Goal: Task Accomplishment & Management: Manage account settings

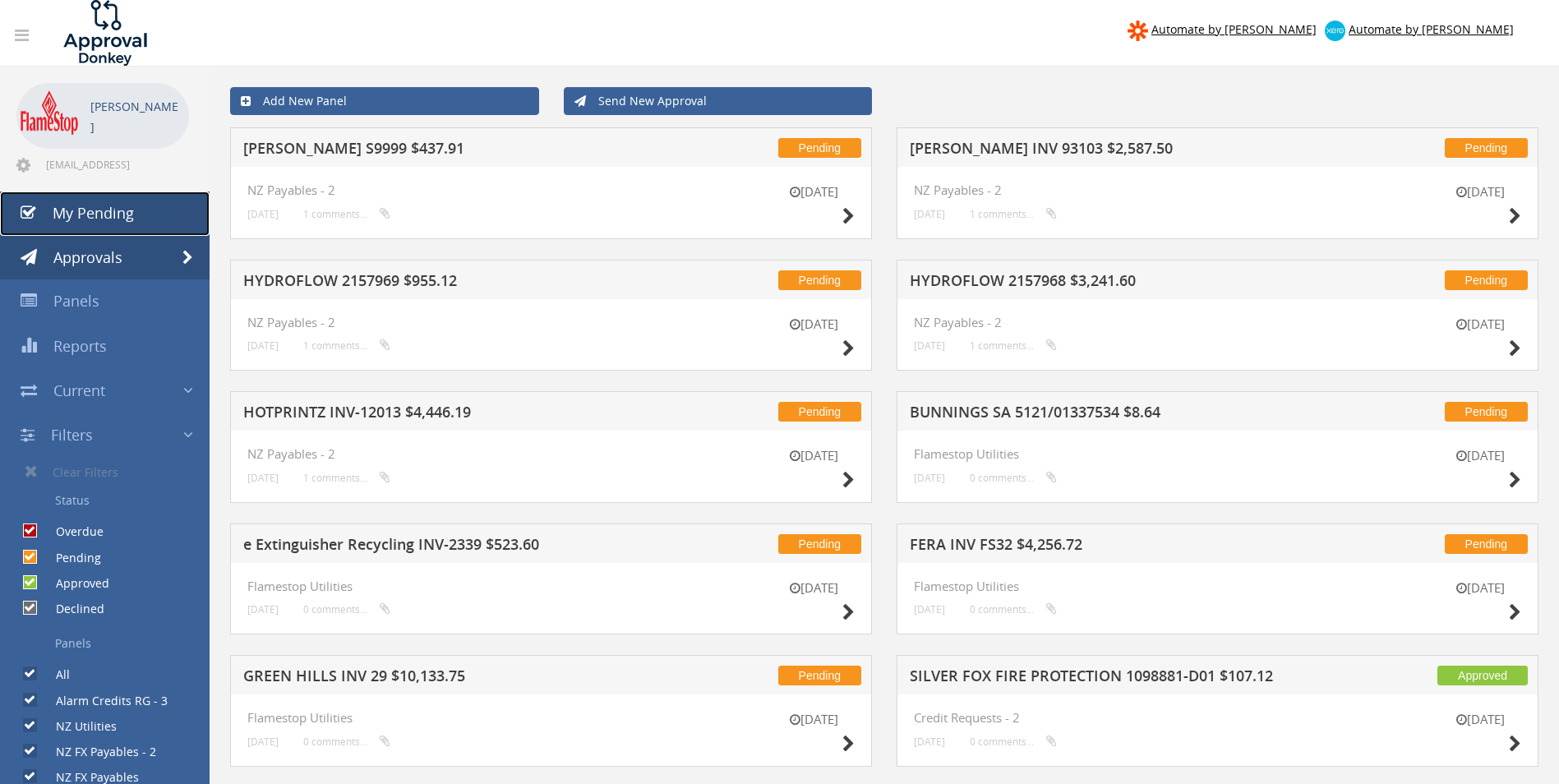
click at [78, 211] on span "My Pending" at bounding box center [93, 213] width 81 height 19
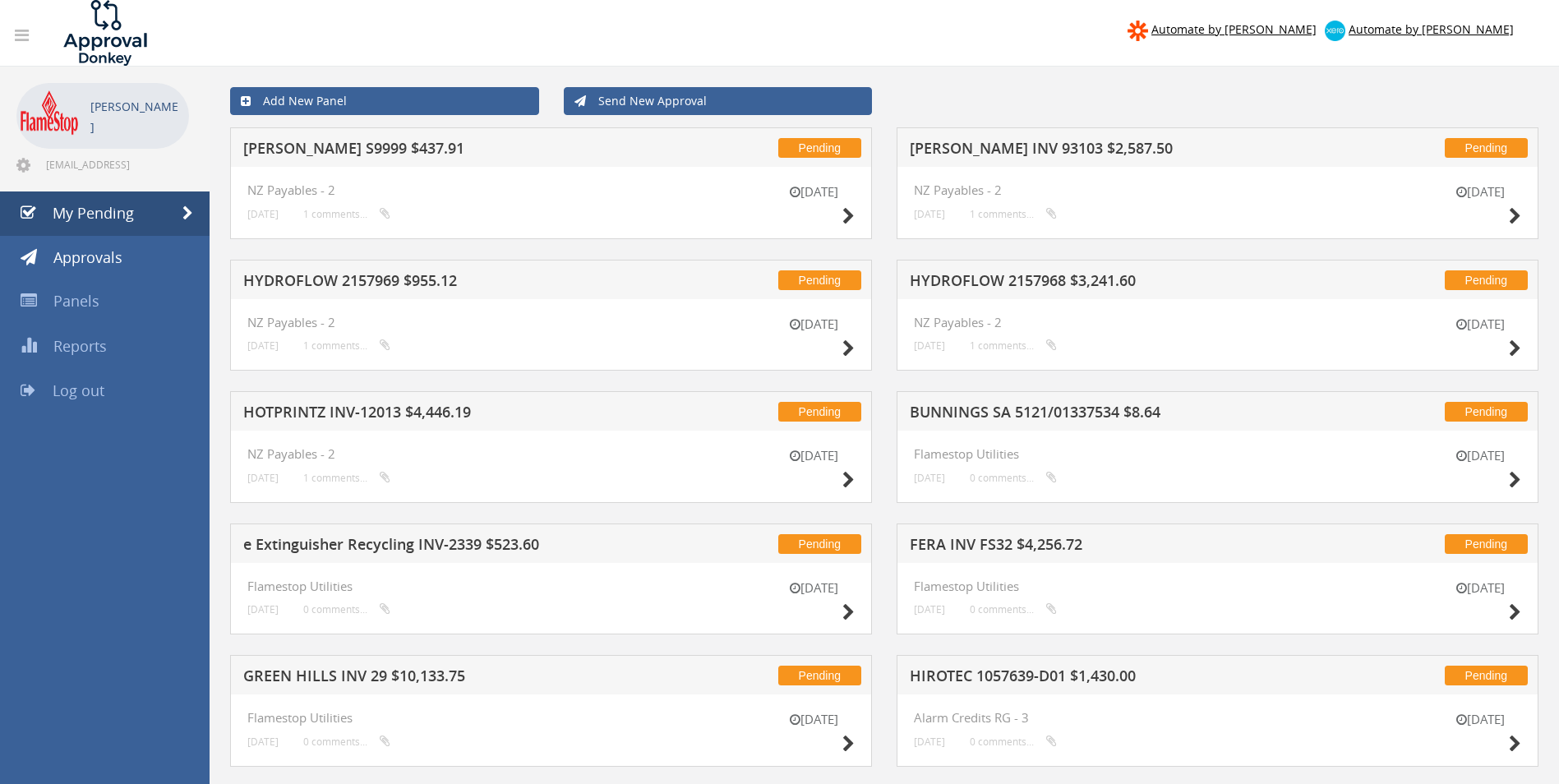
click at [424, 154] on h5 "[PERSON_NAME] S9999 $437.91" at bounding box center [459, 151] width 431 height 20
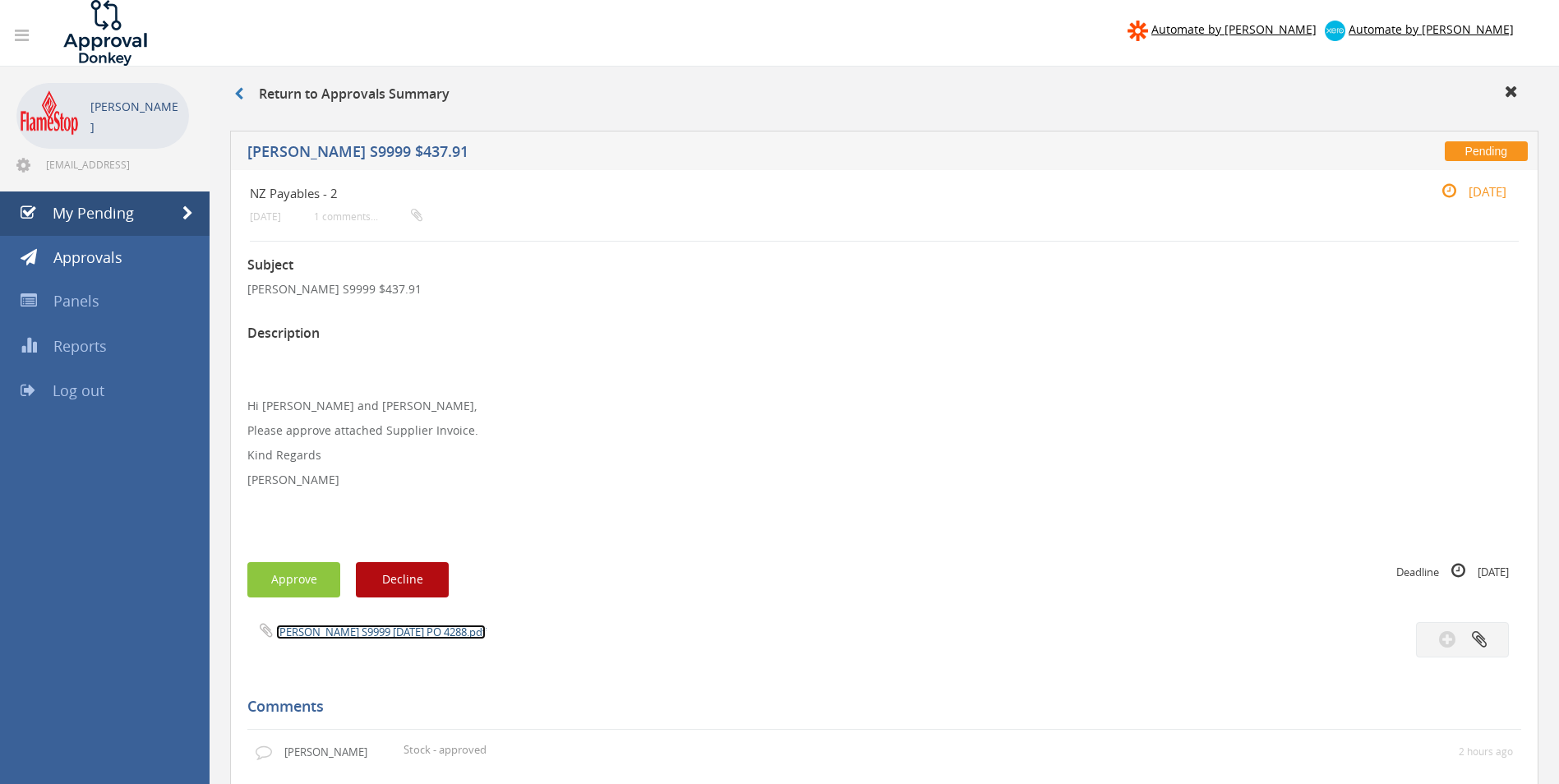
click at [351, 633] on link "SHUK S9999 28.08.25 PO 4288.pdf" at bounding box center [381, 632] width 210 height 15
click at [304, 576] on button "Approve" at bounding box center [294, 580] width 92 height 35
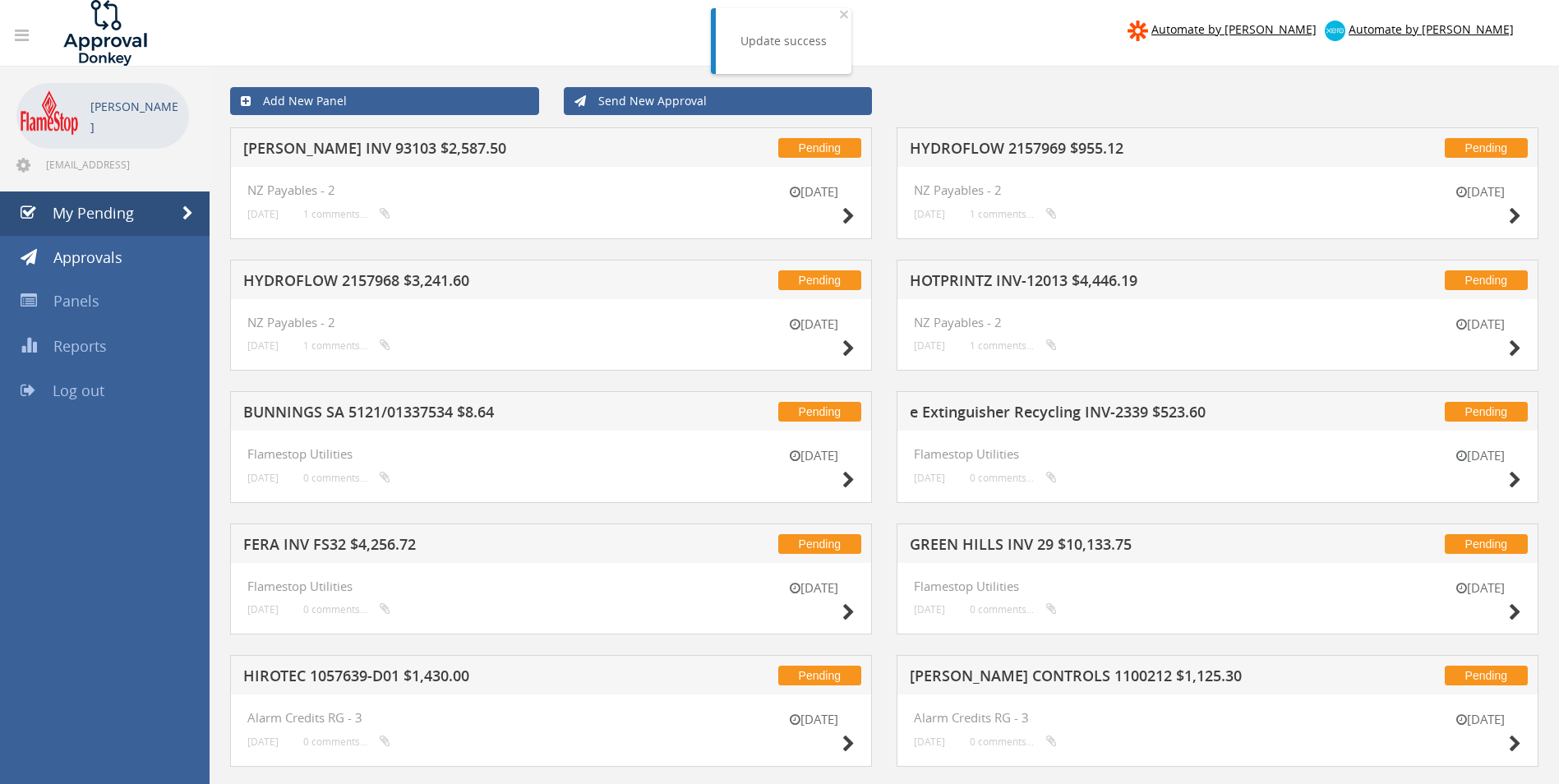
click at [1022, 145] on h5 "HYDROFLOW 2157969 $955.12" at bounding box center [1125, 151] width 431 height 20
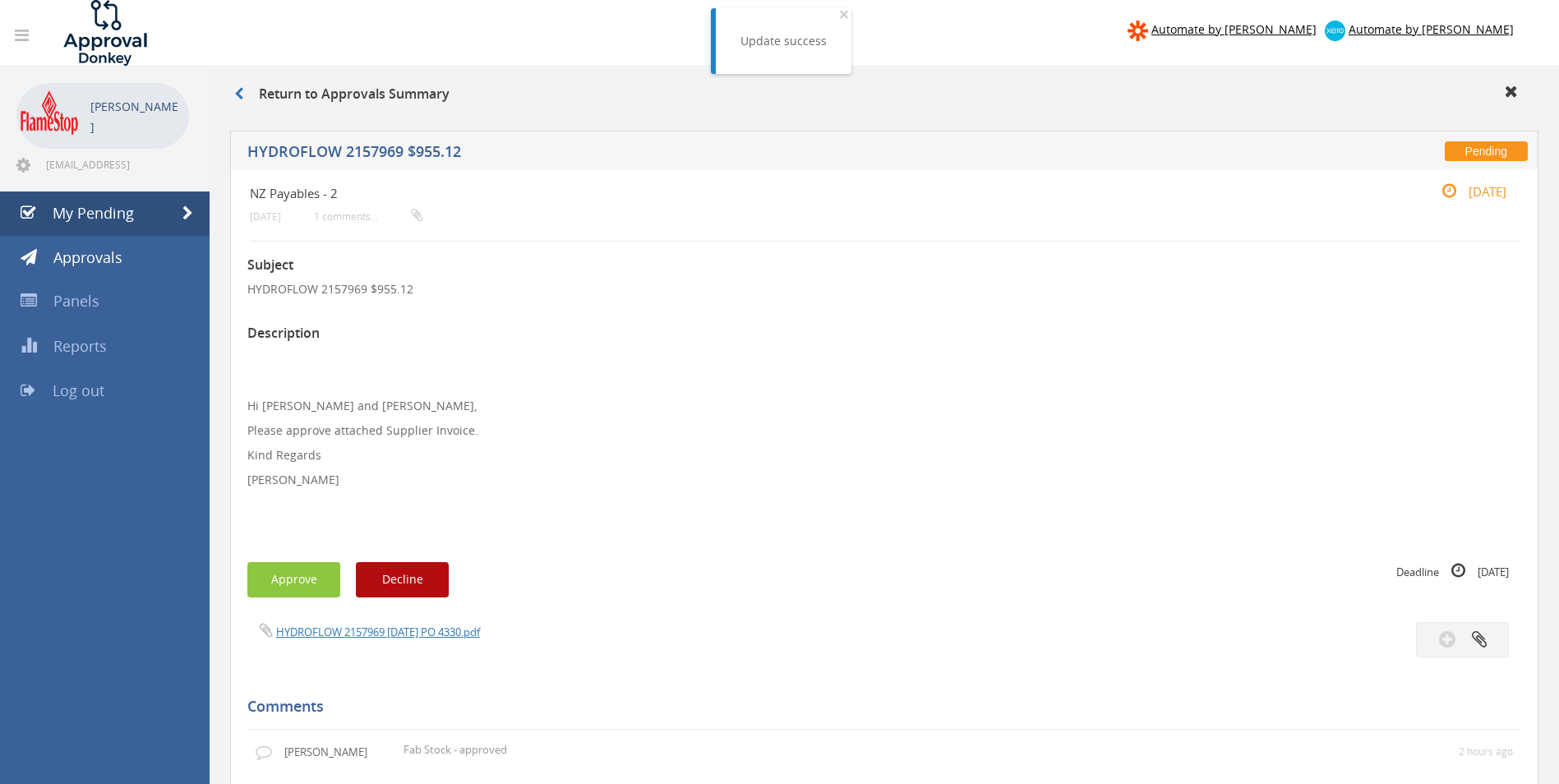
click at [337, 624] on span "HYDROFLOW 2157969 08.08.25 PO 4330.pdf" at bounding box center [364, 631] width 233 height 16
click at [339, 626] on link "HYDROFLOW 2157969 08.08.25 PO 4330.pdf" at bounding box center [378, 632] width 203 height 15
click at [280, 583] on button "Approve" at bounding box center [294, 580] width 92 height 35
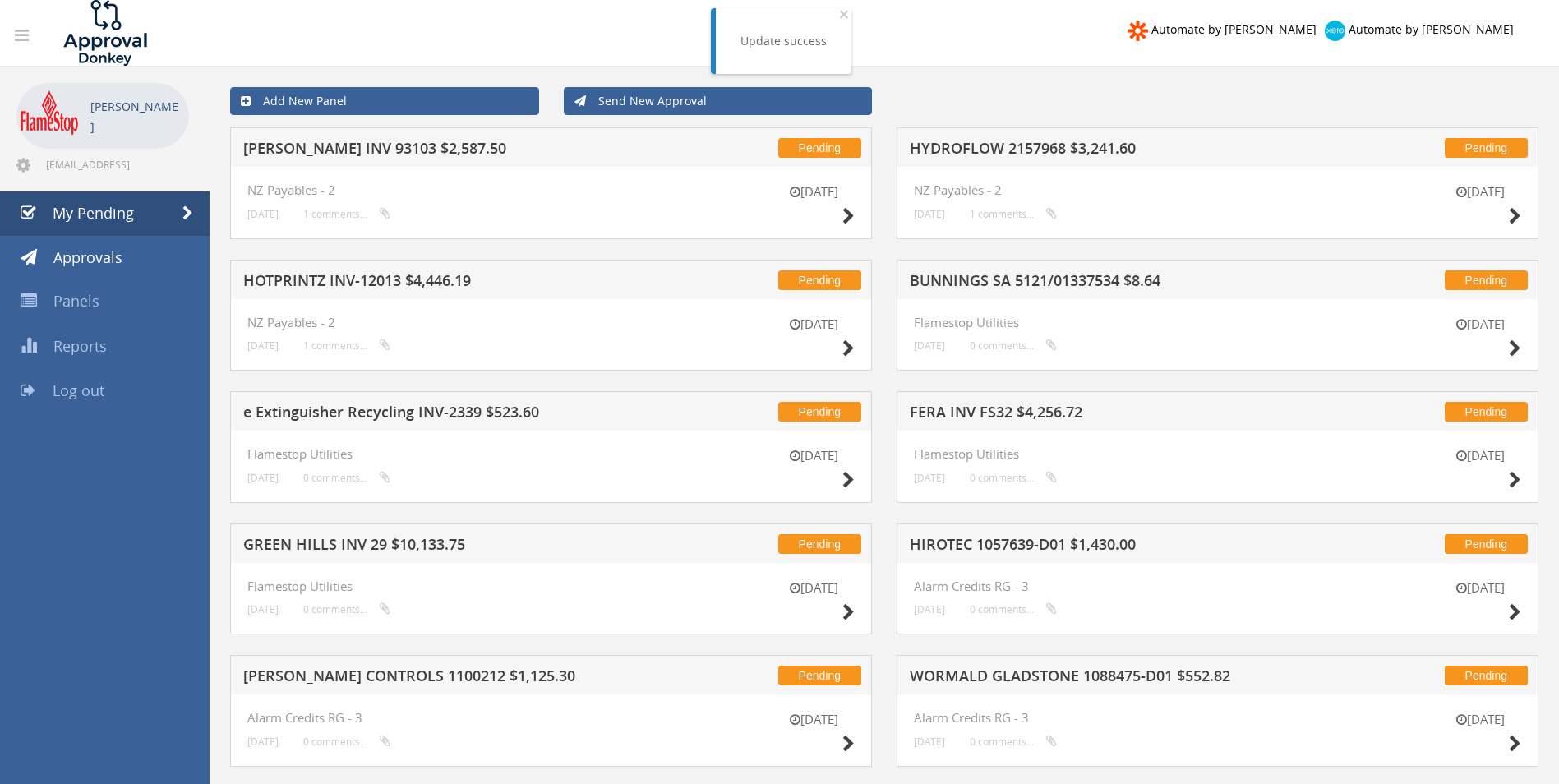
click at [403, 157] on h5 "JJ FRASER INV 93103 $2,587.50" at bounding box center [459, 151] width 431 height 20
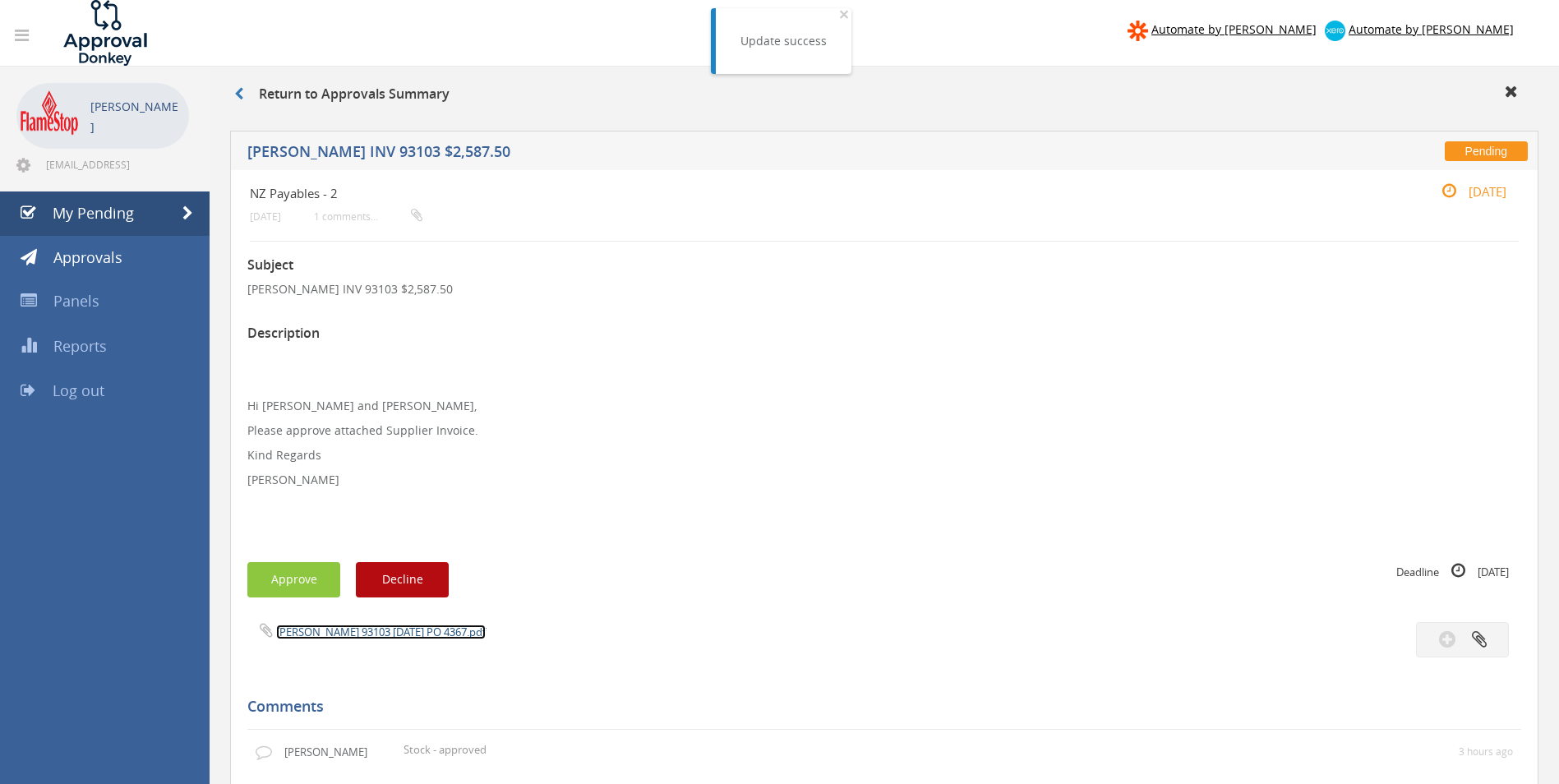
click at [366, 631] on link "JJ FRASER 93103 09.09.25 PO 4367.pdf" at bounding box center [381, 632] width 210 height 15
click at [292, 580] on button "Approve" at bounding box center [294, 580] width 92 height 35
click at [292, 0] on div at bounding box center [780, 0] width 1559 height 0
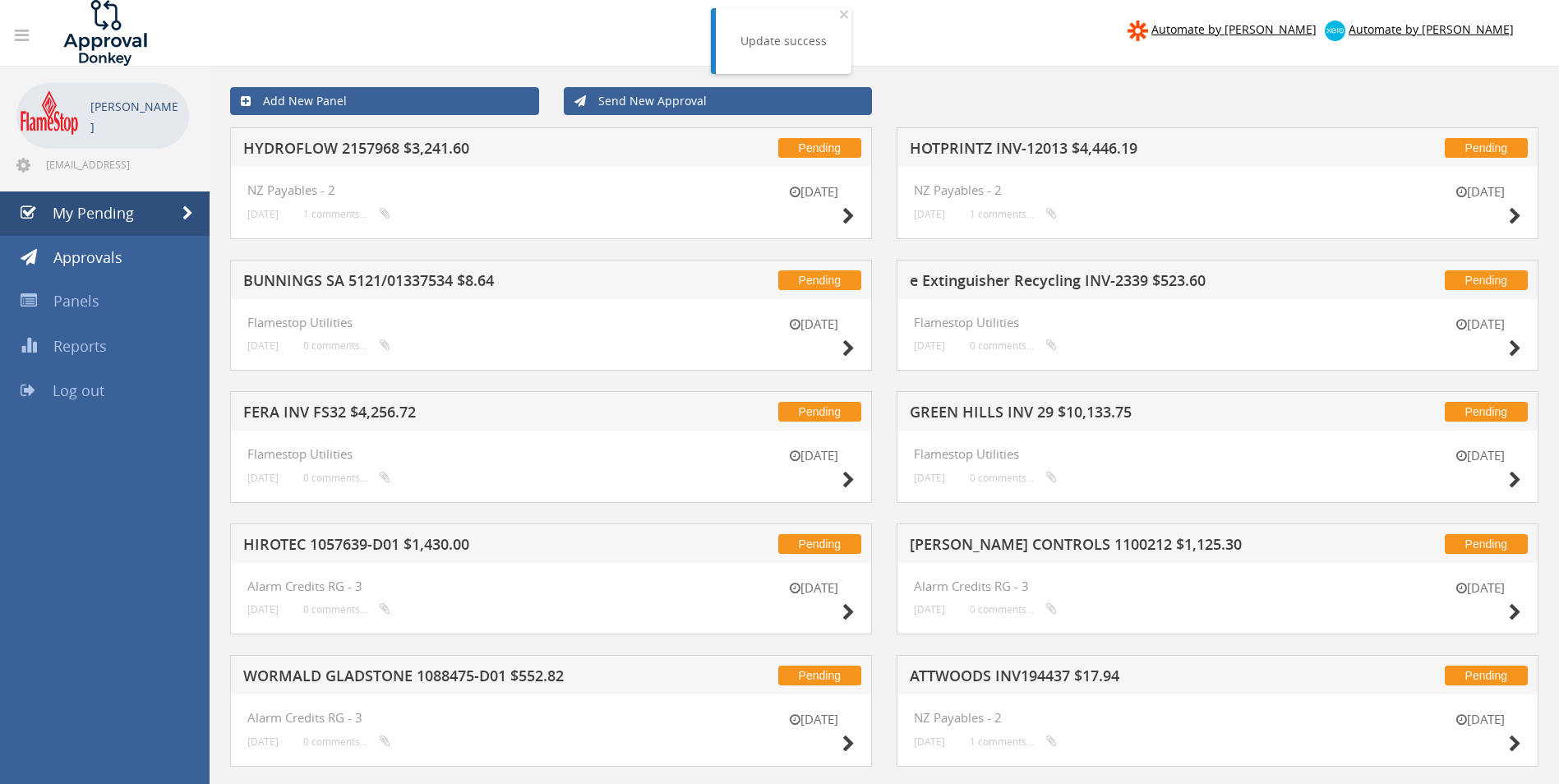
click at [396, 148] on h5 "HYDROFLOW 2157968 $3,241.60" at bounding box center [459, 151] width 431 height 20
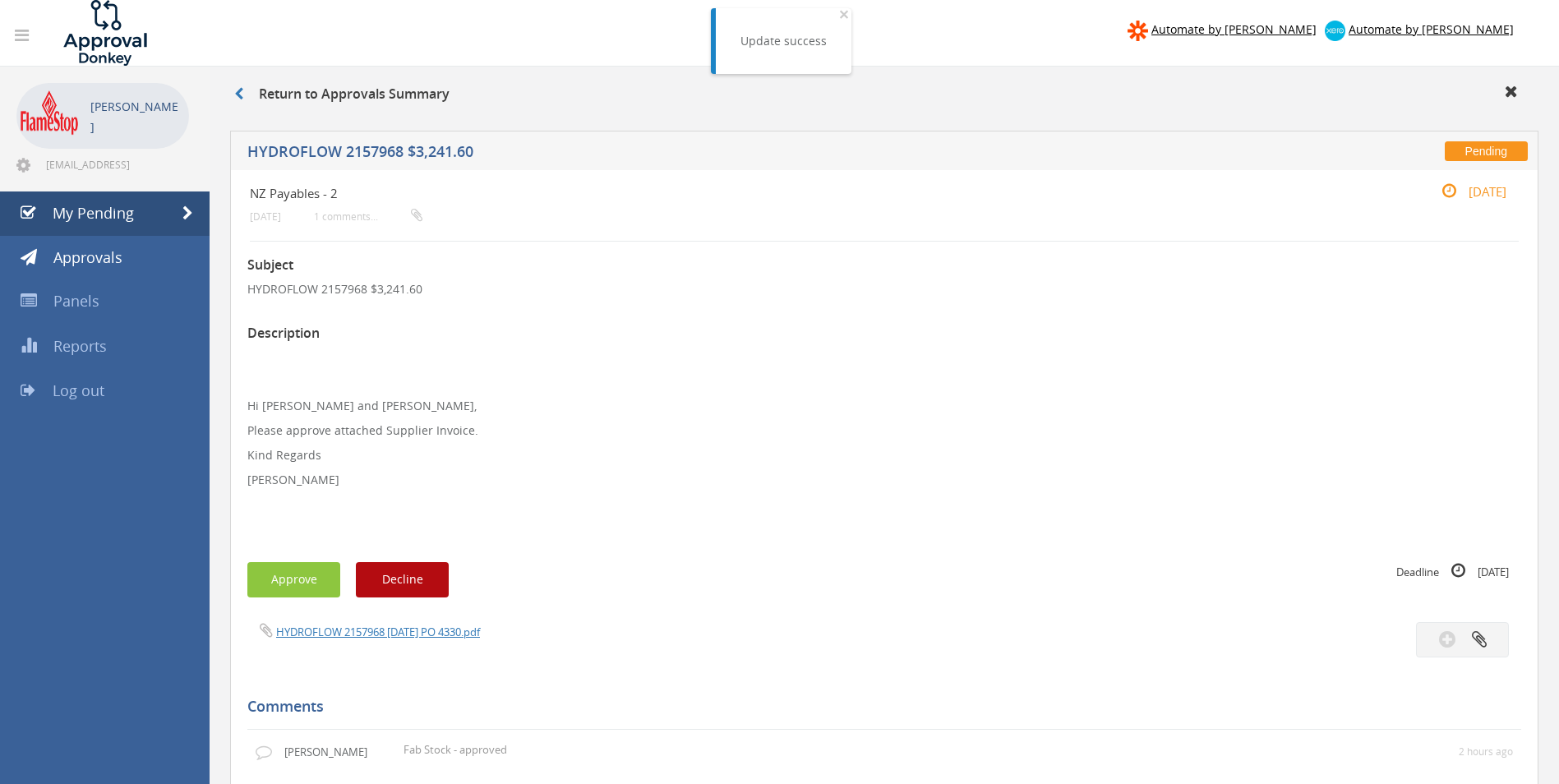
click at [349, 622] on div "HYDROFLOW 2157968 08.08.25 PO 4330.pdf" at bounding box center [559, 631] width 649 height 18
click at [349, 626] on link "HYDROFLOW 2157968 08.08.25 PO 4330.pdf" at bounding box center [378, 632] width 203 height 15
click at [285, 589] on button "Approve" at bounding box center [294, 580] width 92 height 35
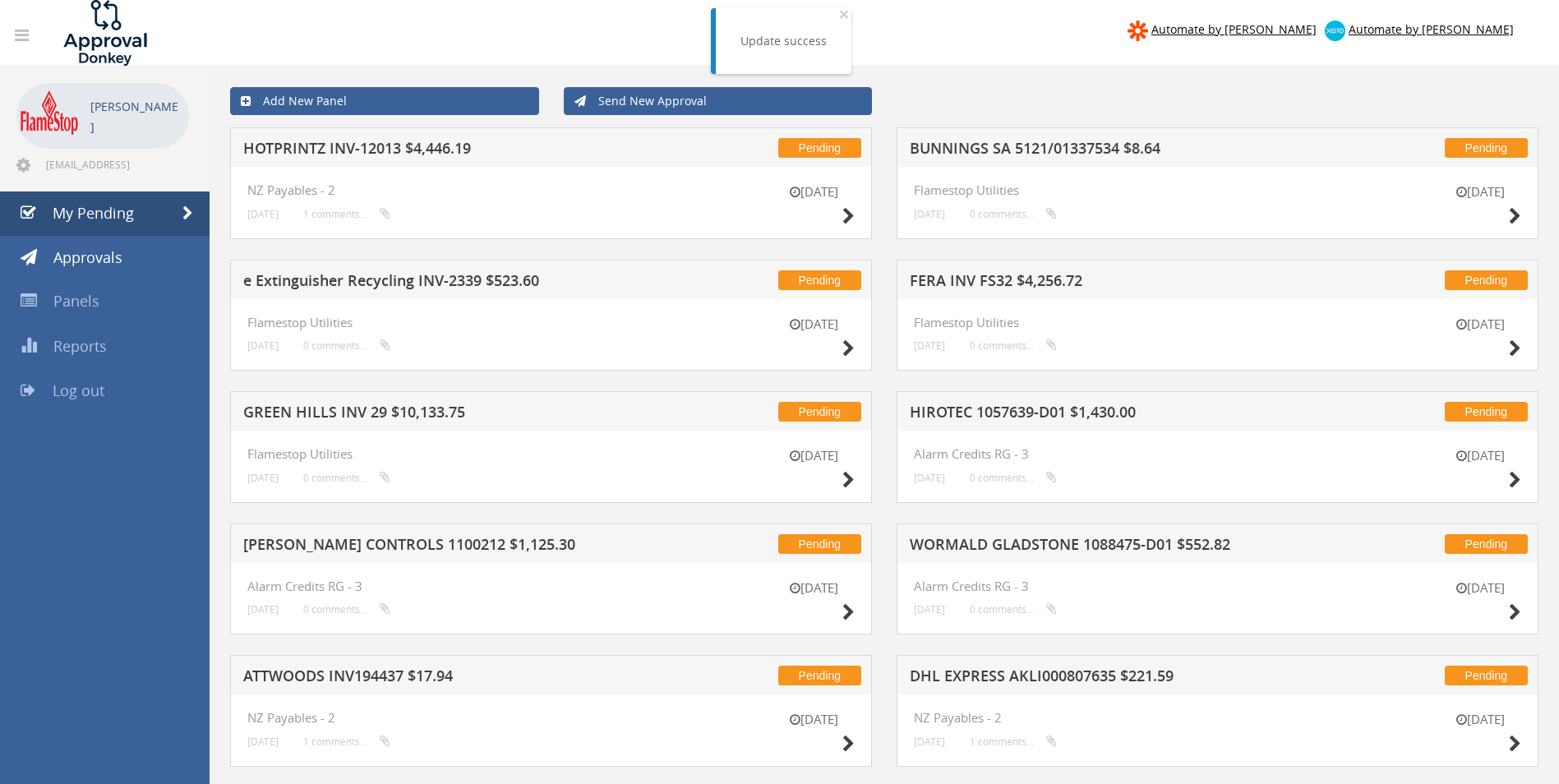
click at [405, 279] on h5 "e Extinguisher Recycling INV-2339 $523.60" at bounding box center [459, 283] width 431 height 20
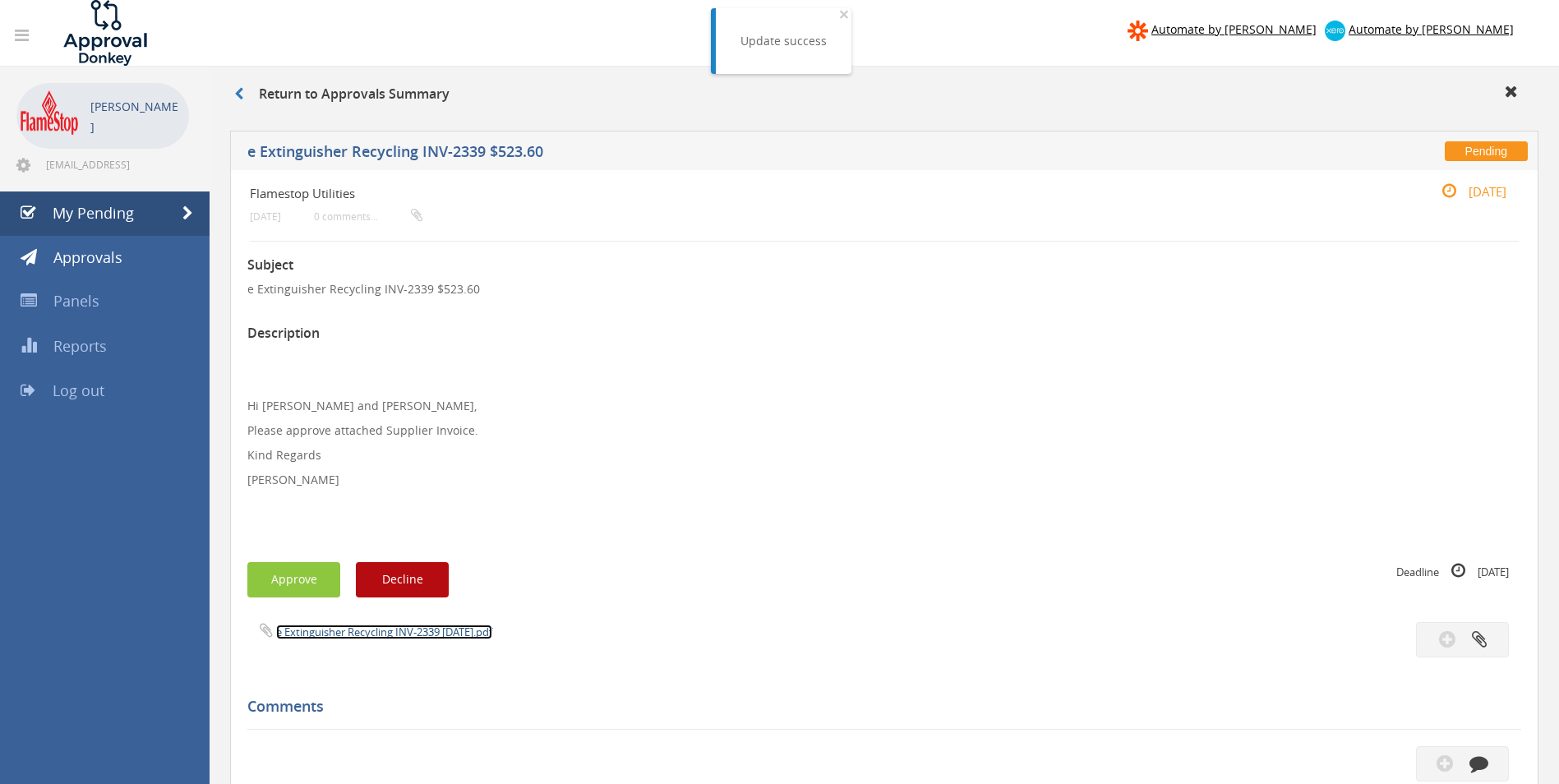
click at [329, 630] on link "e Extinguisher Recycling INV-2339 09.09.25.pdf" at bounding box center [385, 632] width 216 height 15
click at [302, 578] on button "Approve" at bounding box center [294, 580] width 92 height 35
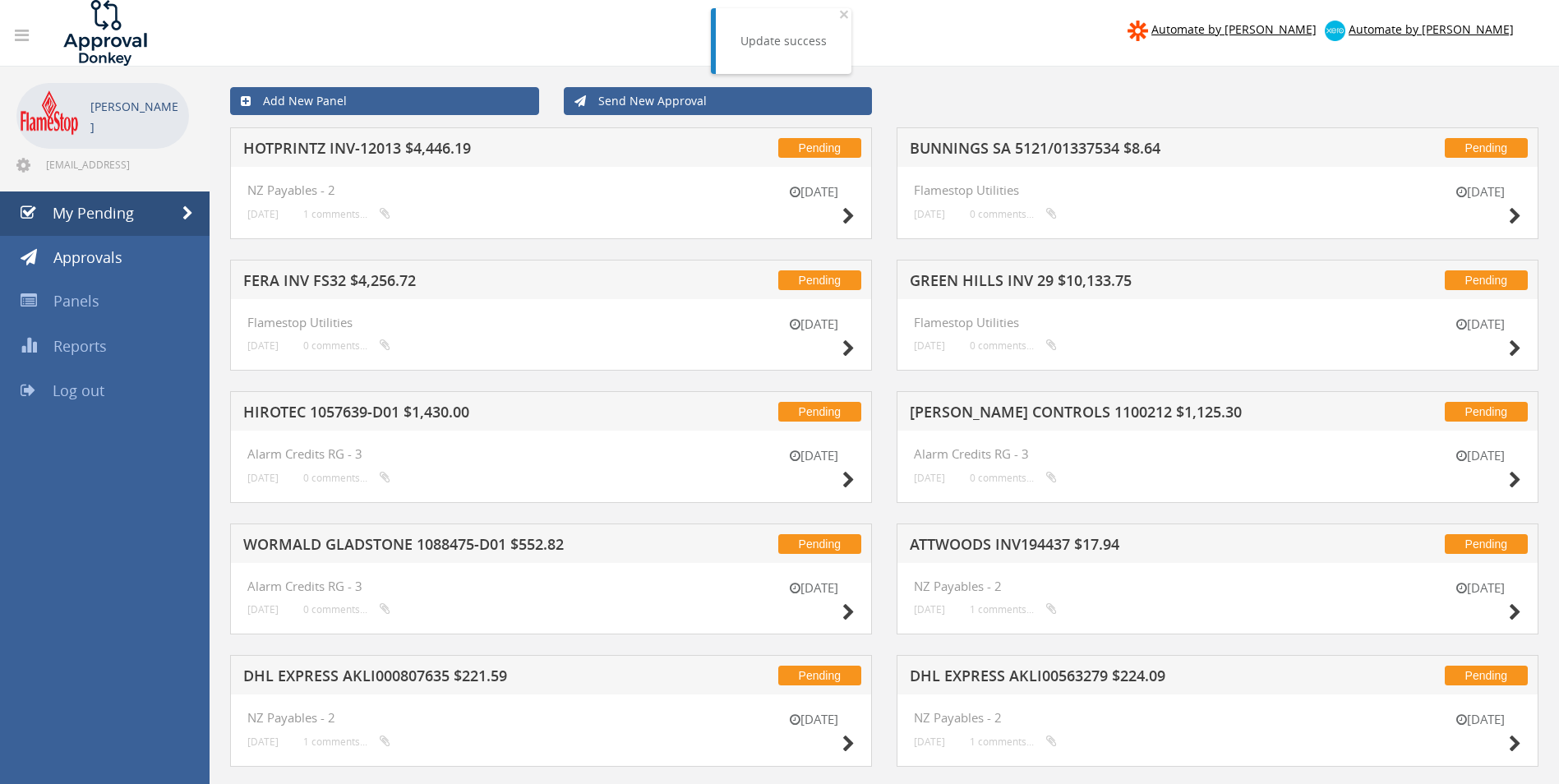
click at [424, 143] on h5 "HOTPRINTZ INV-12013 $4,446.19" at bounding box center [459, 151] width 431 height 20
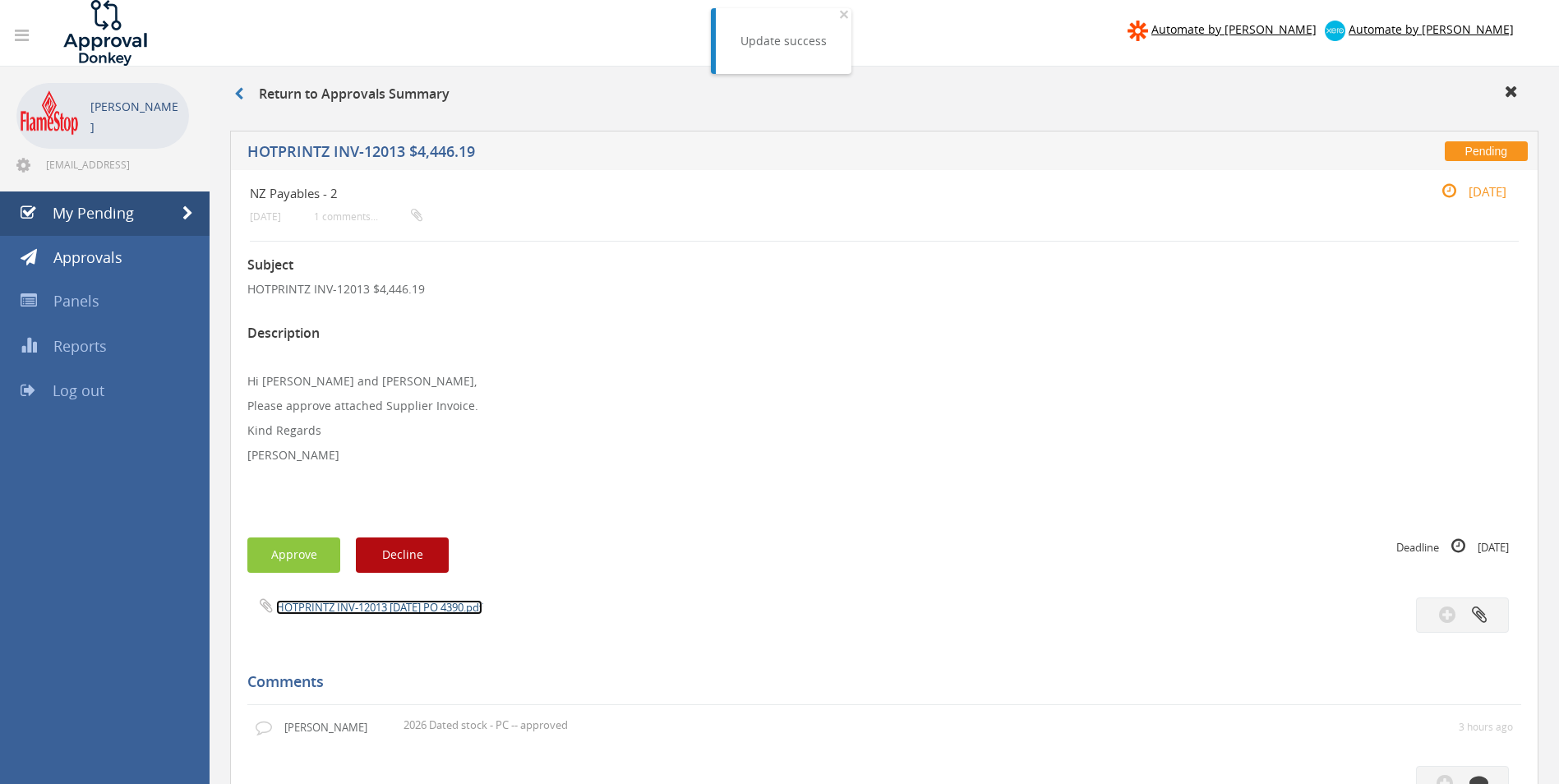
click at [336, 604] on link "HOTPRINTZ INV-12013 09.09.25 PO 4390.pdf" at bounding box center [379, 607] width 206 height 15
click at [301, 567] on button "Approve" at bounding box center [294, 555] width 92 height 35
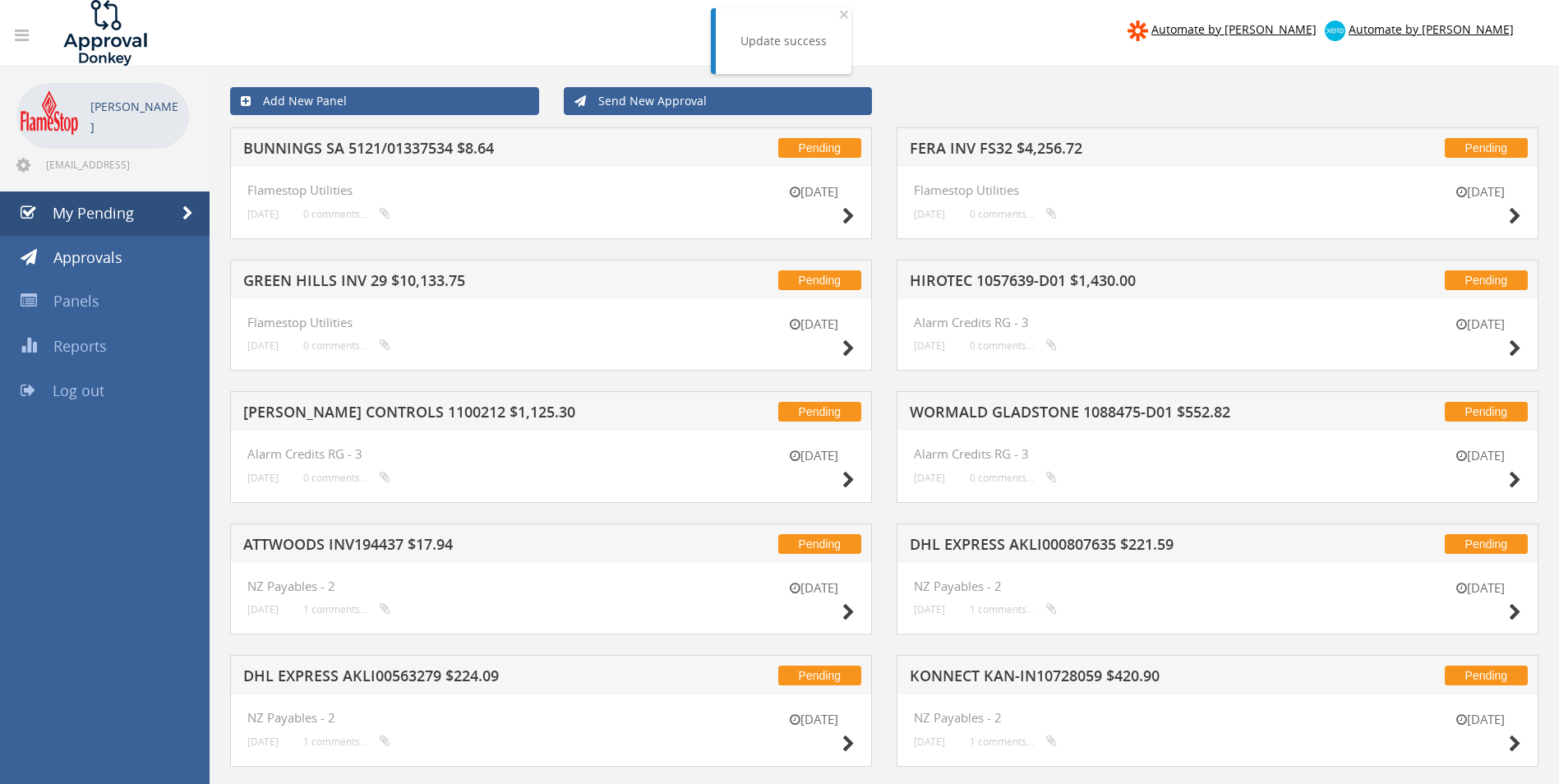
click at [981, 144] on h5 "FERA INV FS32 $4,256.72" at bounding box center [1125, 151] width 431 height 20
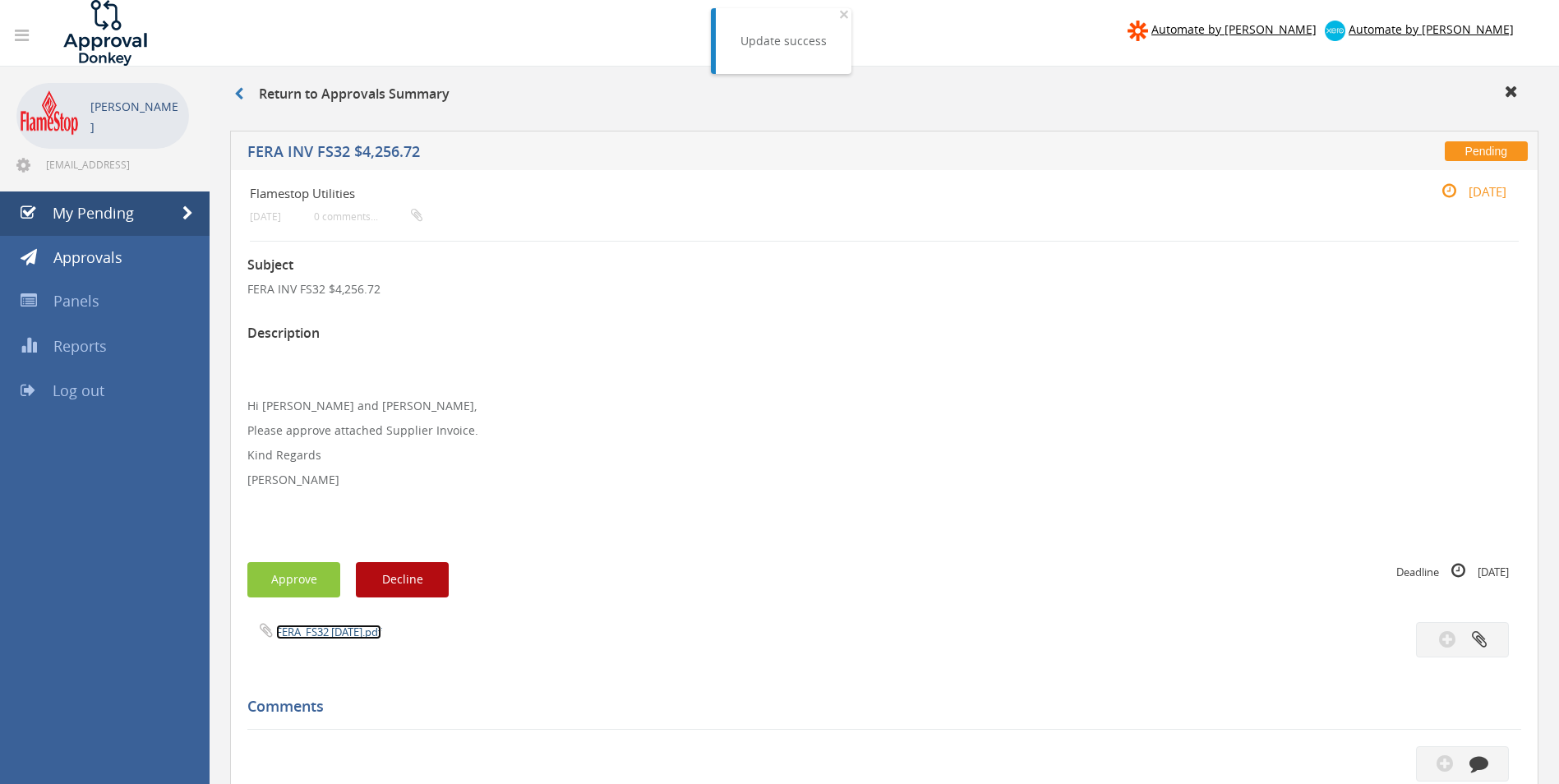
click at [337, 640] on link "FERA_FS32 09.09.25.pdf" at bounding box center [329, 632] width 105 height 15
click at [317, 576] on button "Approve" at bounding box center [294, 580] width 92 height 35
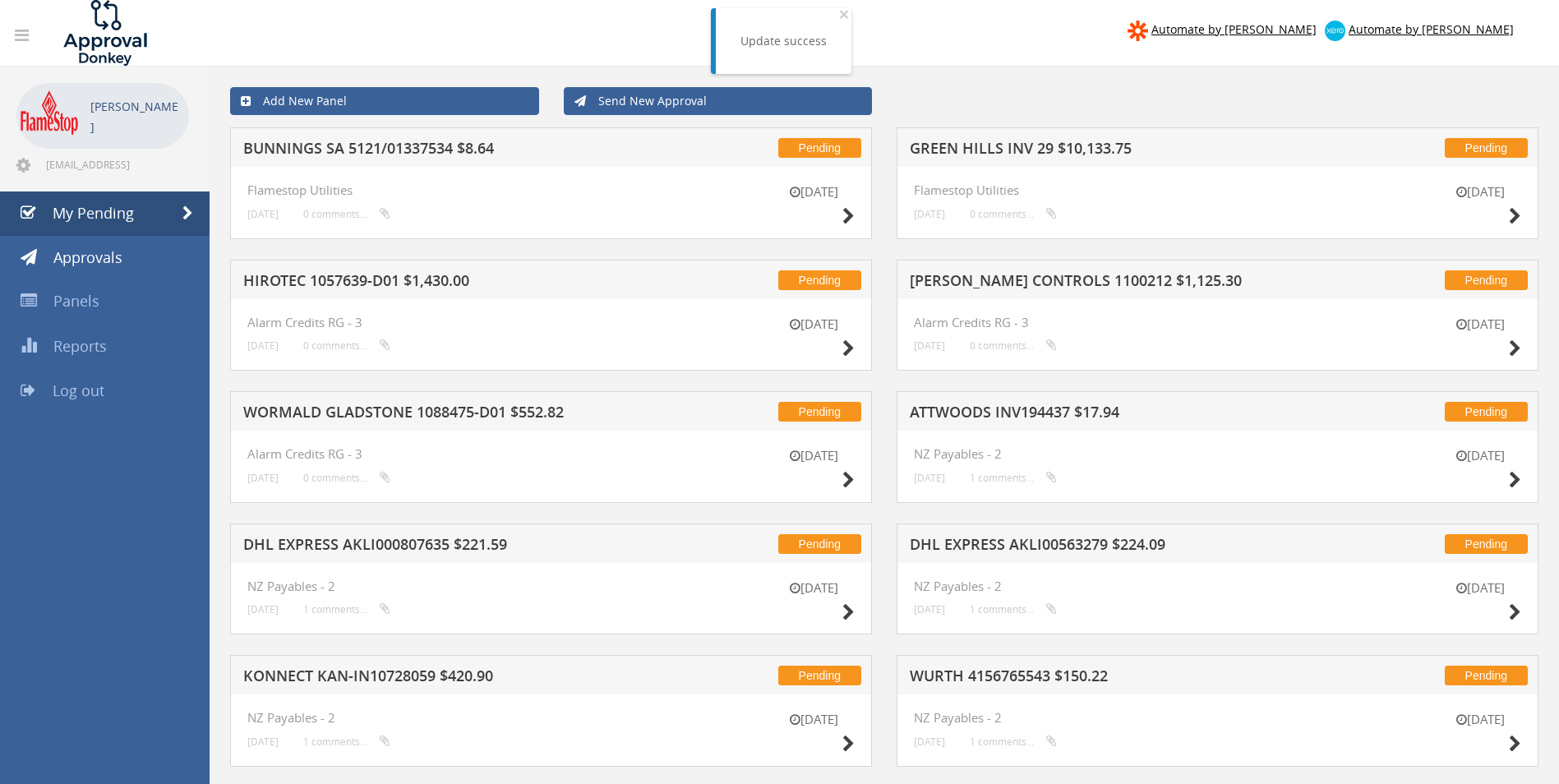
click at [344, 148] on h5 "BUNNINGS SA 5121/01337534 $8.64" at bounding box center [459, 151] width 431 height 20
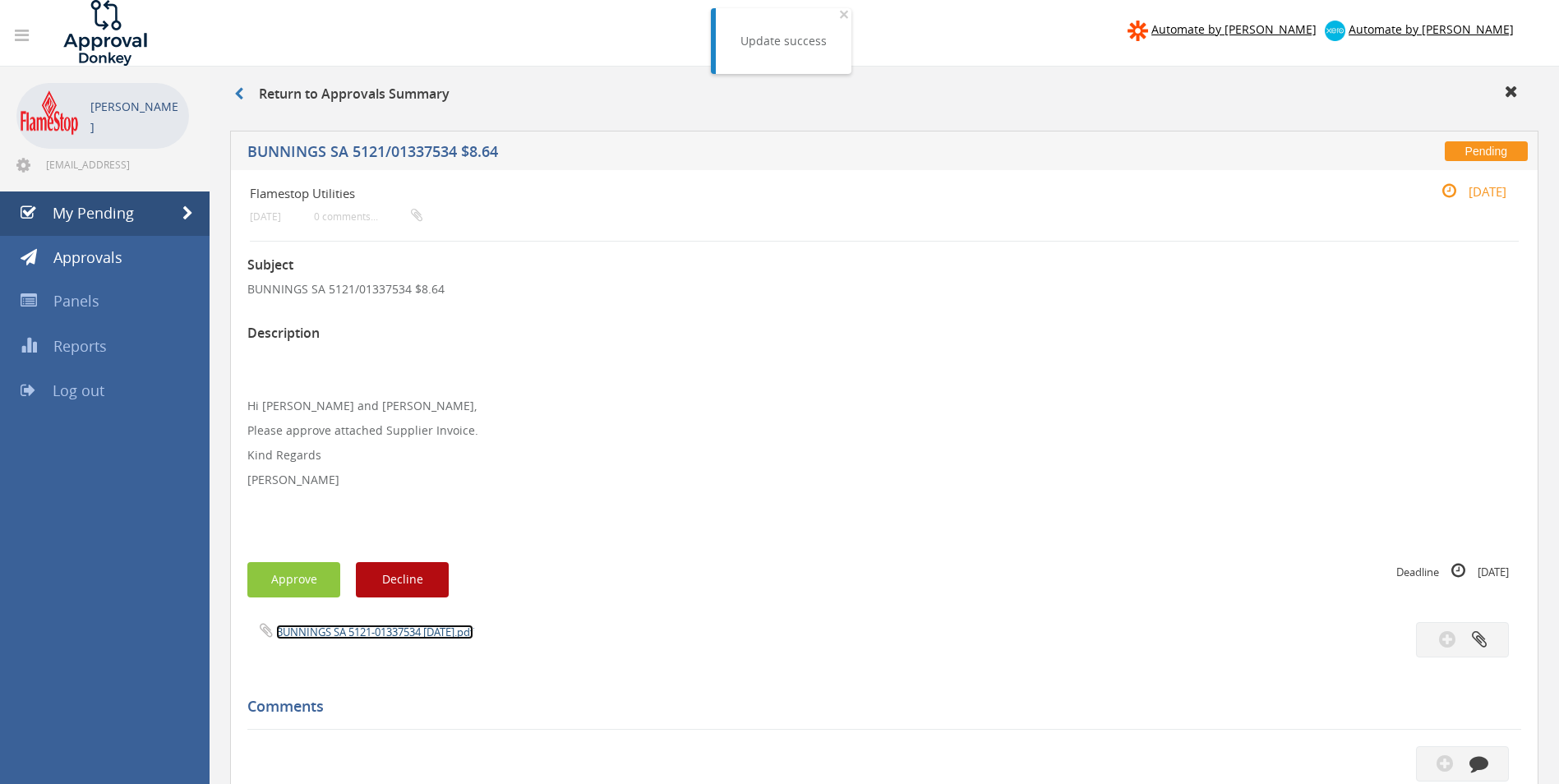
click at [308, 637] on link "BUNNINGS SA 5121-01337534 09.09.25.pdf" at bounding box center [374, 632] width 197 height 15
click at [312, 587] on button "Approve" at bounding box center [294, 580] width 92 height 35
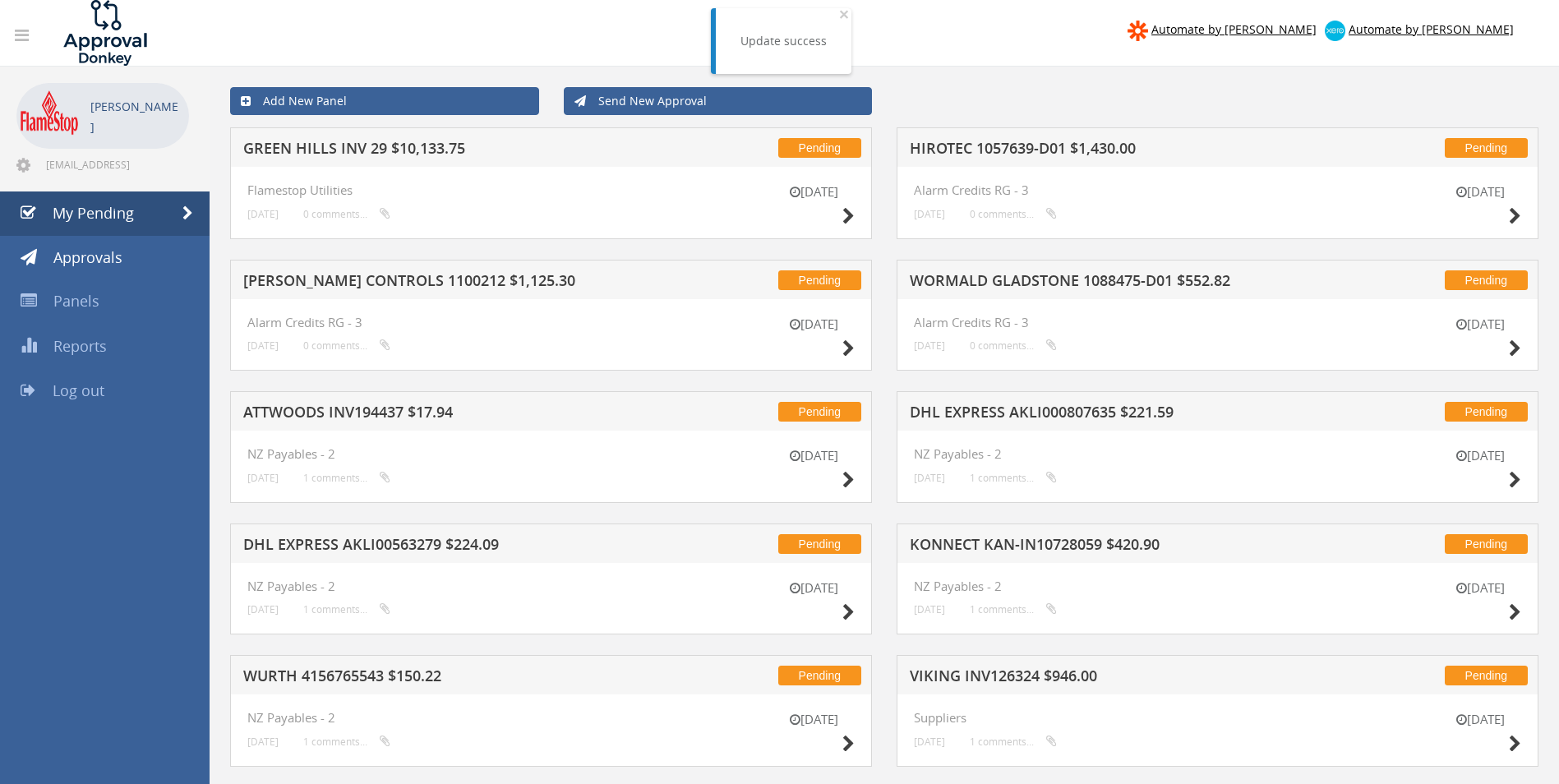
click at [1070, 148] on h5 "HIROTEC 1057639-D01 $1,430.00" at bounding box center [1125, 151] width 431 height 20
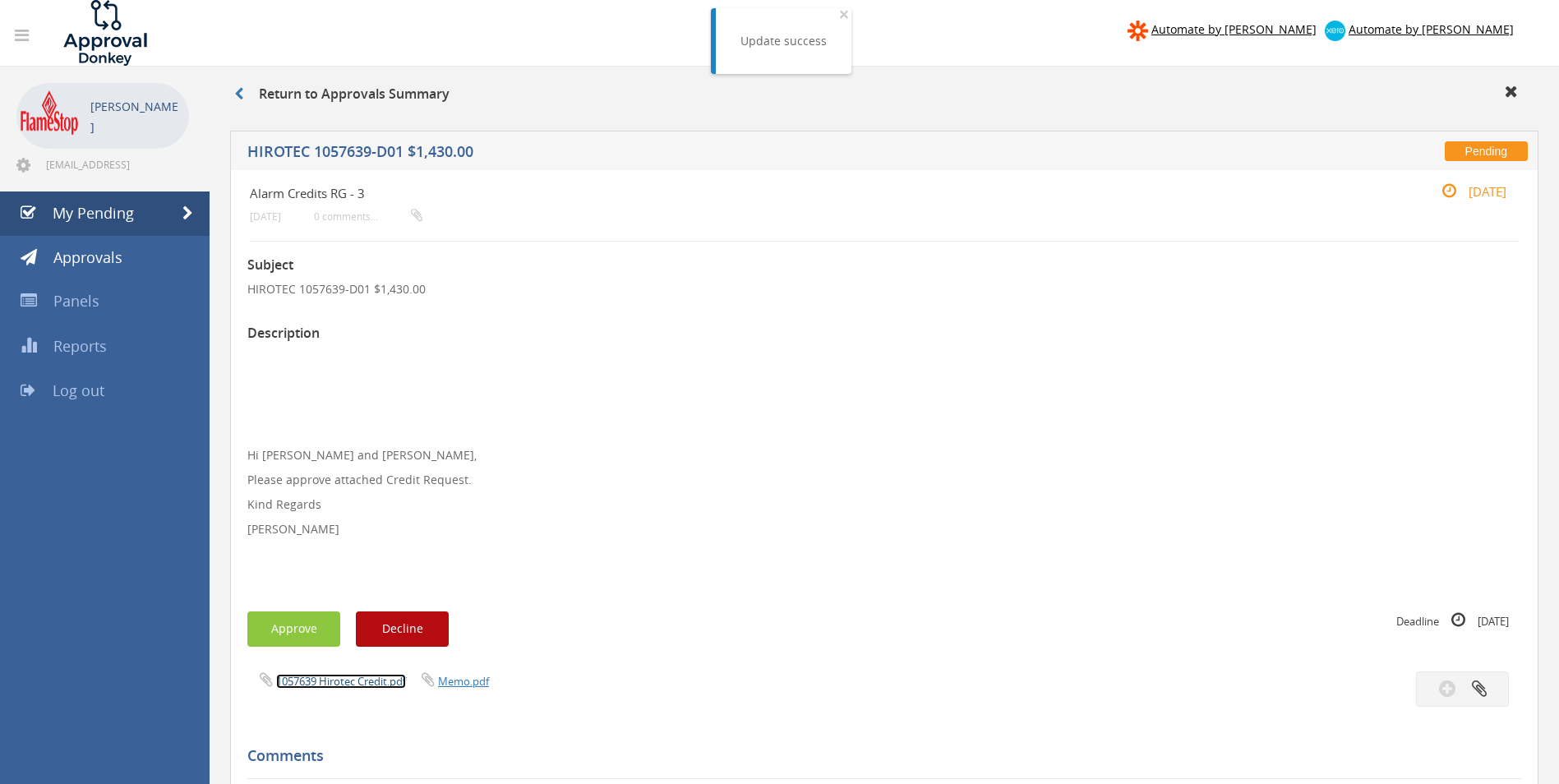
click at [316, 678] on link "1057639 Hirotec Credit.pdf" at bounding box center [341, 681] width 129 height 15
click at [314, 622] on button "Approve" at bounding box center [294, 629] width 92 height 35
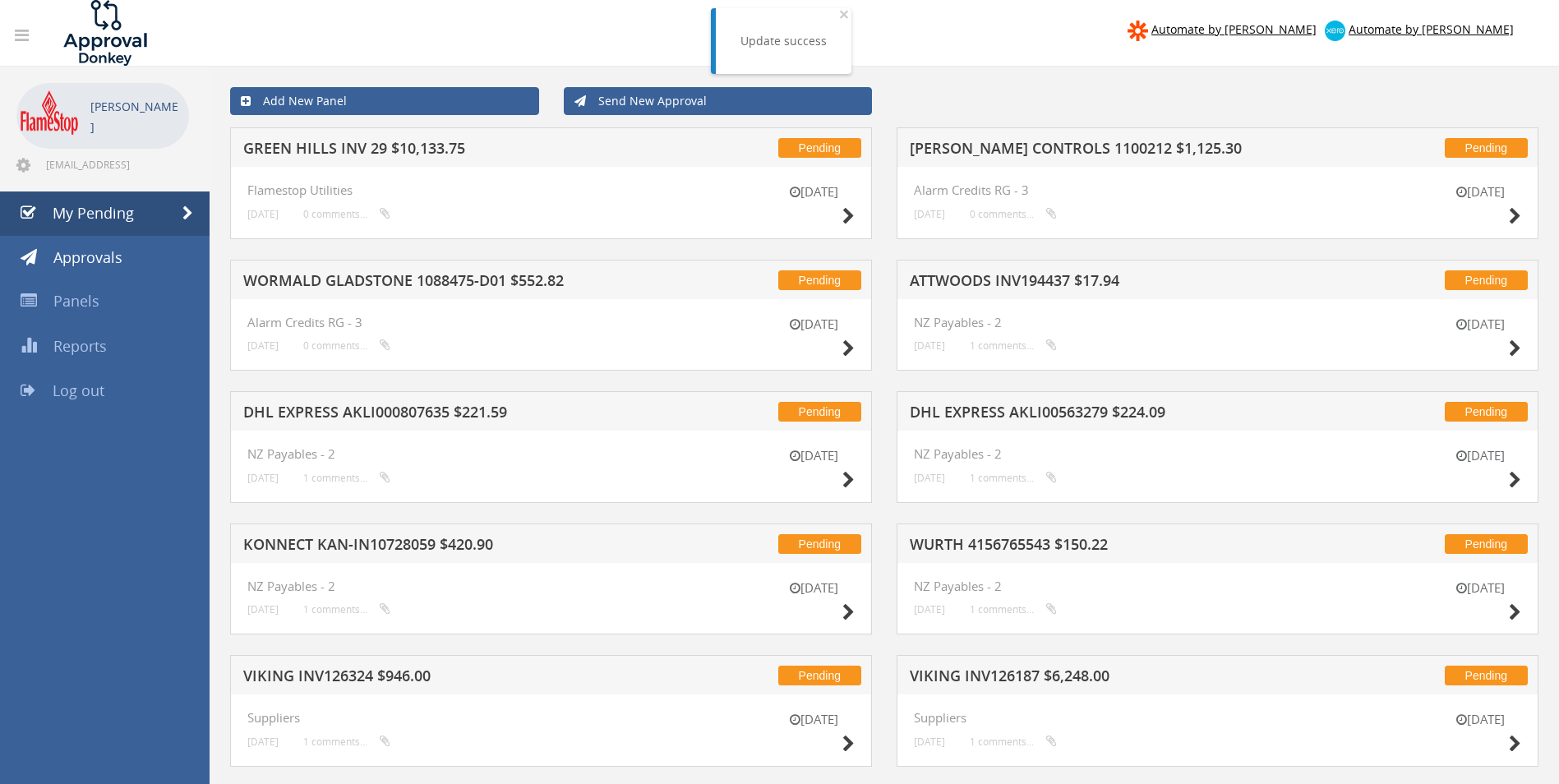
click at [369, 143] on h5 "GREEN HILLS INV 29 $10,133.75" at bounding box center [459, 151] width 431 height 20
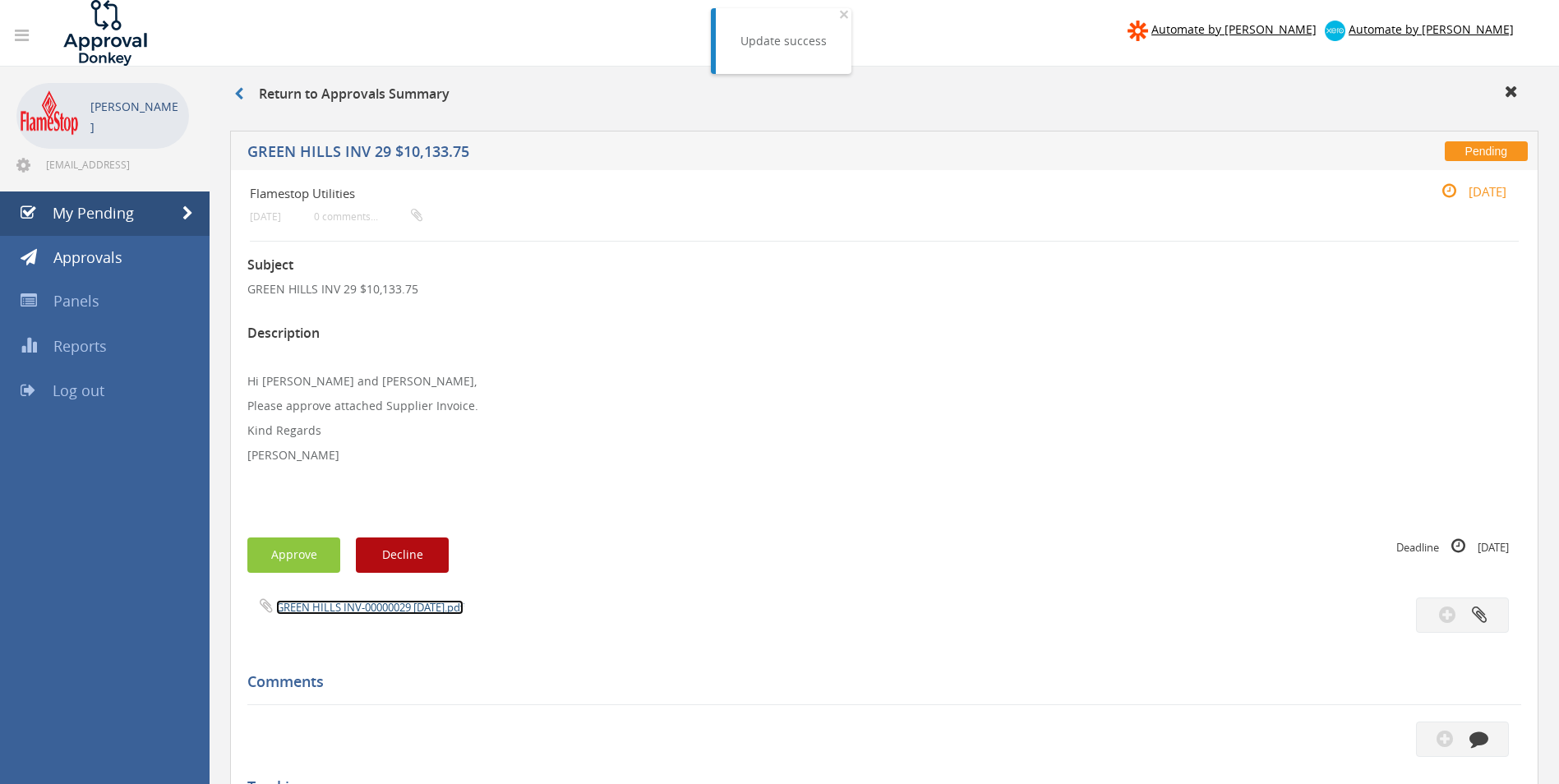
click at [307, 610] on link "GREEN HILLS INV-00000029 05.09.25.pdf" at bounding box center [370, 607] width 188 height 15
click at [295, 555] on button "Approve" at bounding box center [294, 555] width 92 height 35
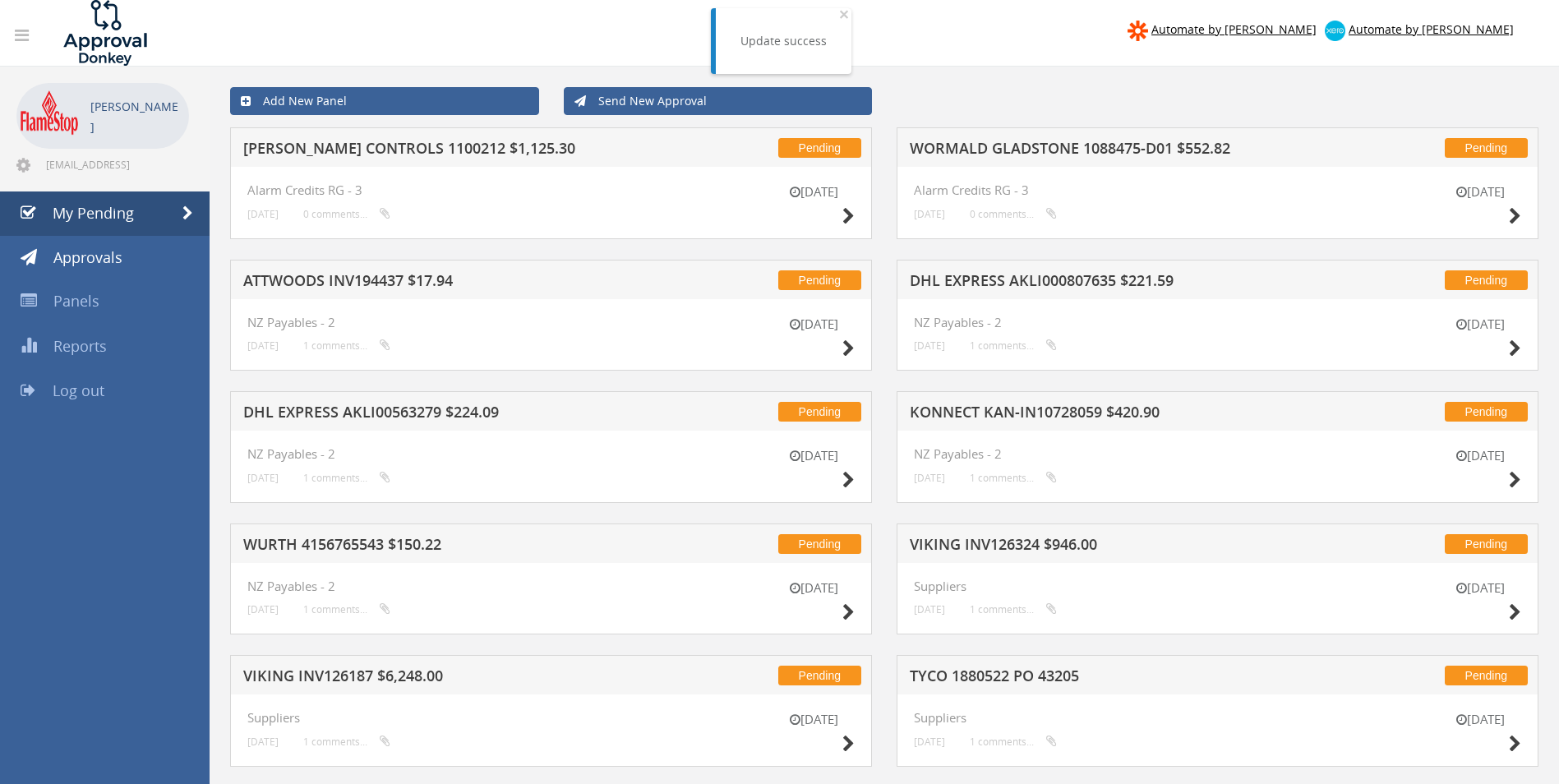
click at [1081, 283] on h5 "DHL EXPRESS AKLI000807635 $221.59" at bounding box center [1125, 283] width 431 height 20
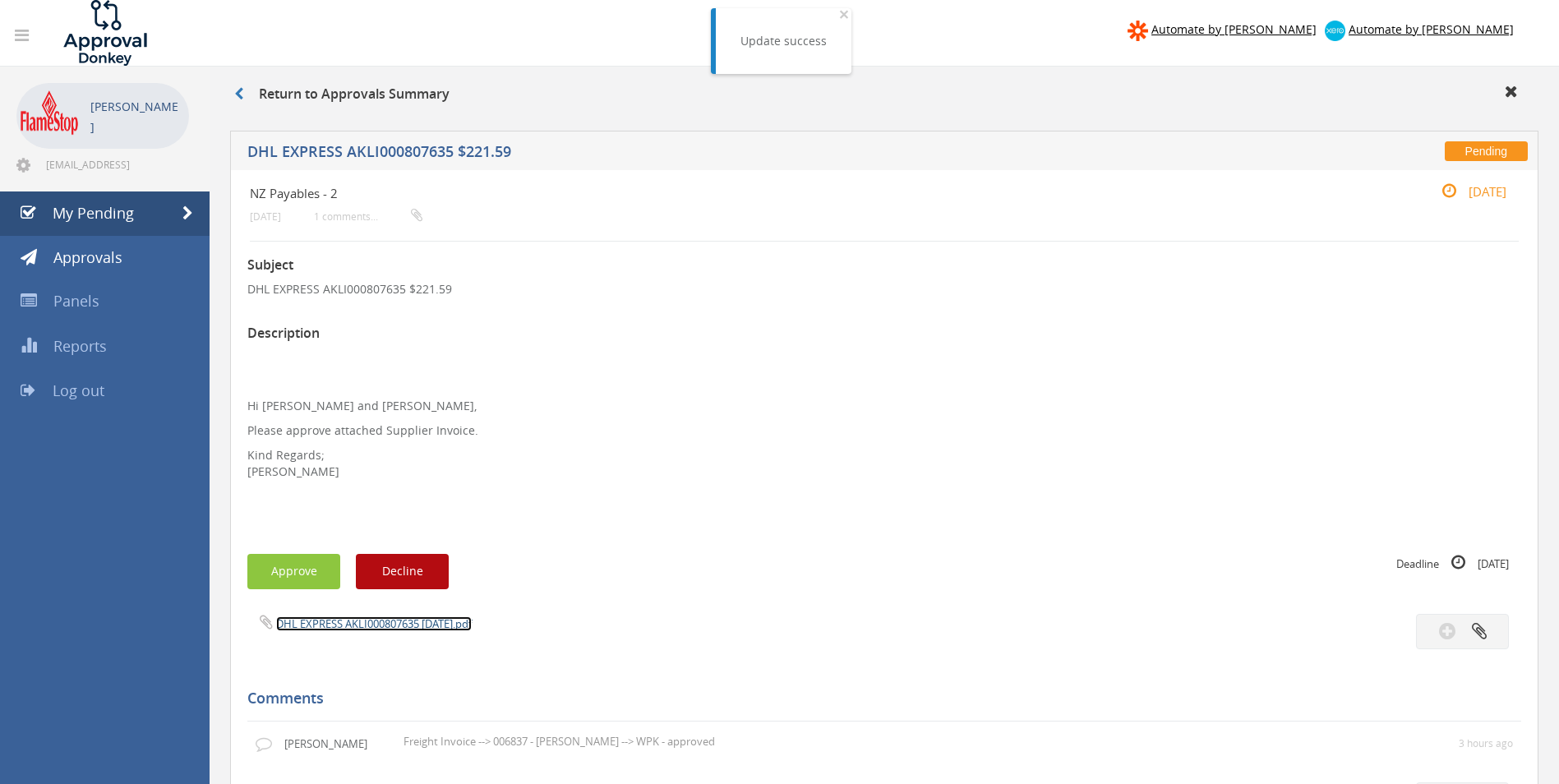
click at [333, 623] on link "DHL EXPRESS AKLI000807635 05.09.25.pdf" at bounding box center [374, 624] width 196 height 15
click at [313, 623] on link "DHL EXPRESS AKLI000807635 05.09.25.pdf" at bounding box center [374, 624] width 196 height 15
click at [275, 575] on button "Approve" at bounding box center [294, 571] width 92 height 35
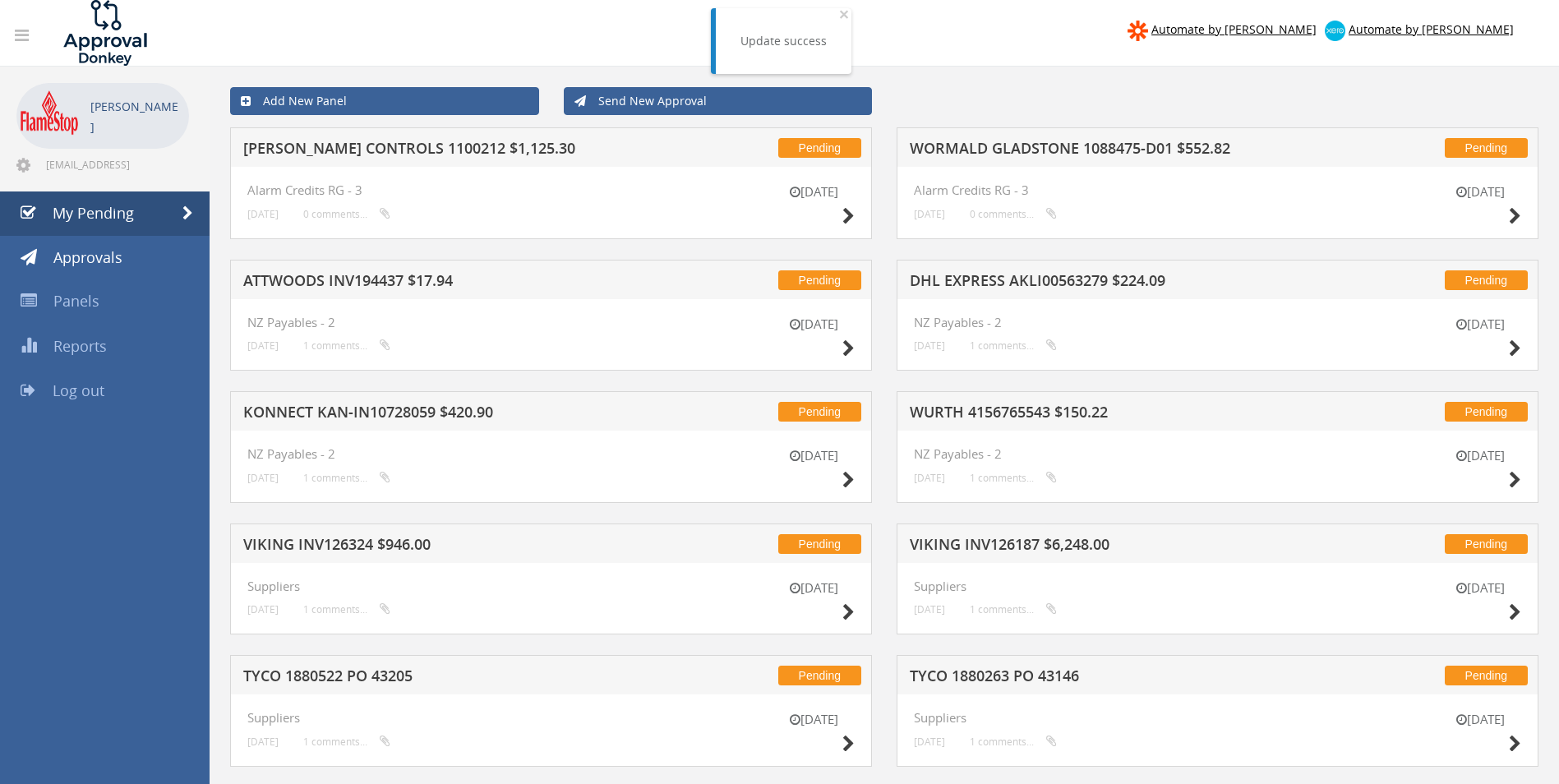
click at [958, 279] on h5 "DHL EXPRESS AKLI00563279 $224.09" at bounding box center [1125, 283] width 431 height 20
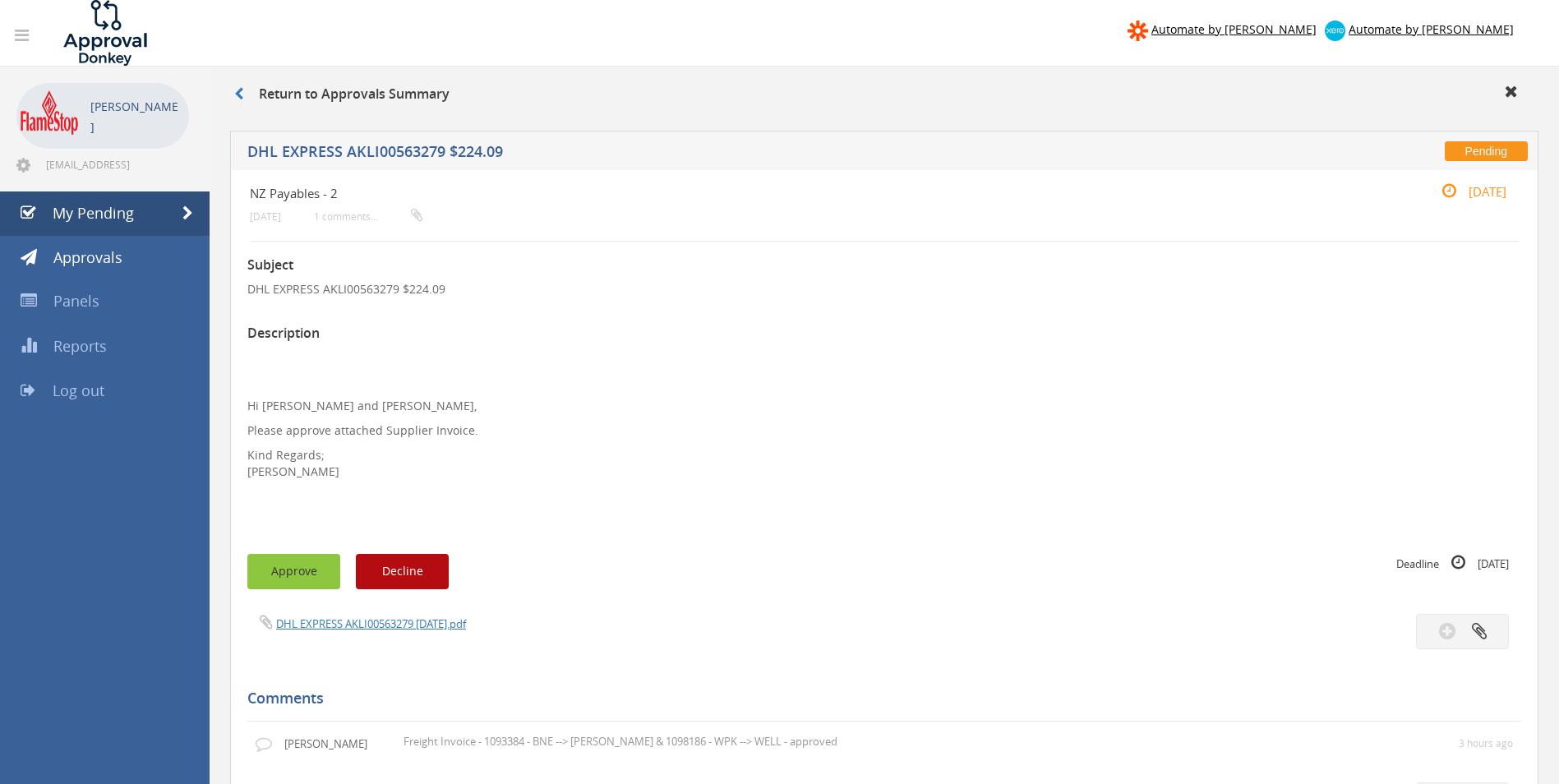
click at [302, 572] on button "Approve" at bounding box center [294, 571] width 92 height 35
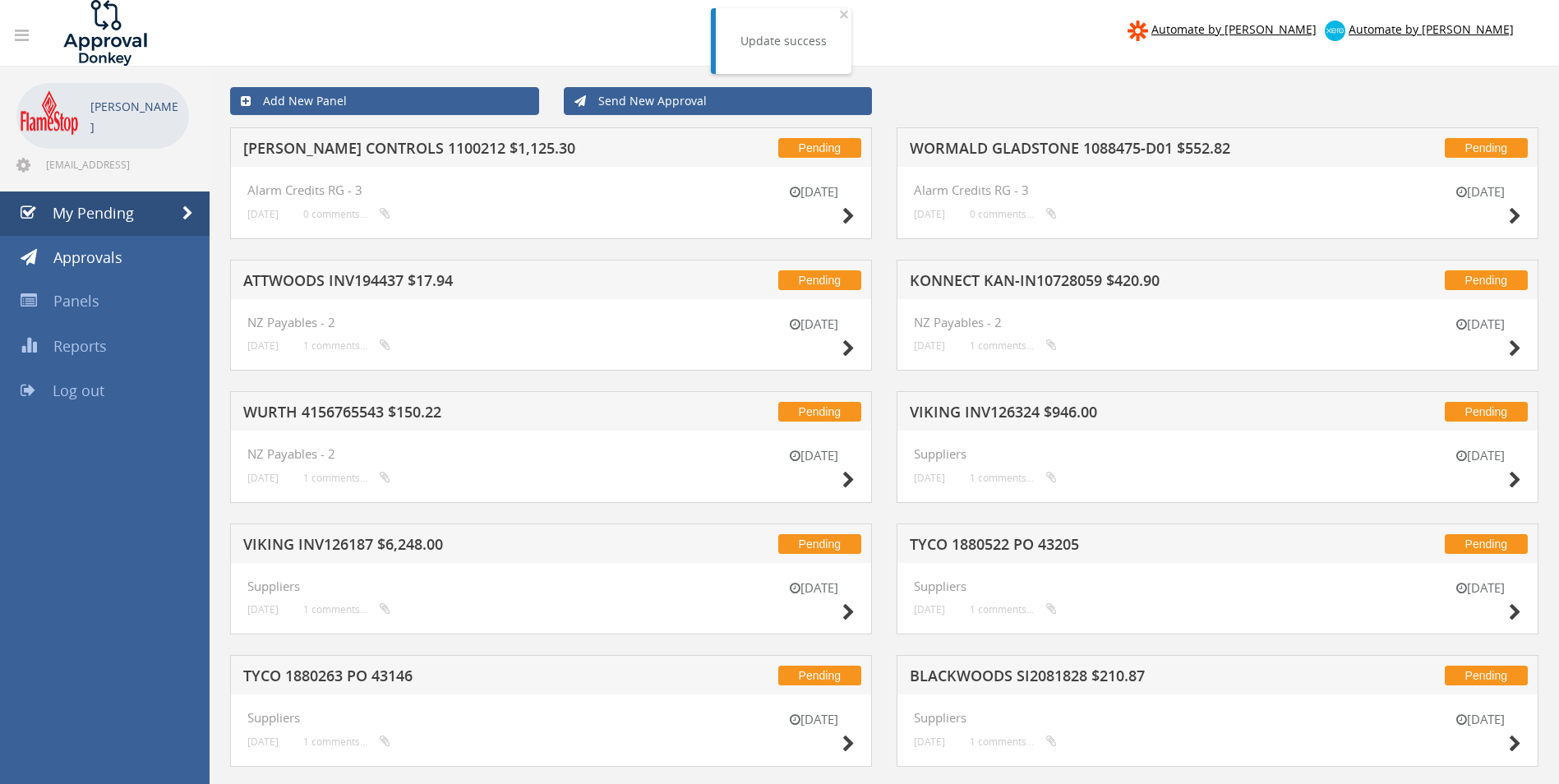
click at [377, 152] on h5 "JOHNSON CONTROLS 1100212 $1,125.30" at bounding box center [459, 151] width 431 height 20
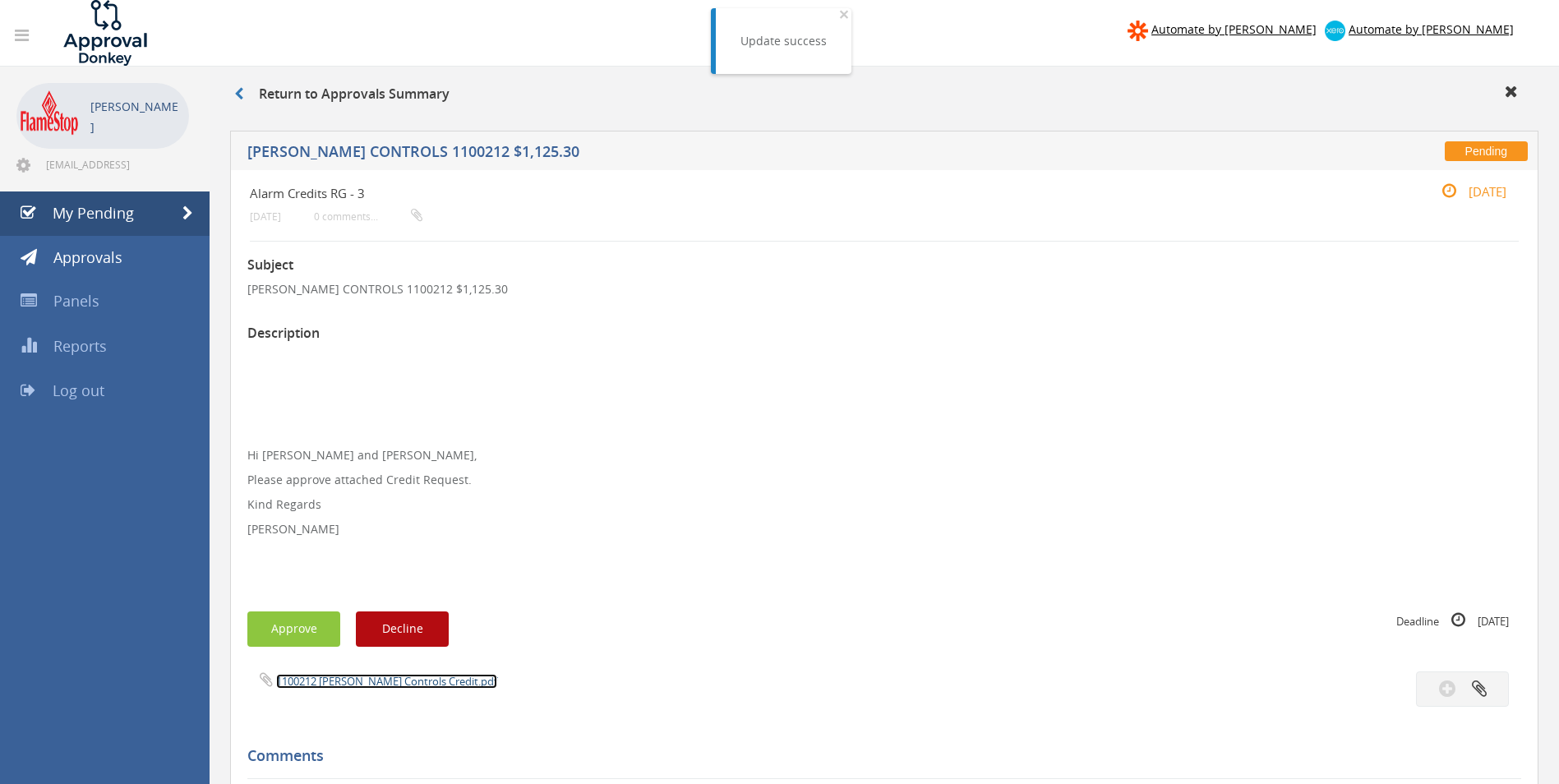
click at [333, 680] on link "1100212 Johnson Controls Credit.pdf" at bounding box center [387, 681] width 221 height 15
click at [288, 625] on button "Approve" at bounding box center [294, 629] width 92 height 35
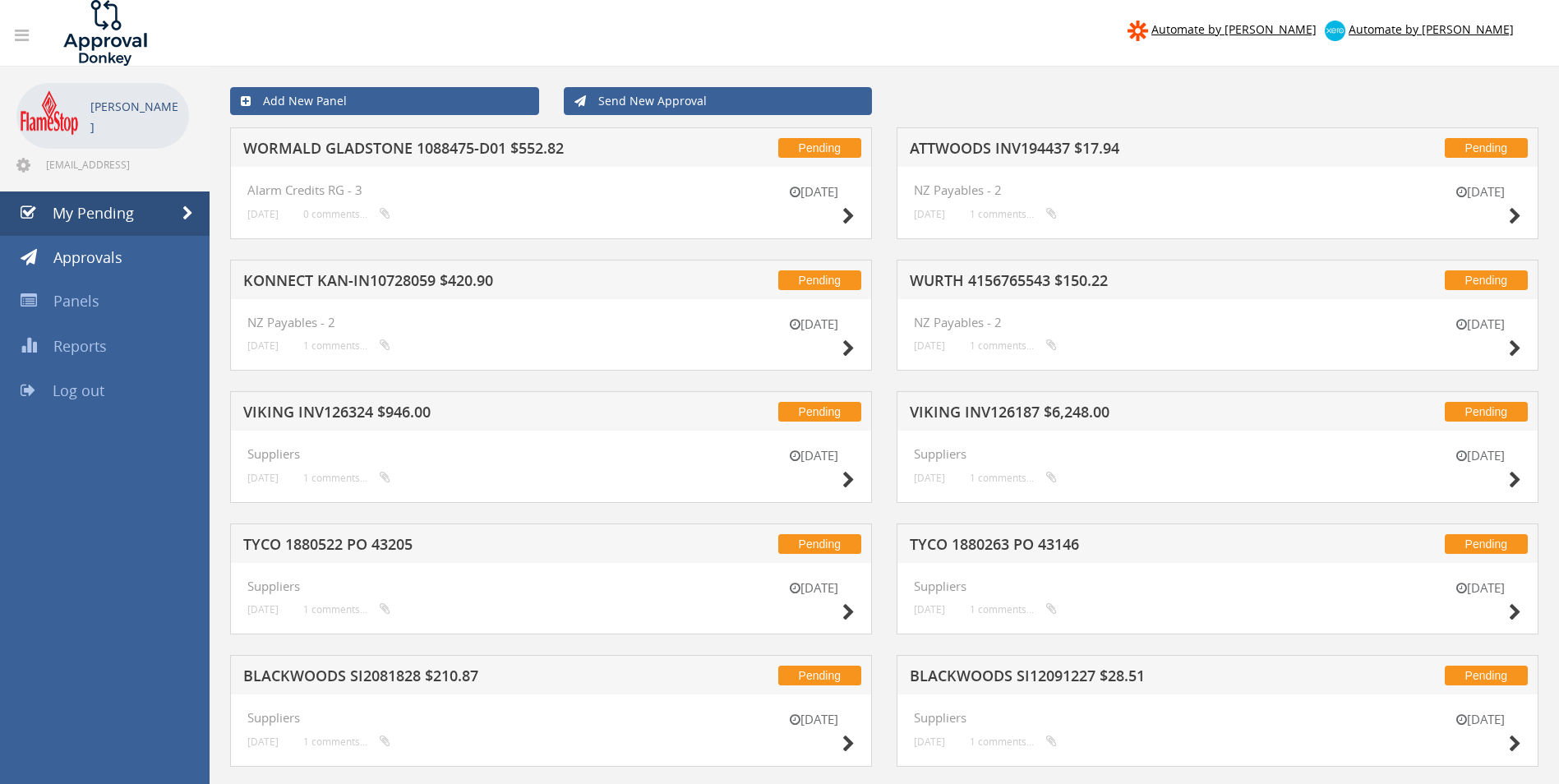
click at [1000, 418] on h5 "VIKING INV126187 $6,248.00" at bounding box center [1125, 414] width 431 height 20
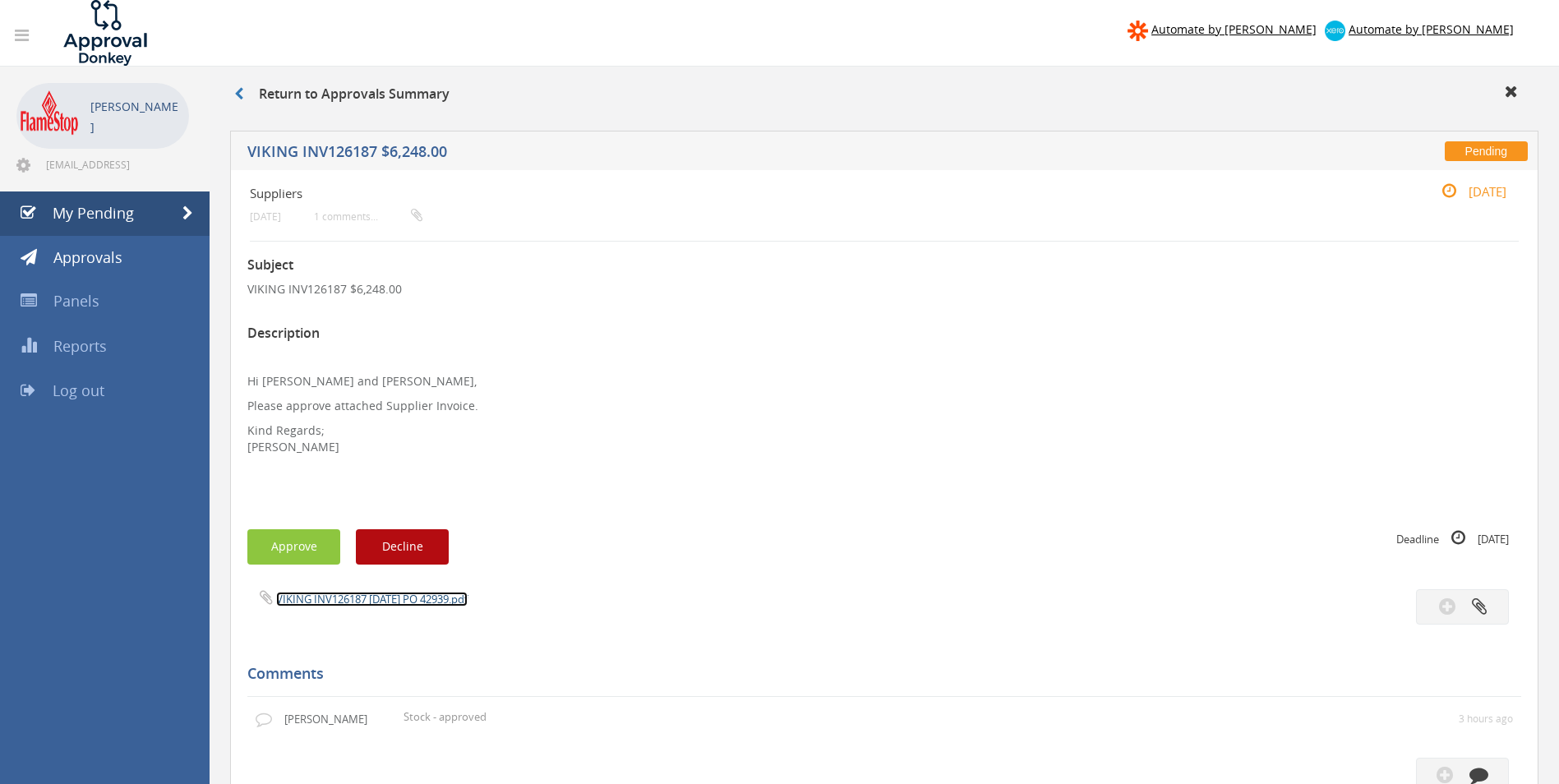
click at [325, 596] on link "VIKING INV126187 07.08.25 PO 42939.pdf" at bounding box center [372, 599] width 191 height 15
click at [277, 538] on button "Approve" at bounding box center [294, 547] width 92 height 35
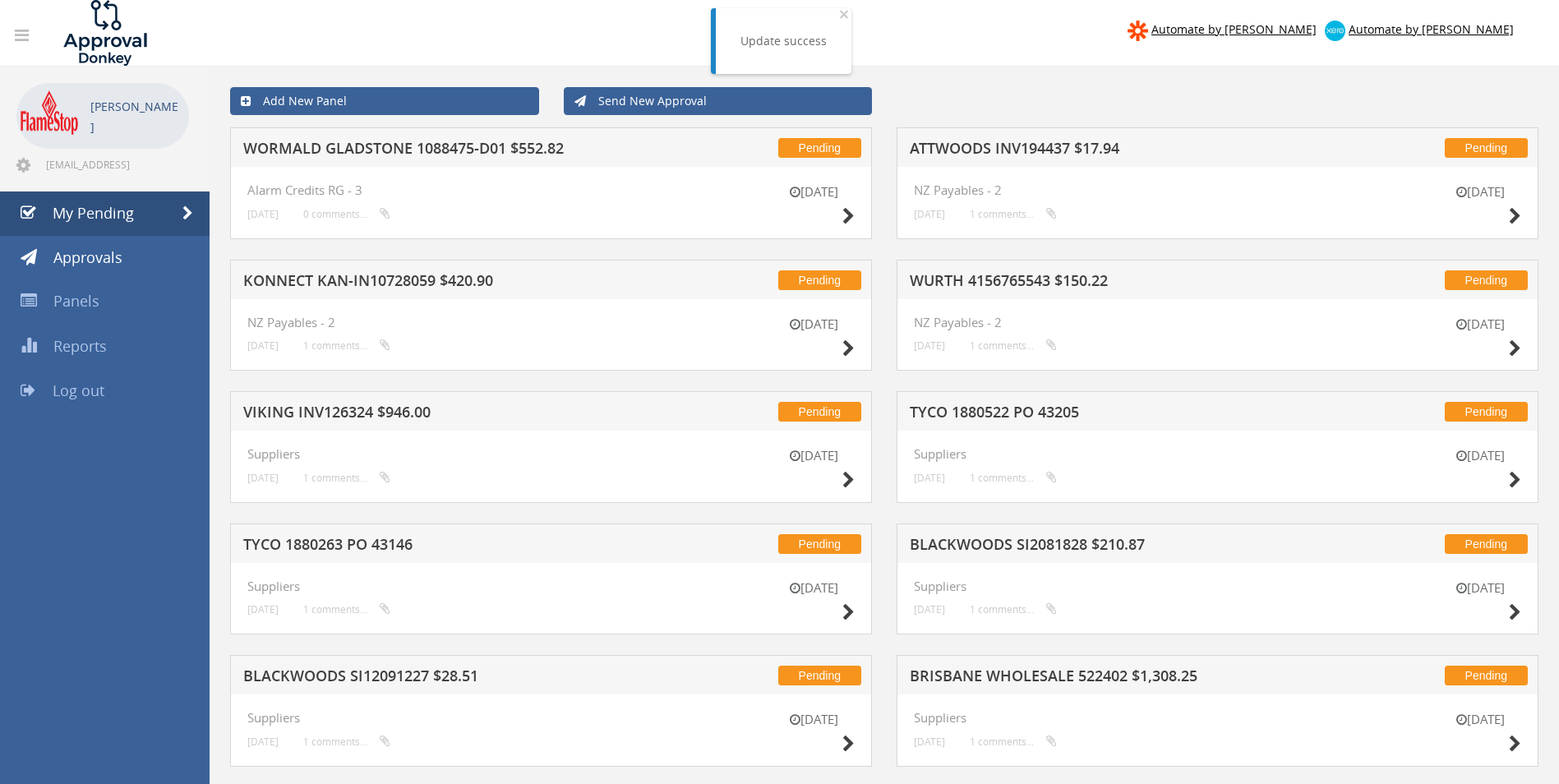
click at [455, 148] on h5 "WORMALD GLADSTONE 1088475-D01 $552.82" at bounding box center [459, 151] width 431 height 20
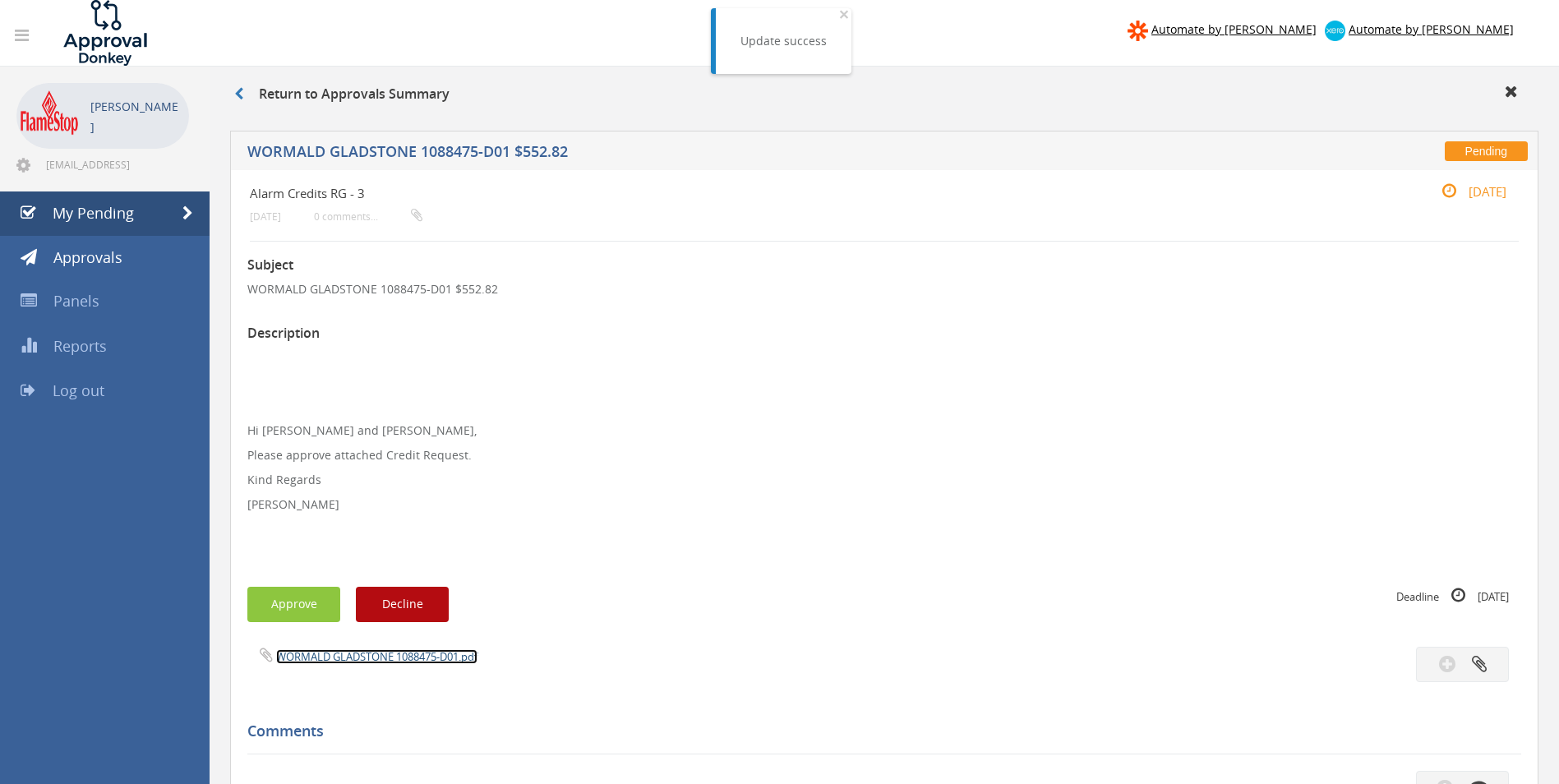
click at [372, 660] on link "WORMALD GLADSTONE 1088475-D01.pdf" at bounding box center [377, 656] width 202 height 15
click at [313, 611] on button "Approve" at bounding box center [294, 605] width 92 height 35
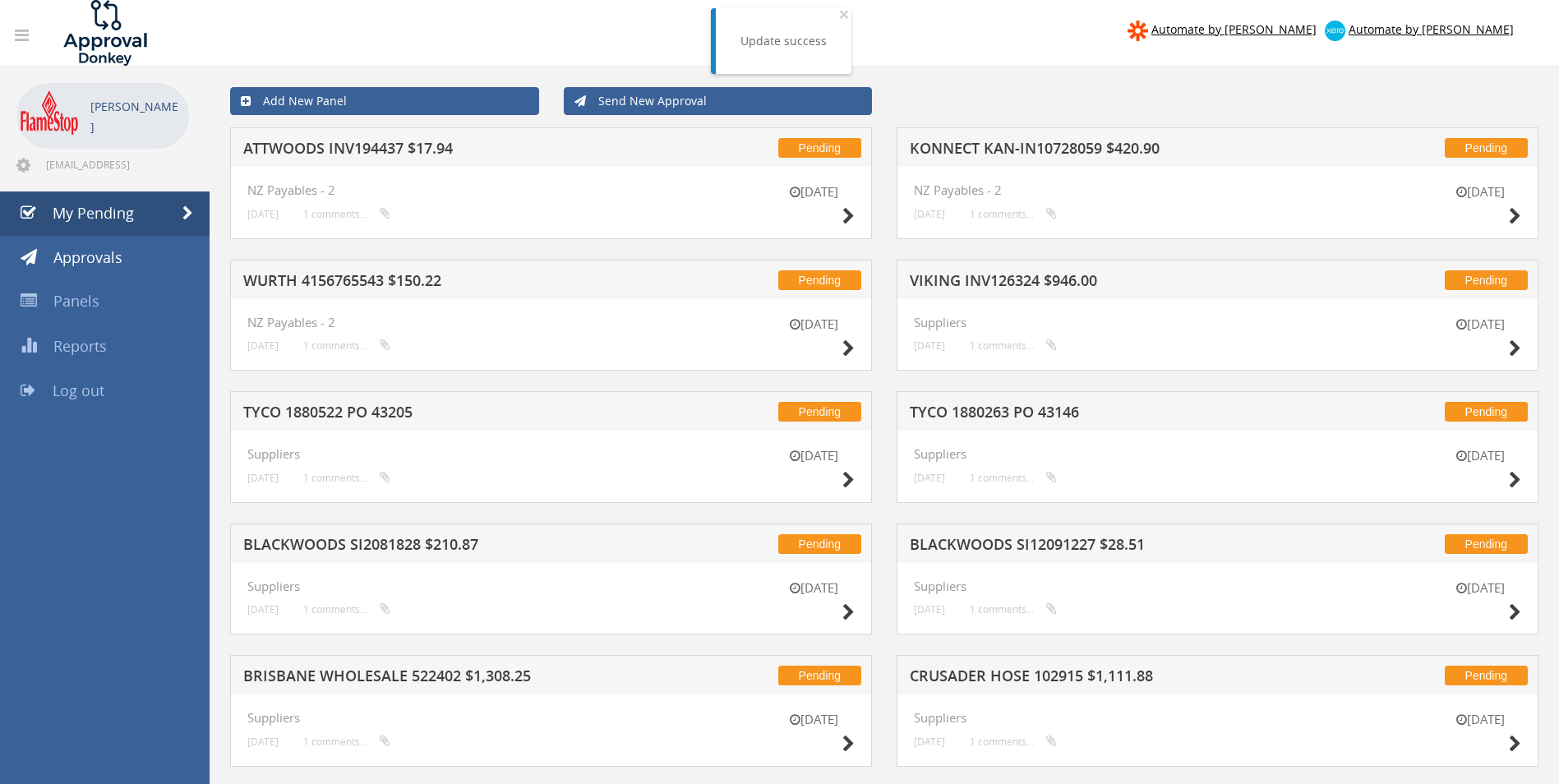
click at [997, 279] on h5 "VIKING INV126324 $946.00" at bounding box center [1125, 283] width 431 height 20
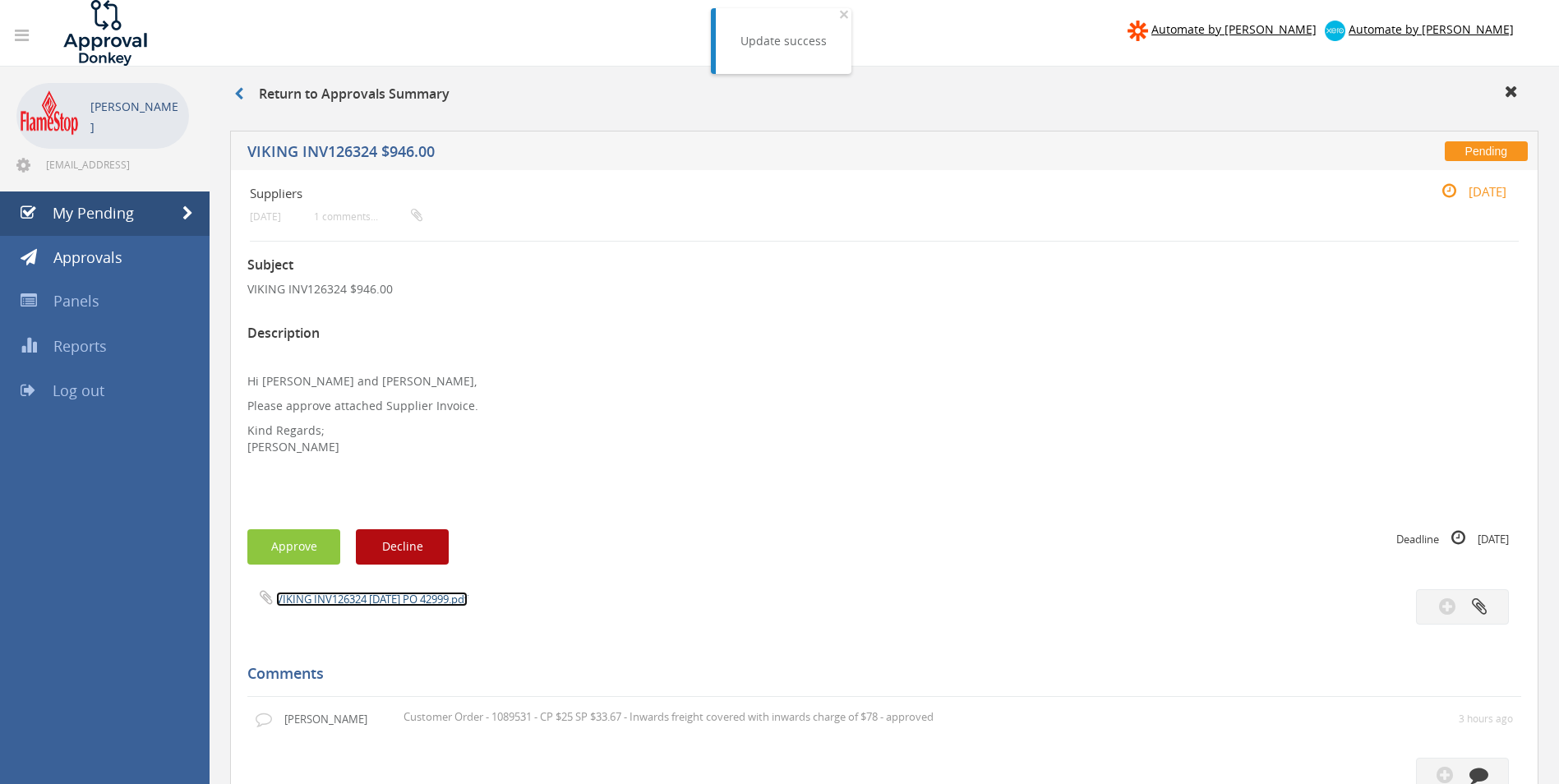
click at [353, 596] on link "VIKING INV126324 20.08.25 PO 42999.pdf" at bounding box center [372, 599] width 191 height 15
click at [311, 552] on button "Approve" at bounding box center [294, 547] width 92 height 35
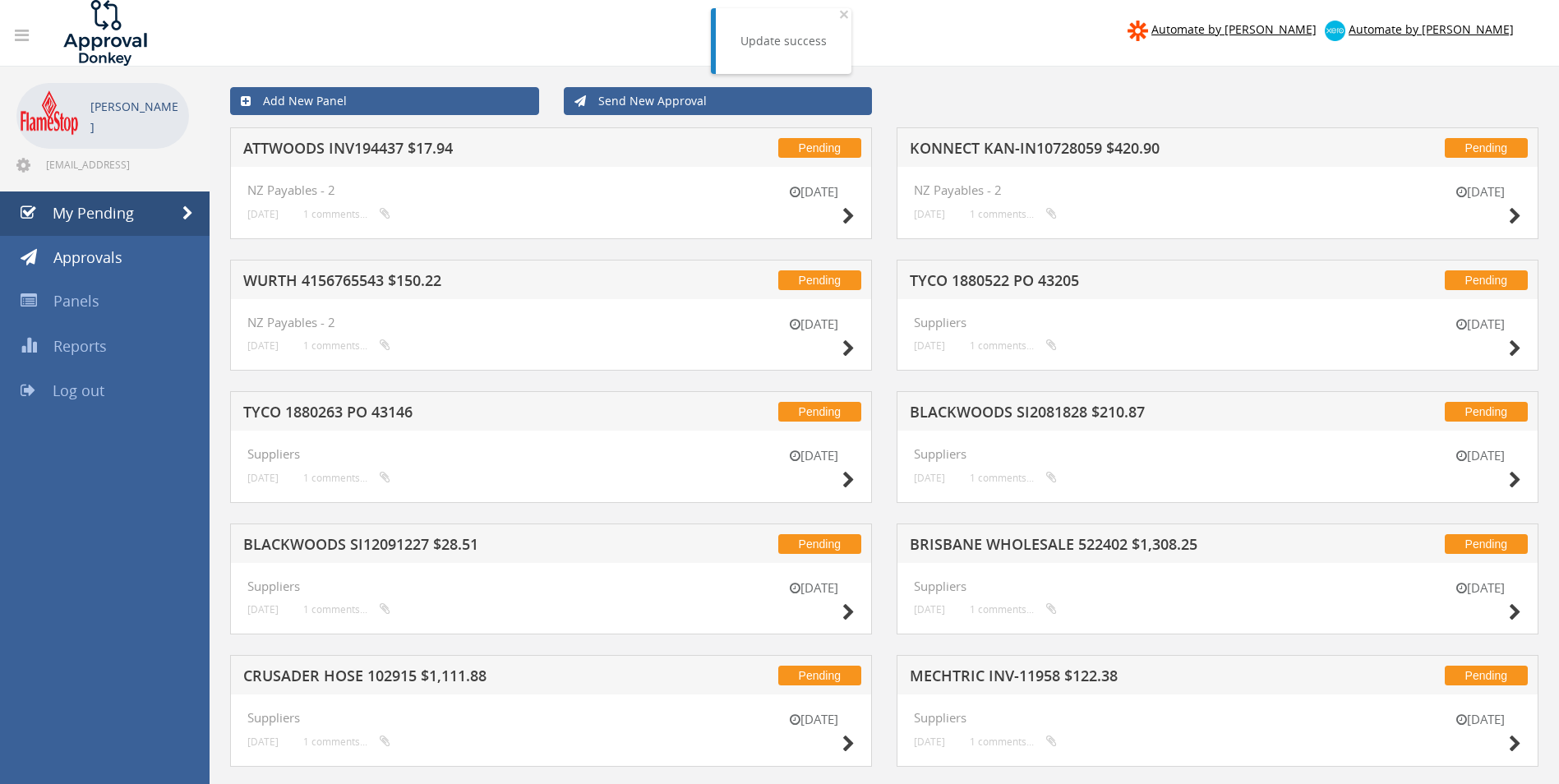
click at [1053, 145] on h5 "KONNECT KAN-IN10728059 $420.90" at bounding box center [1125, 151] width 431 height 20
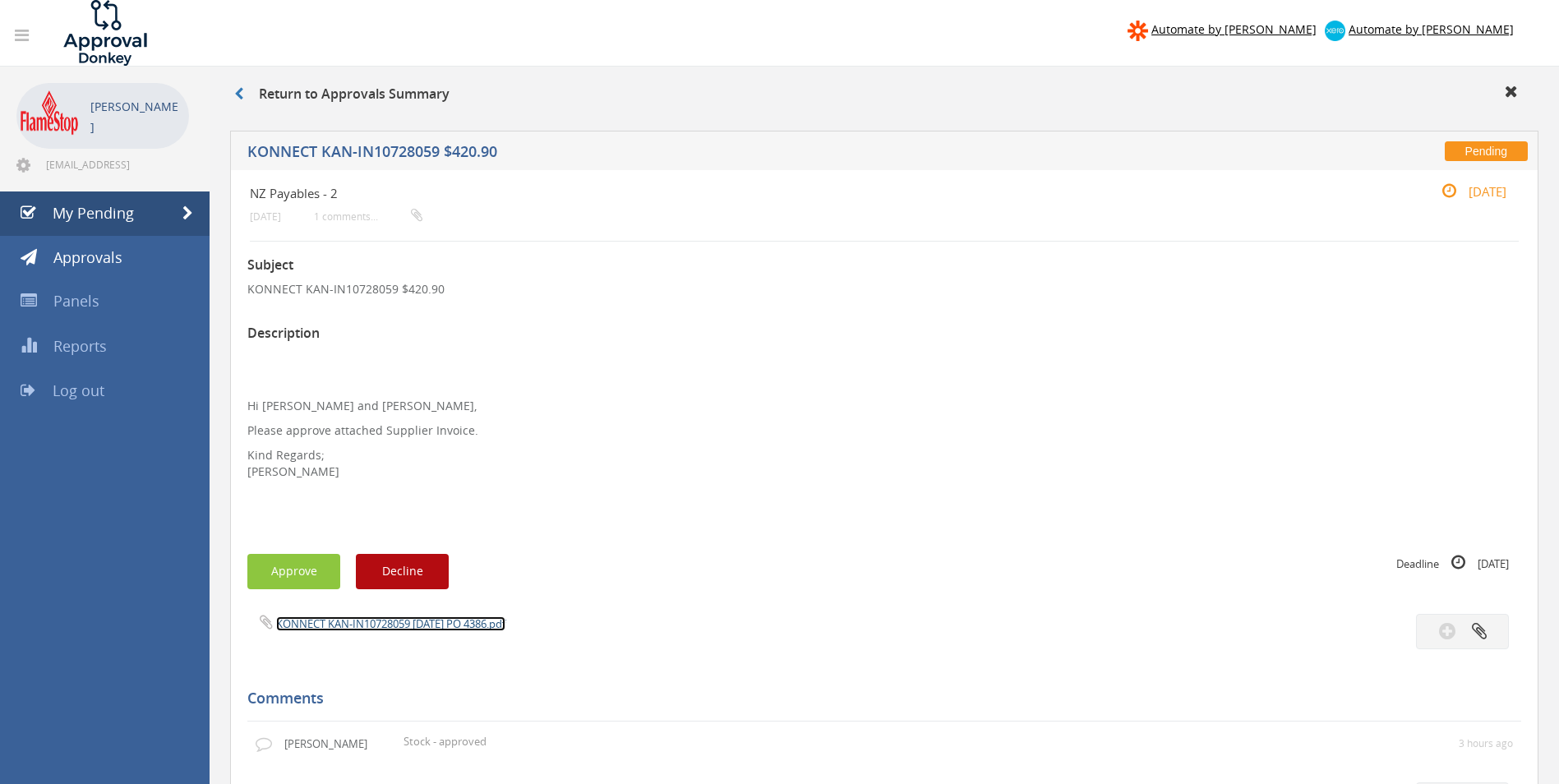
click at [416, 626] on link "KONNECT KAN-IN10728059 04.09.25 PO 4386.pdf" at bounding box center [391, 624] width 229 height 15
click at [268, 574] on button "Approve" at bounding box center [294, 571] width 92 height 35
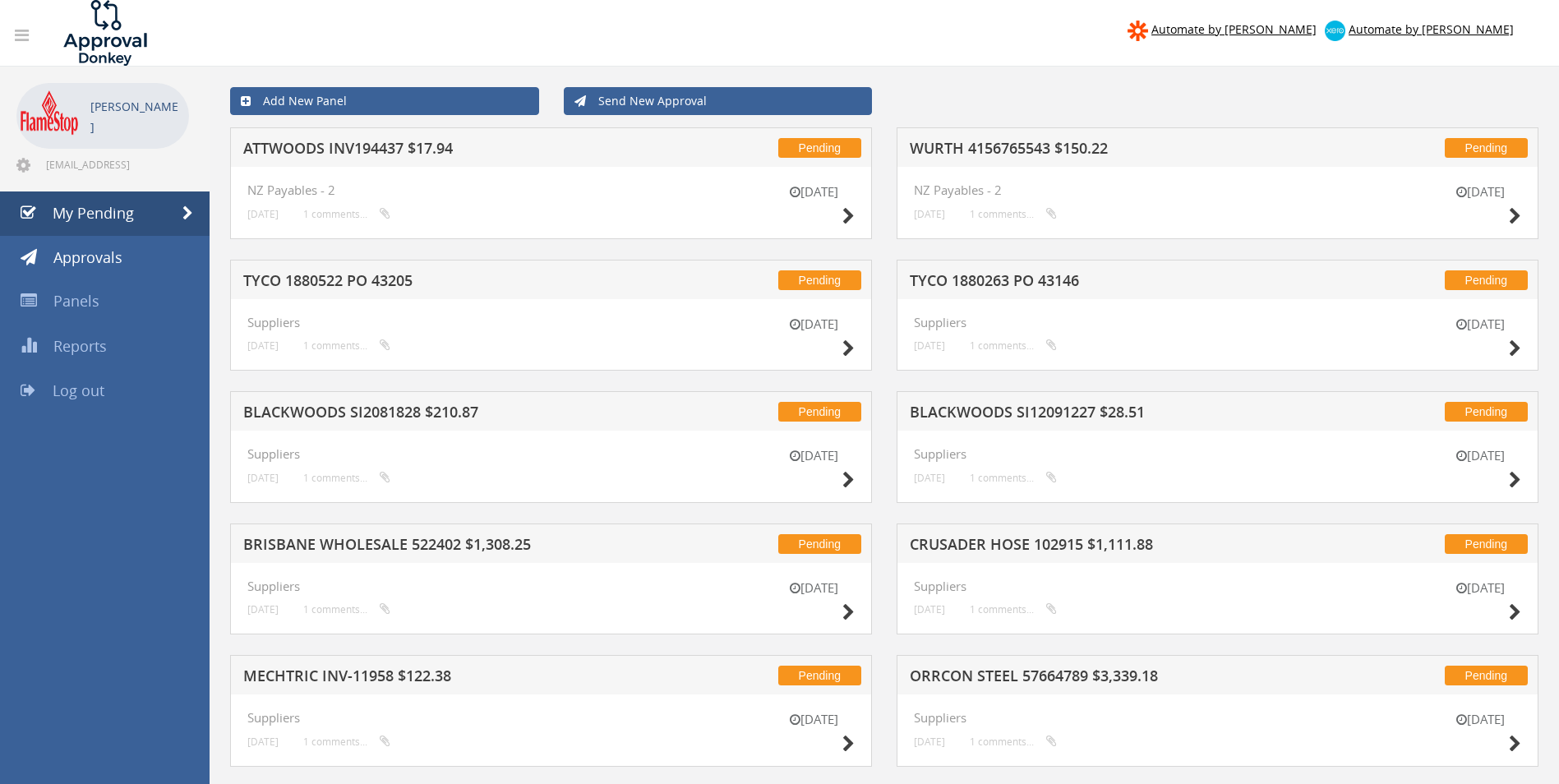
click at [1040, 140] on div "Pending WURTH 4156765543 $150.22" at bounding box center [1218, 147] width 642 height 40
click at [1044, 151] on h5 "WURTH 4156765543 $150.22" at bounding box center [1125, 151] width 431 height 20
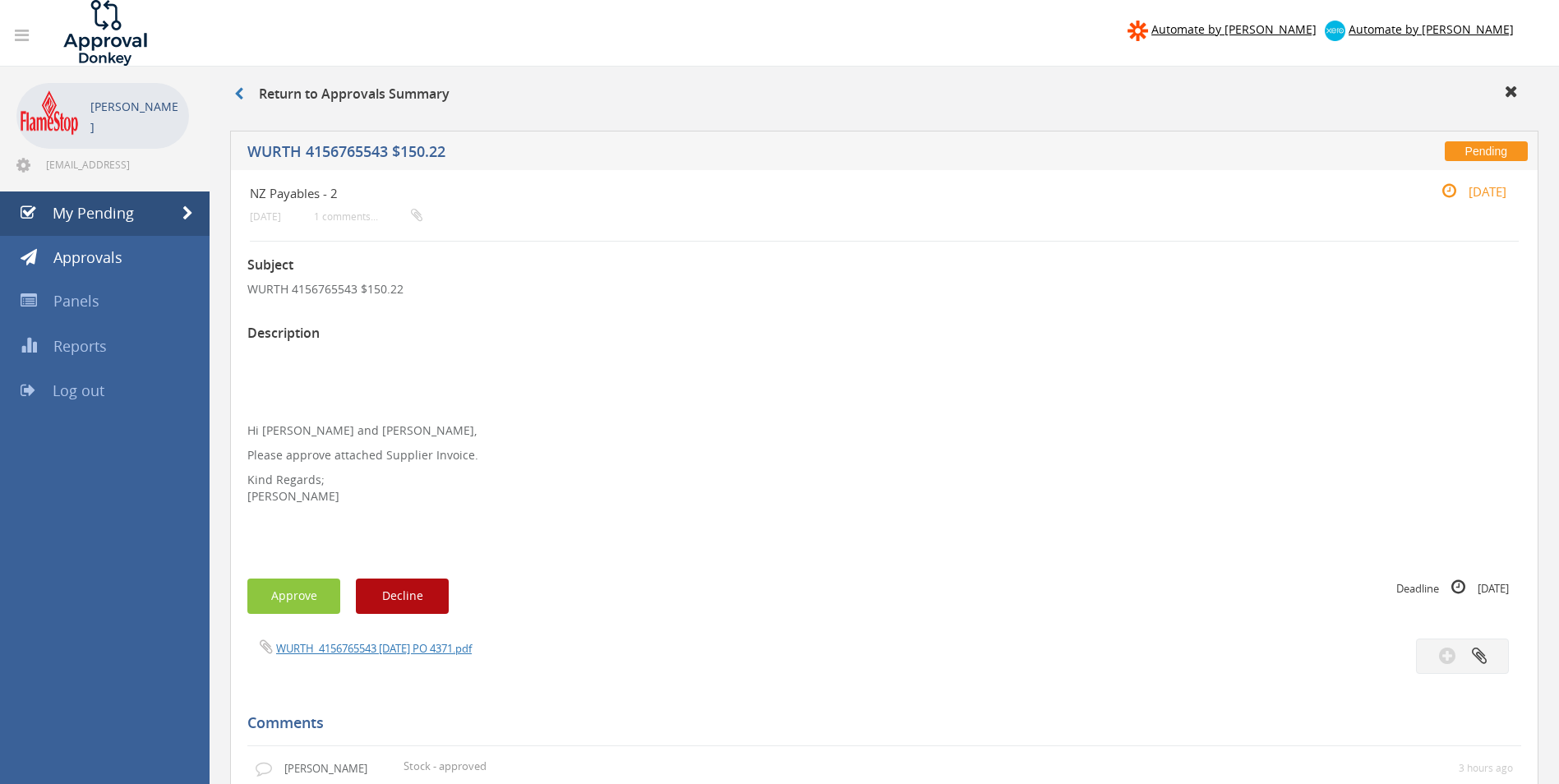
click at [361, 640] on div "WURTH_4156765543 29.08.25 PO 4371.pdf" at bounding box center [559, 648] width 649 height 18
drag, startPoint x: 361, startPoint y: 640, endPoint x: 362, endPoint y: 648, distance: 8.1
click at [362, 648] on link "WURTH_4156765543 29.08.25 PO 4371.pdf" at bounding box center [374, 648] width 196 height 15
click at [285, 609] on button "Approve" at bounding box center [294, 596] width 92 height 35
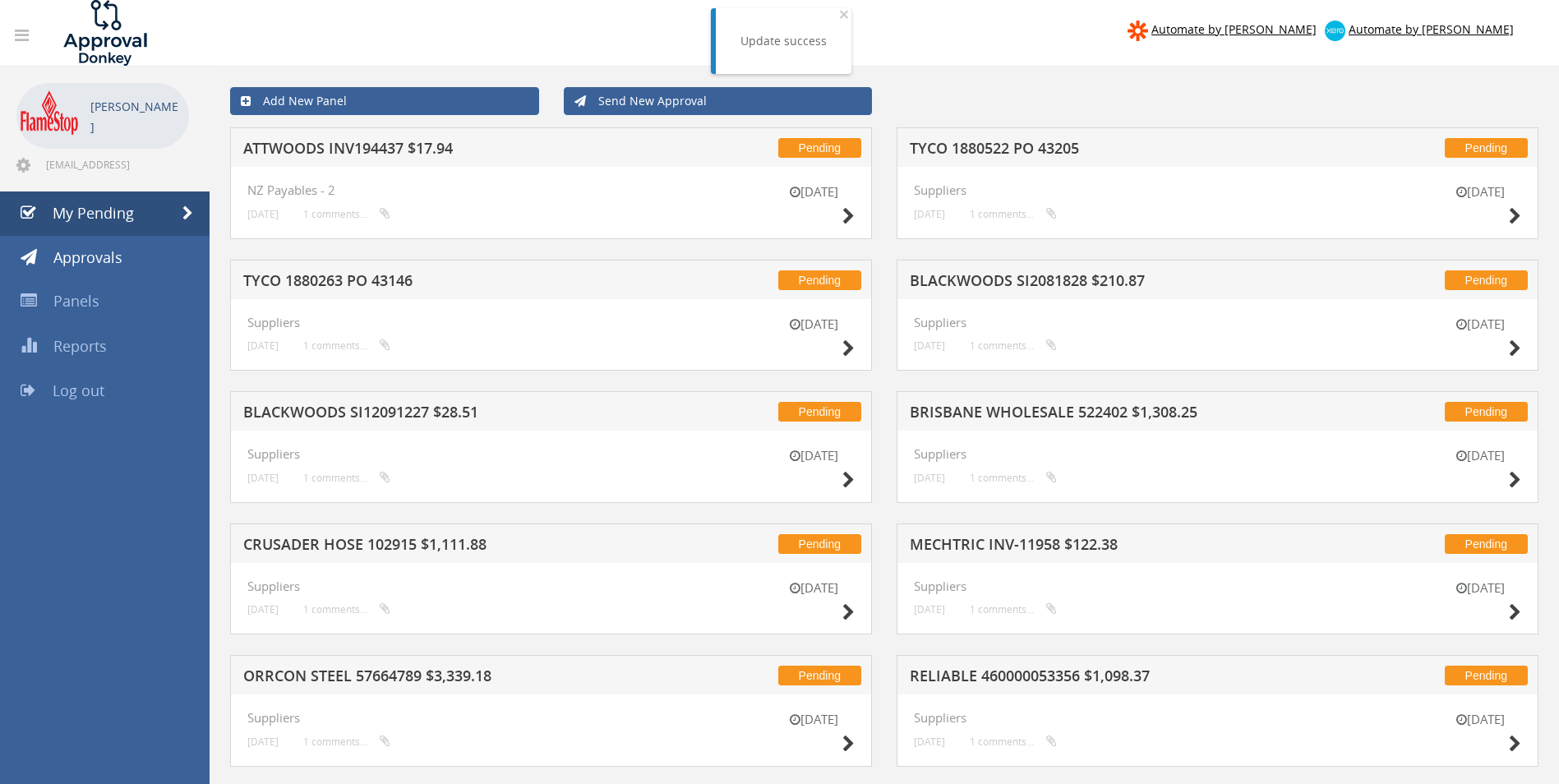
click at [343, 144] on h5 "ATTWOODS INV194437 $17.94" at bounding box center [459, 151] width 431 height 20
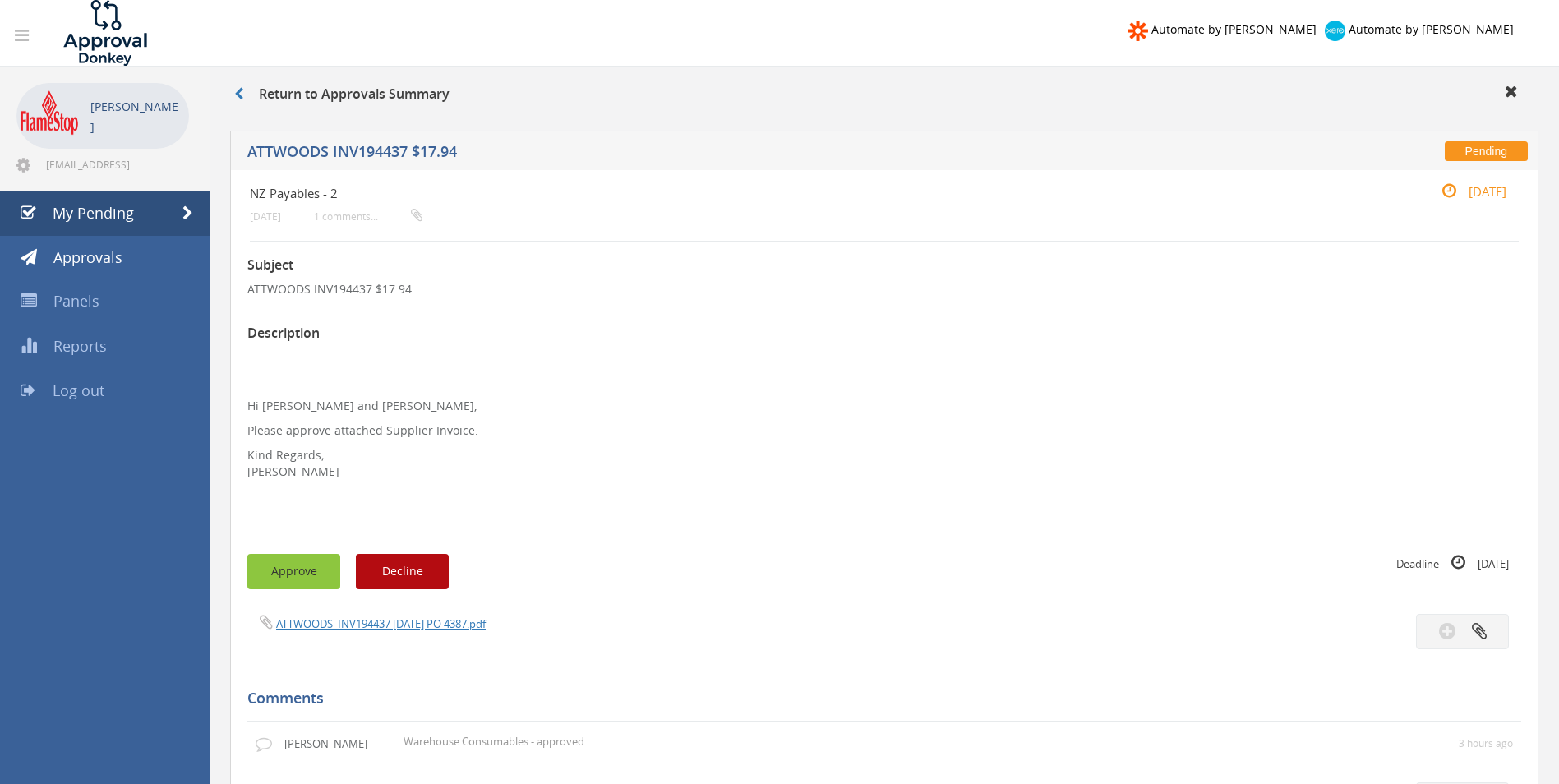
click at [281, 570] on button "Approve" at bounding box center [294, 571] width 92 height 35
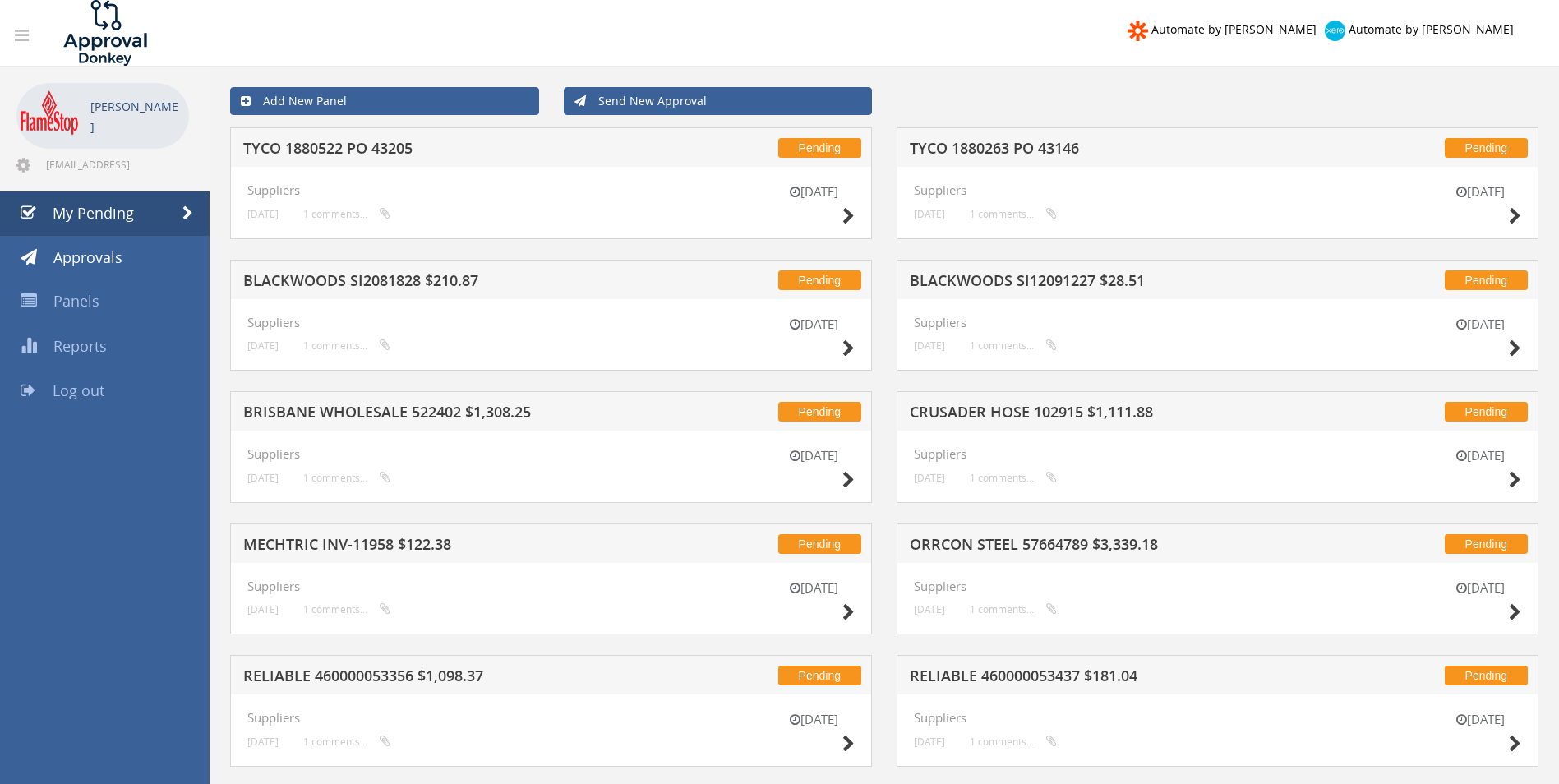
click at [1004, 148] on h5 "TYCO 1880263 PO 43146" at bounding box center [1125, 151] width 431 height 20
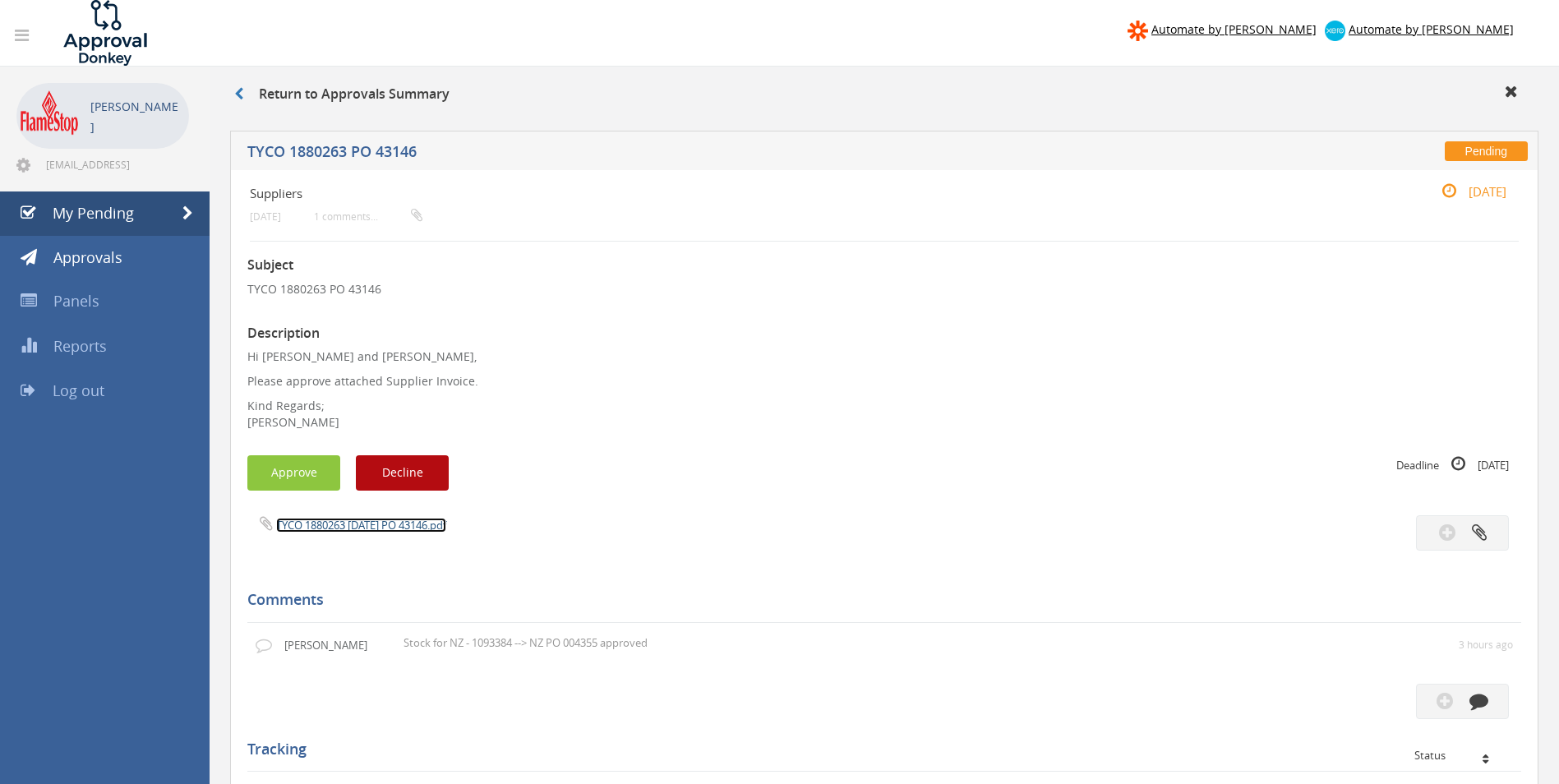
click at [350, 521] on link "TYCO 1880263 21.08.25 PO 43146.pdf" at bounding box center [362, 525] width 170 height 15
click at [355, 527] on link "TYCO 1880263 21.08.25 PO 43146.pdf" at bounding box center [362, 525] width 170 height 15
click at [287, 485] on button "Approve" at bounding box center [294, 472] width 92 height 35
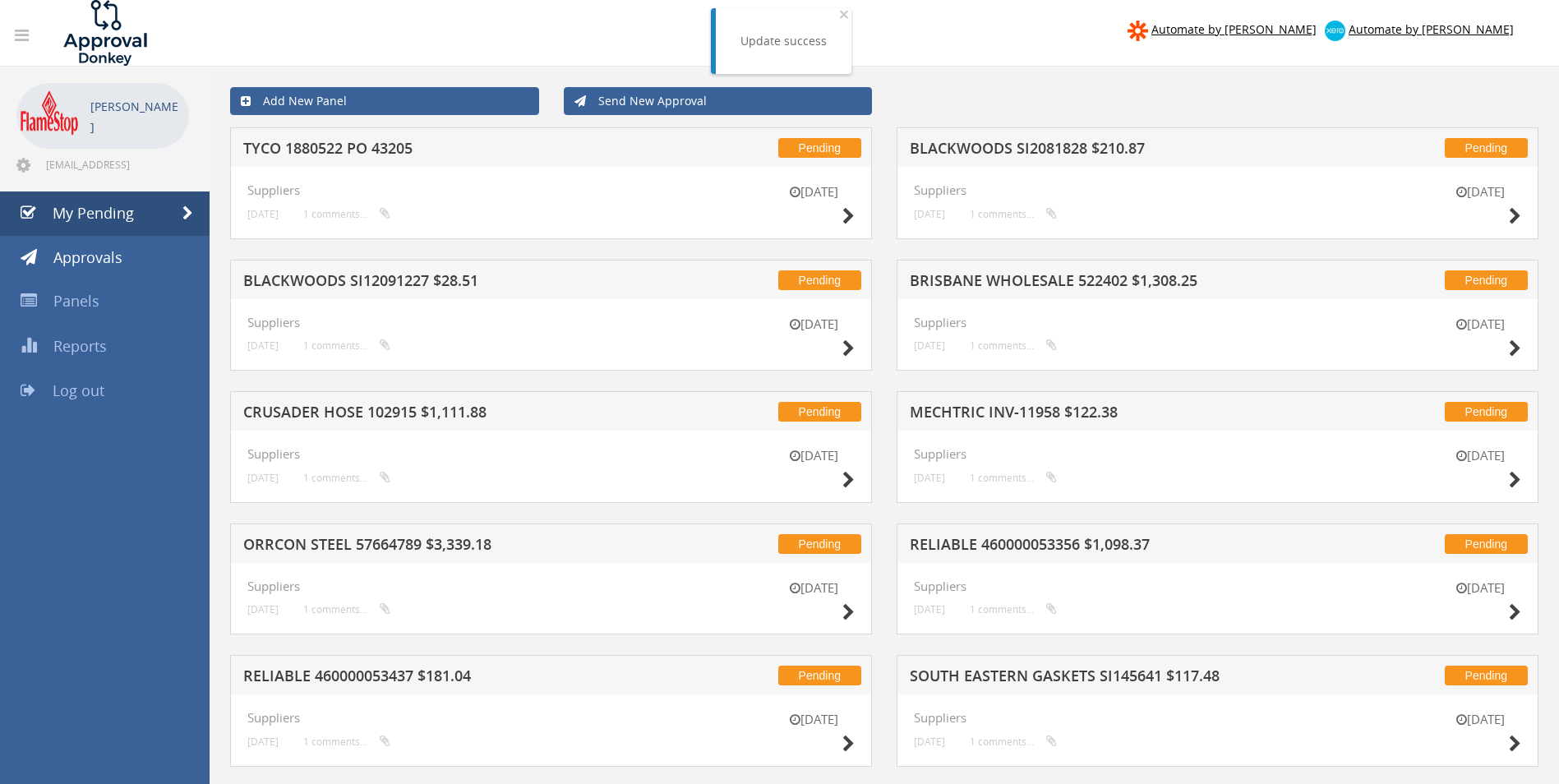
click at [997, 145] on h5 "BLACKWOODS SI2081828 $210.87" at bounding box center [1125, 151] width 431 height 20
click at [997, 0] on div at bounding box center [780, 0] width 1559 height 0
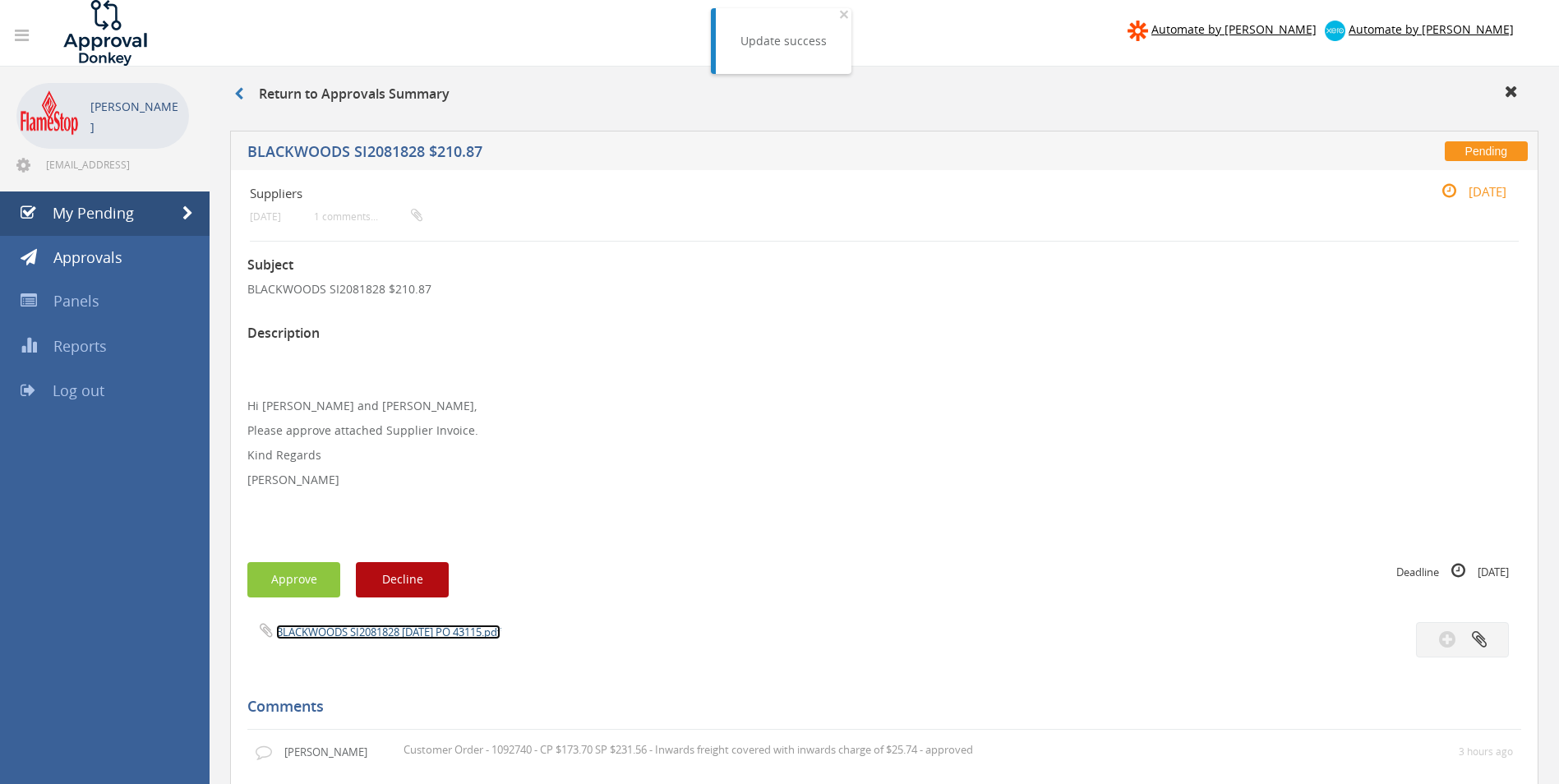
click at [336, 631] on link "BLACKWOODS SI2081828 28.08.25 PO 43115.pdf" at bounding box center [388, 632] width 225 height 15
click at [266, 582] on button "Approve" at bounding box center [294, 580] width 92 height 35
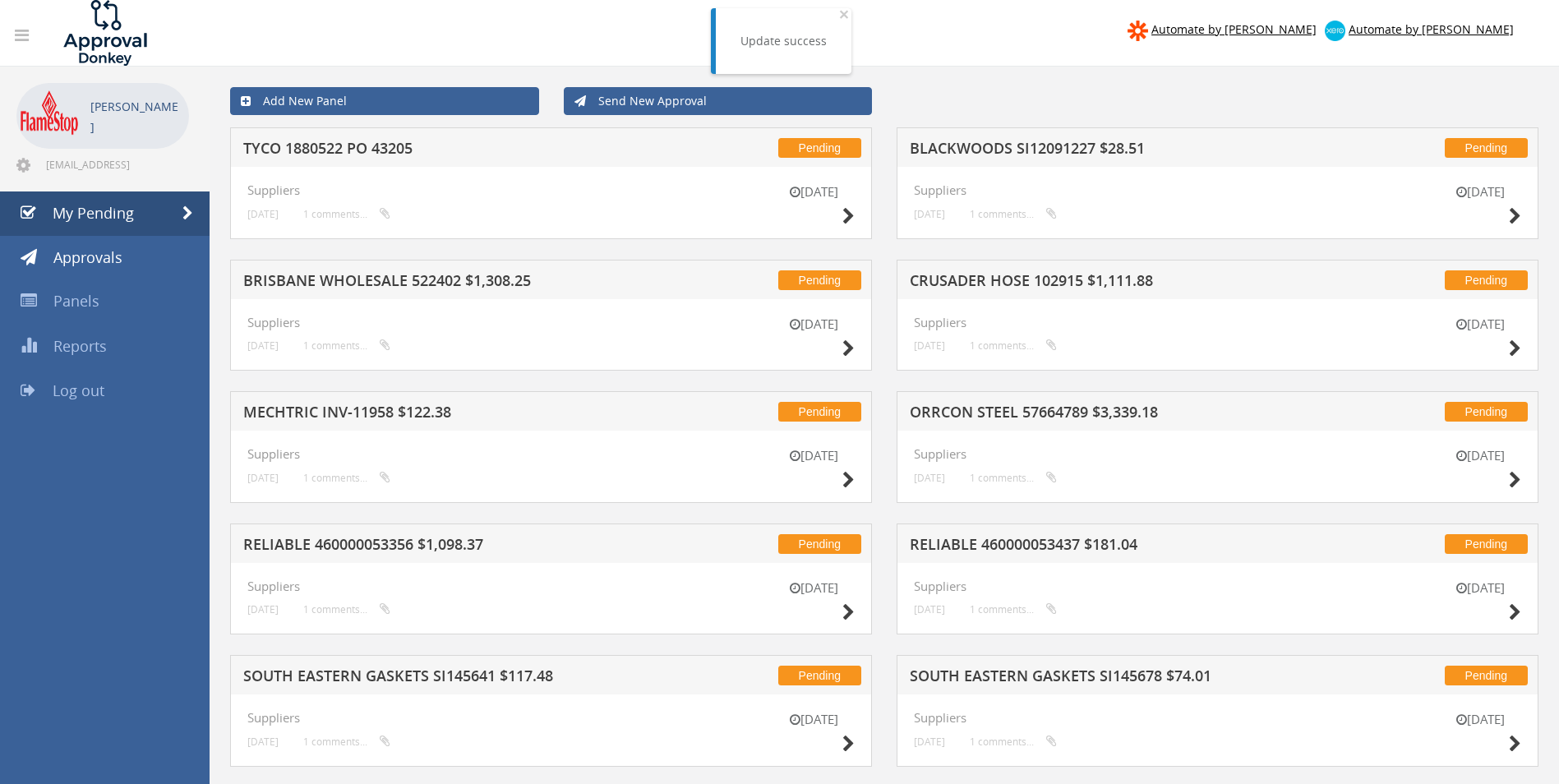
click at [1074, 141] on h5 "BLACKWOODS SI12091227 $28.51" at bounding box center [1125, 151] width 431 height 20
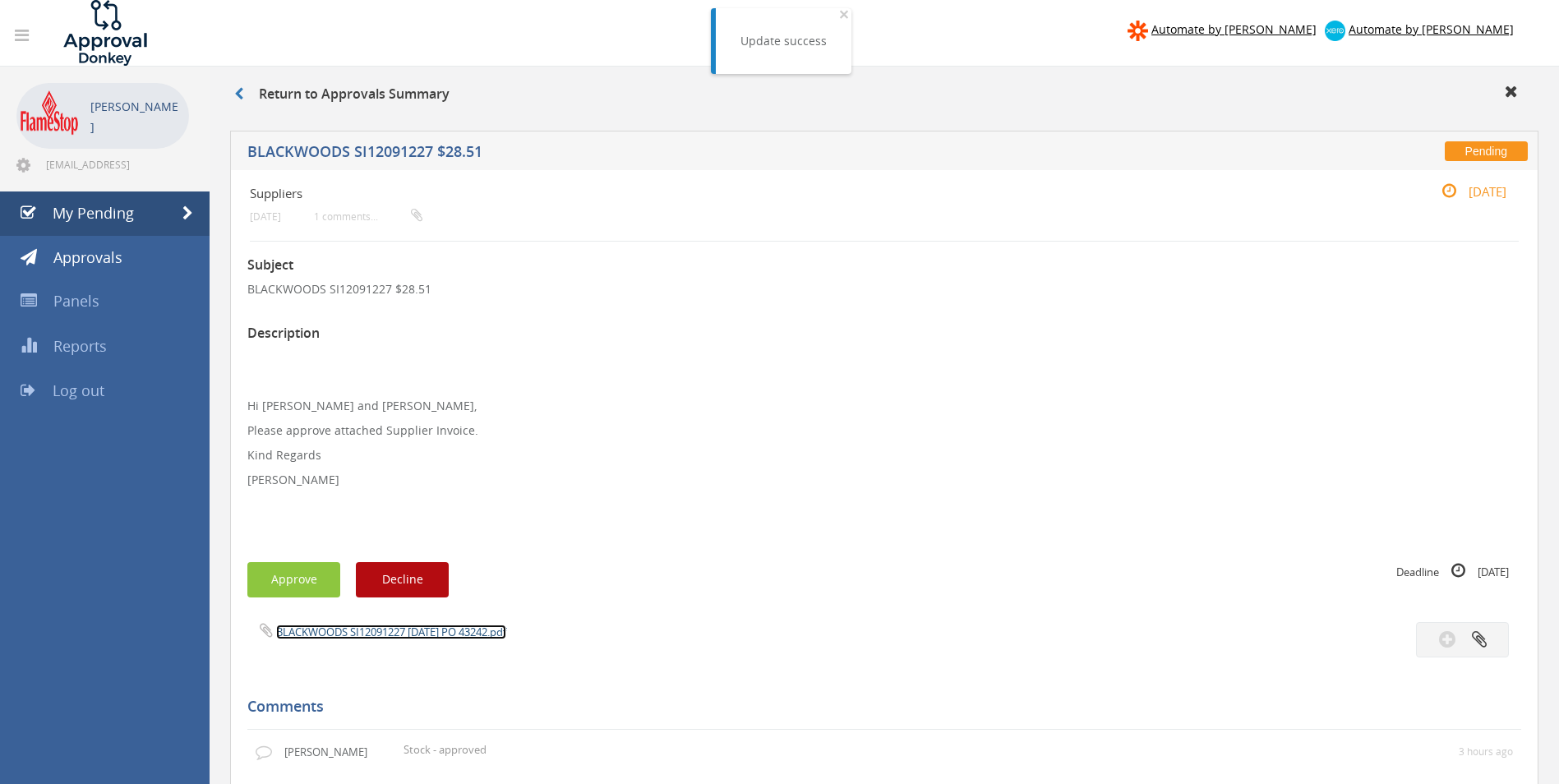
click at [362, 627] on link "BLACKWOODS SI12091227 29.08.25 PO 43242.pdf" at bounding box center [391, 632] width 230 height 15
click at [302, 583] on button "Approve" at bounding box center [294, 580] width 92 height 35
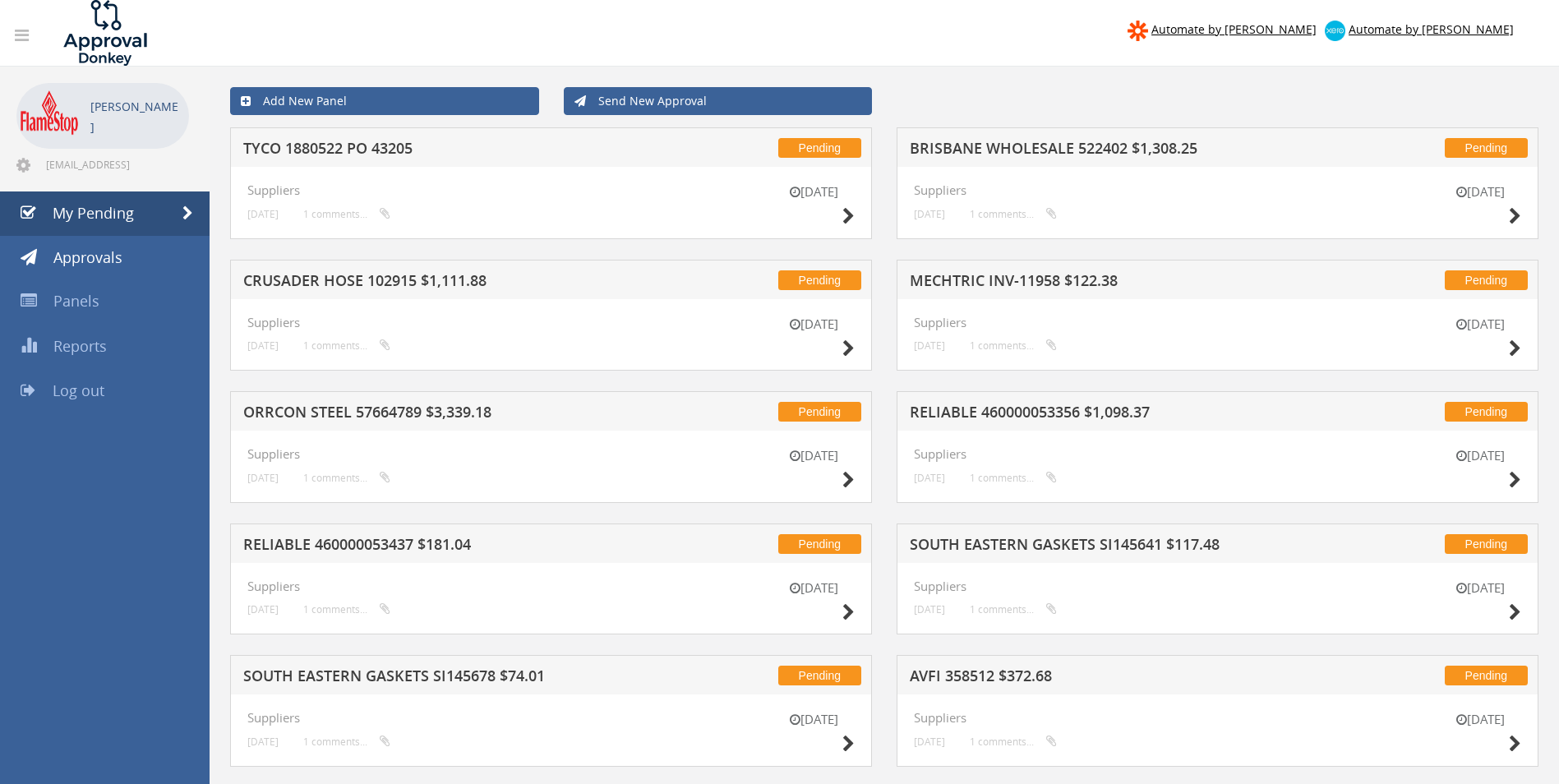
click at [1000, 152] on h5 "BRISBANE WHOLESALE 522402 $1,308.25" at bounding box center [1125, 151] width 431 height 20
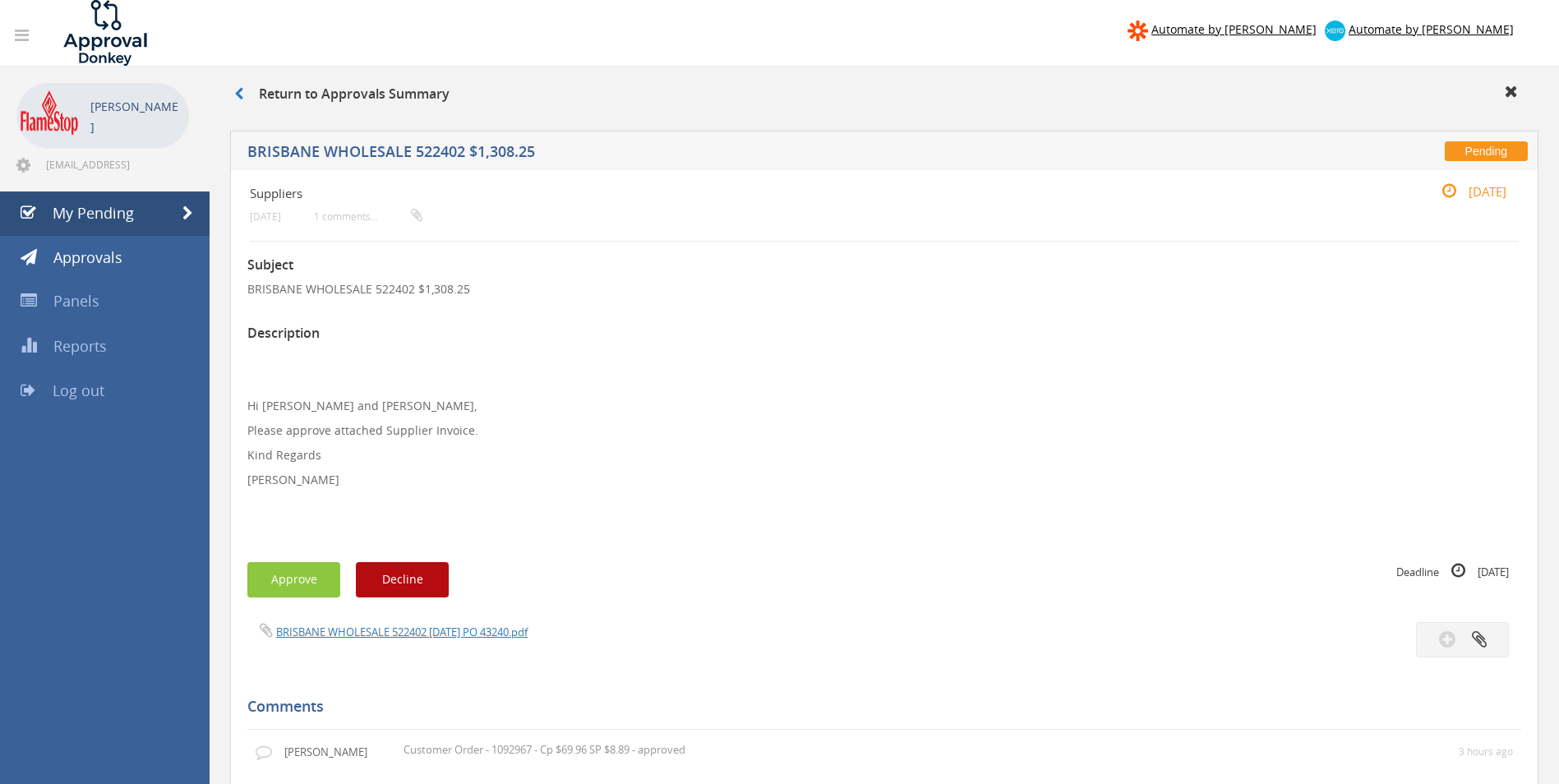
click at [387, 619] on div "Subject BRISBANE WHOLESALE 522402 $1,308.25 Description Hi Maddie and Ben, Plea…" at bounding box center [885, 755] width 1274 height 1029
click at [389, 627] on link "BRISBANE WHOLESALE 522402 29.08.25 PO 43240.pdf" at bounding box center [402, 632] width 252 height 15
click at [305, 589] on button "Approve" at bounding box center [294, 580] width 92 height 35
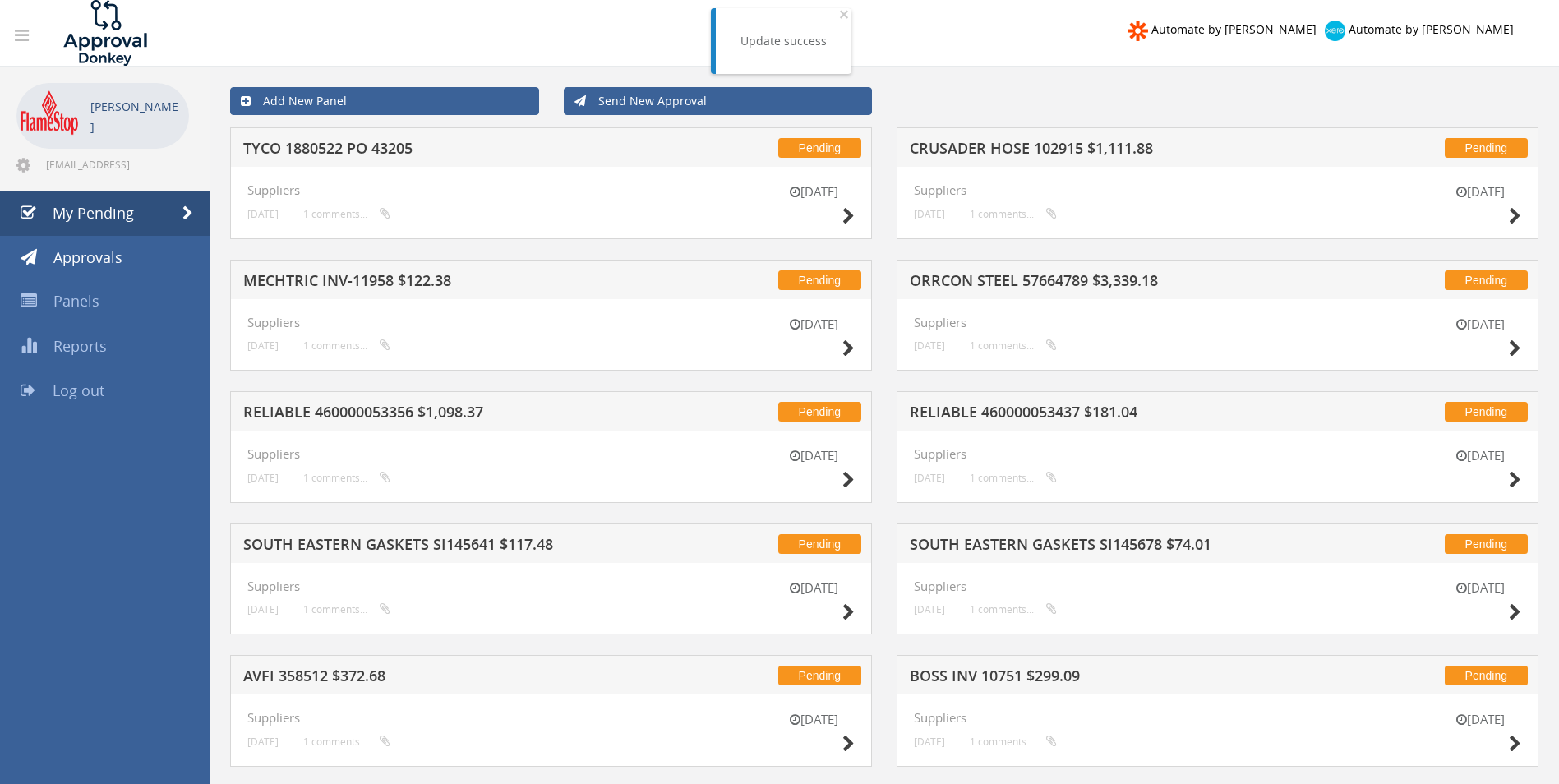
click at [1035, 142] on h5 "CRUSADER HOSE 102915 $1,111.88" at bounding box center [1125, 151] width 431 height 20
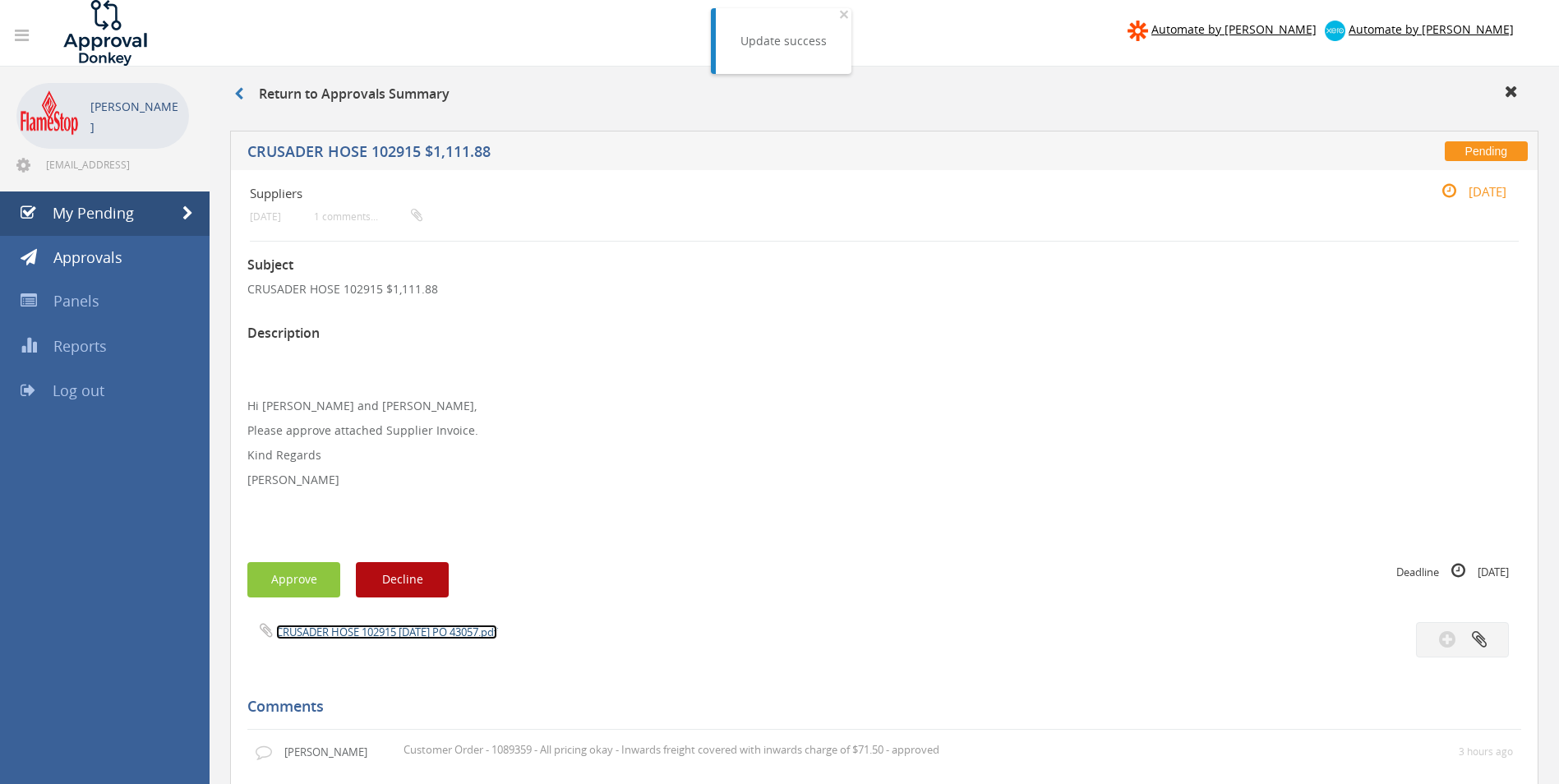
click at [329, 633] on link "CRUSADER HOSE 102915 22.08.25 PO 43057.pdf" at bounding box center [387, 632] width 221 height 15
click at [298, 581] on button "Approve" at bounding box center [294, 580] width 92 height 35
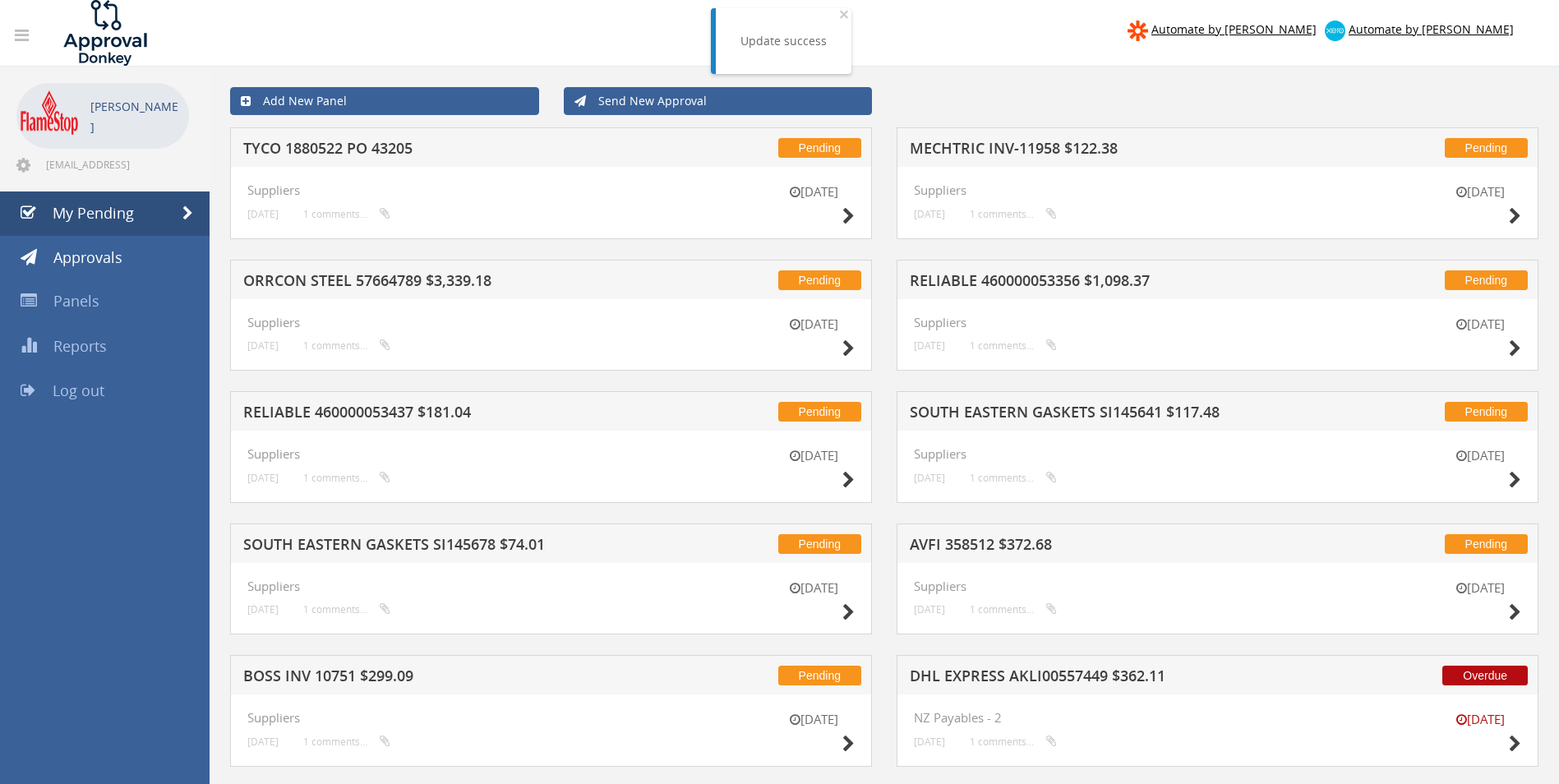
click at [1098, 157] on h5 "MECHTRIC INV-11958 $122.38" at bounding box center [1125, 151] width 431 height 20
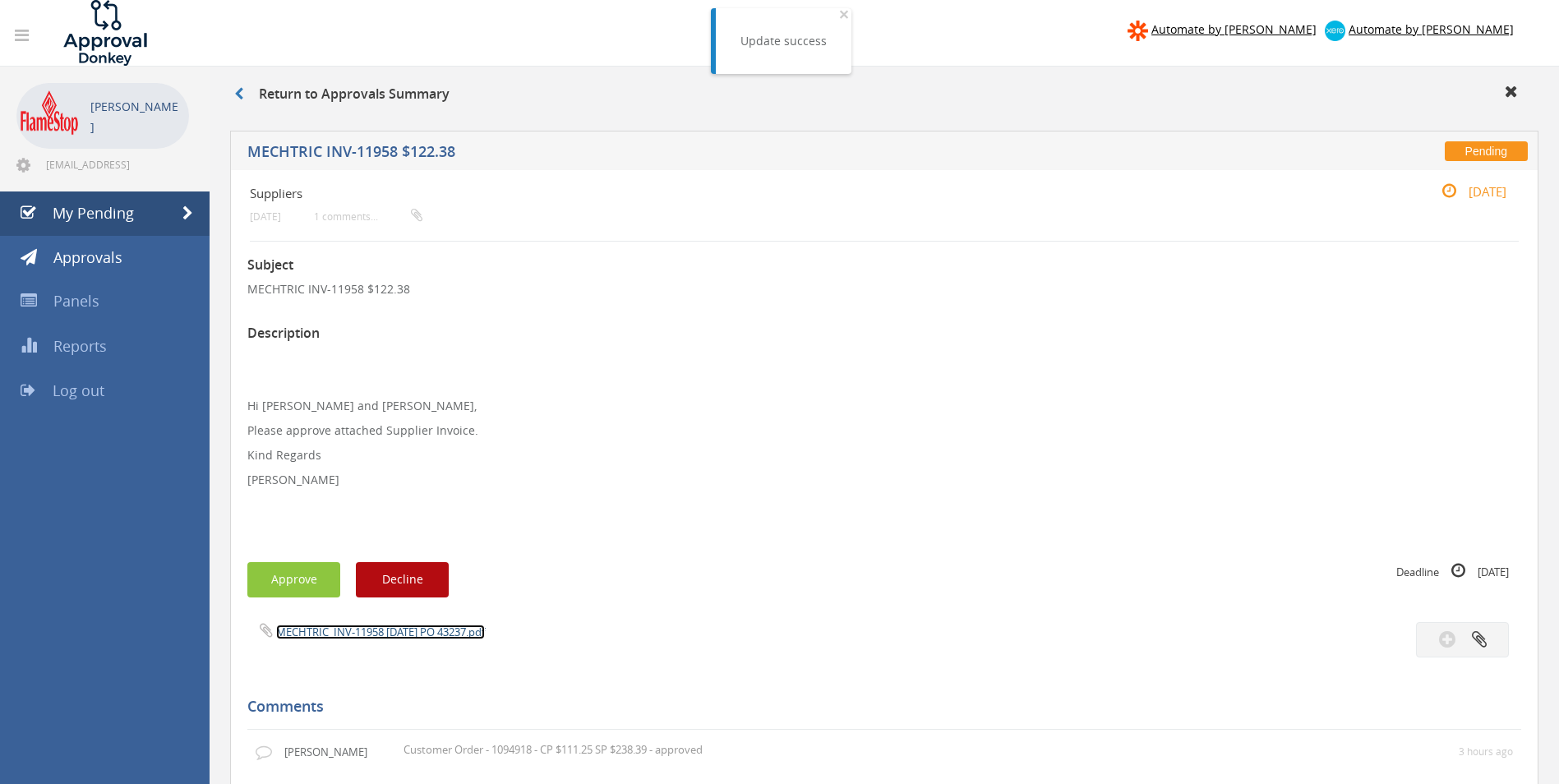
click at [371, 632] on link "MECHTRIC_INV-11958 29.08.25 PO 43237.pdf" at bounding box center [381, 632] width 209 height 15
click at [272, 568] on button "Approve" at bounding box center [294, 580] width 92 height 35
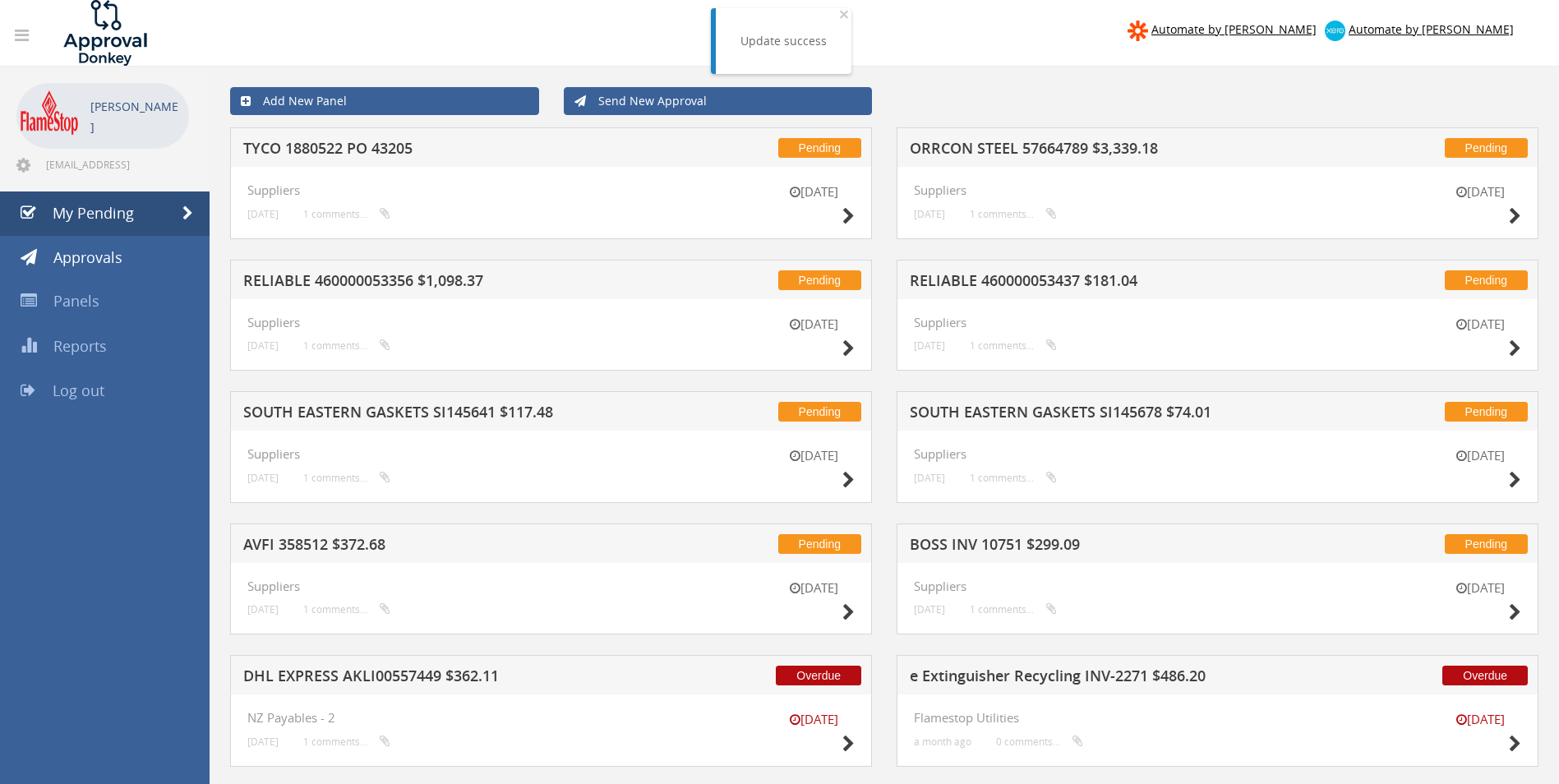
click at [996, 283] on h5 "RELIABLE 460000053437 $181.04" at bounding box center [1125, 283] width 431 height 20
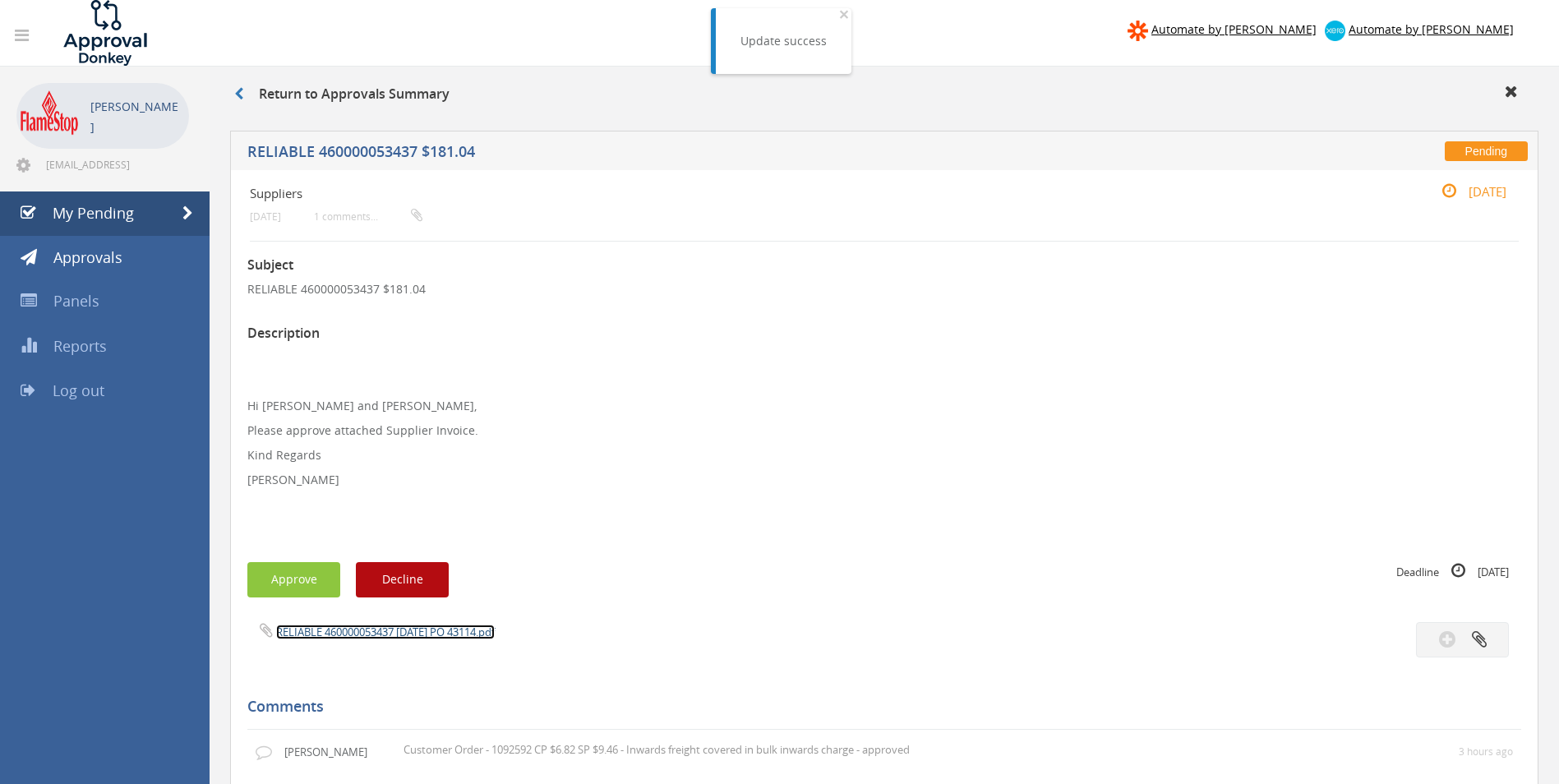
click at [389, 631] on link "RELIABLE 460000053437 19.08.25 PO 43114.pdf" at bounding box center [386, 632] width 218 height 15
click at [336, 631] on link "RELIABLE 460000053437 19.08.25 PO 43114.pdf" at bounding box center [386, 632] width 218 height 15
click at [298, 583] on button "Approve" at bounding box center [294, 580] width 92 height 35
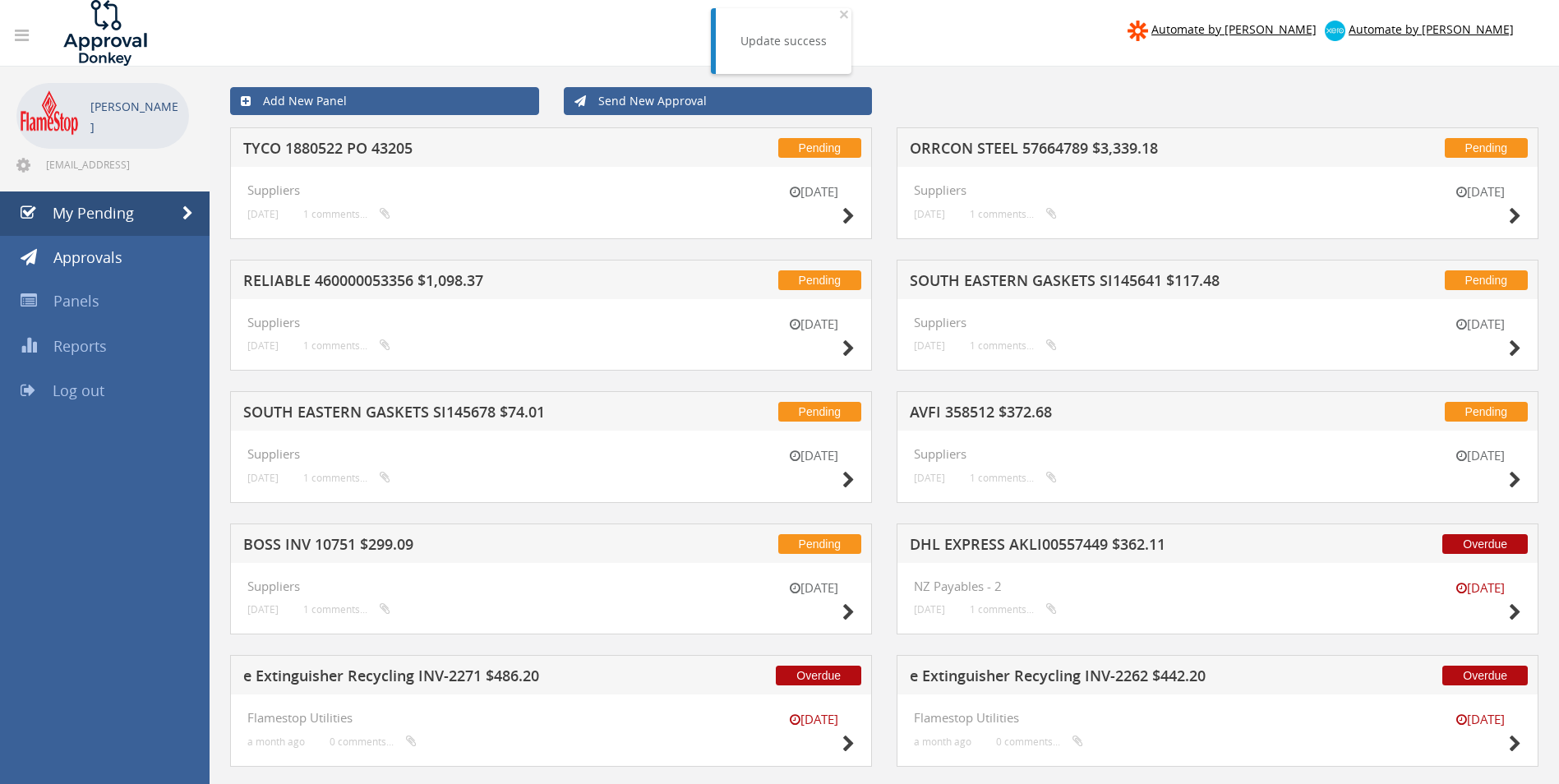
click at [1048, 279] on h5 "SOUTH EASTERN GASKETS SI145641 $117.48" at bounding box center [1125, 283] width 431 height 20
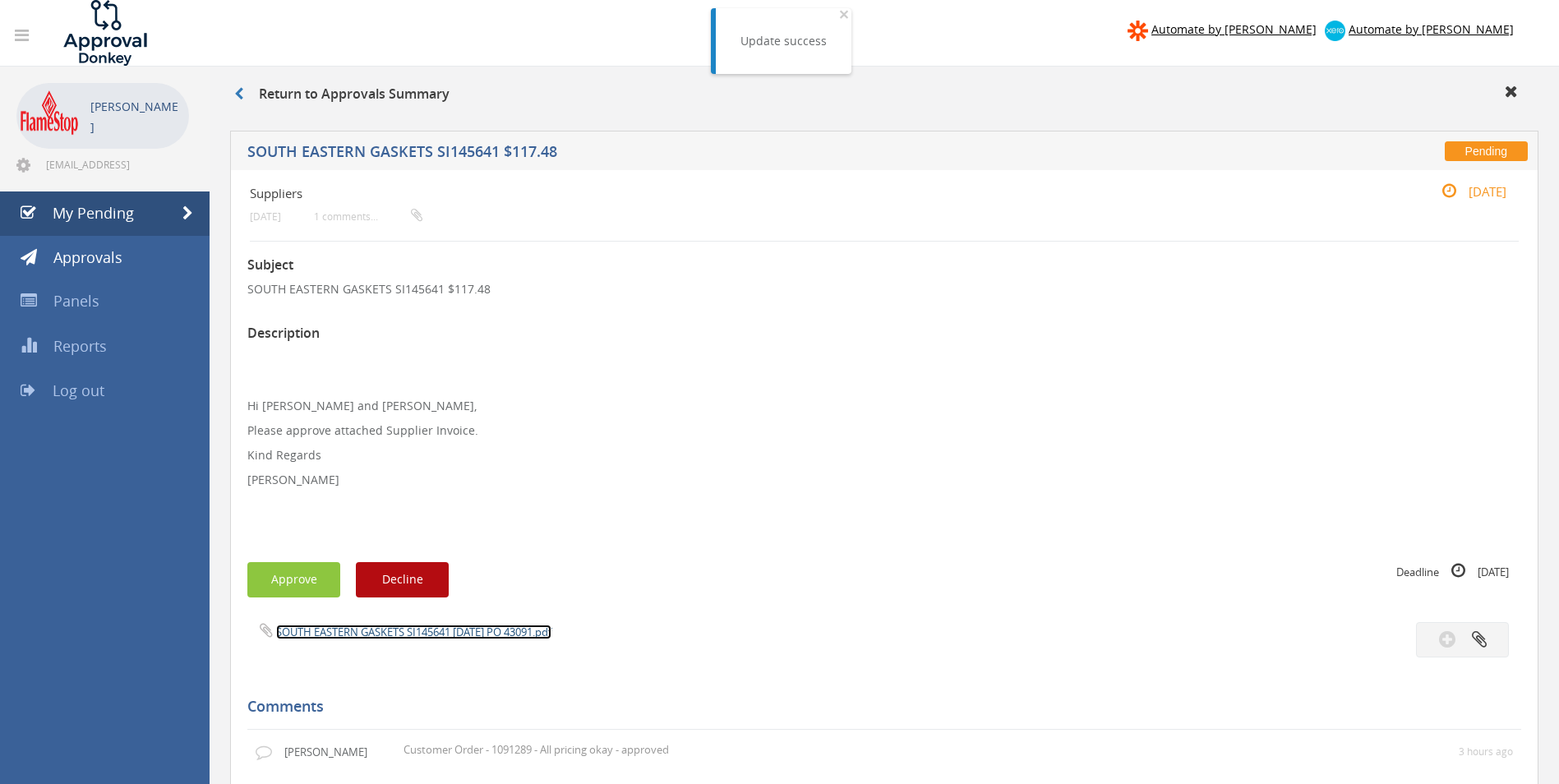
click at [414, 633] on link "SOUTH EASTERN GASKETS SI145641 26.08.25 PO 43091.pdf" at bounding box center [414, 632] width 276 height 15
click at [269, 590] on button "Approve" at bounding box center [294, 580] width 92 height 35
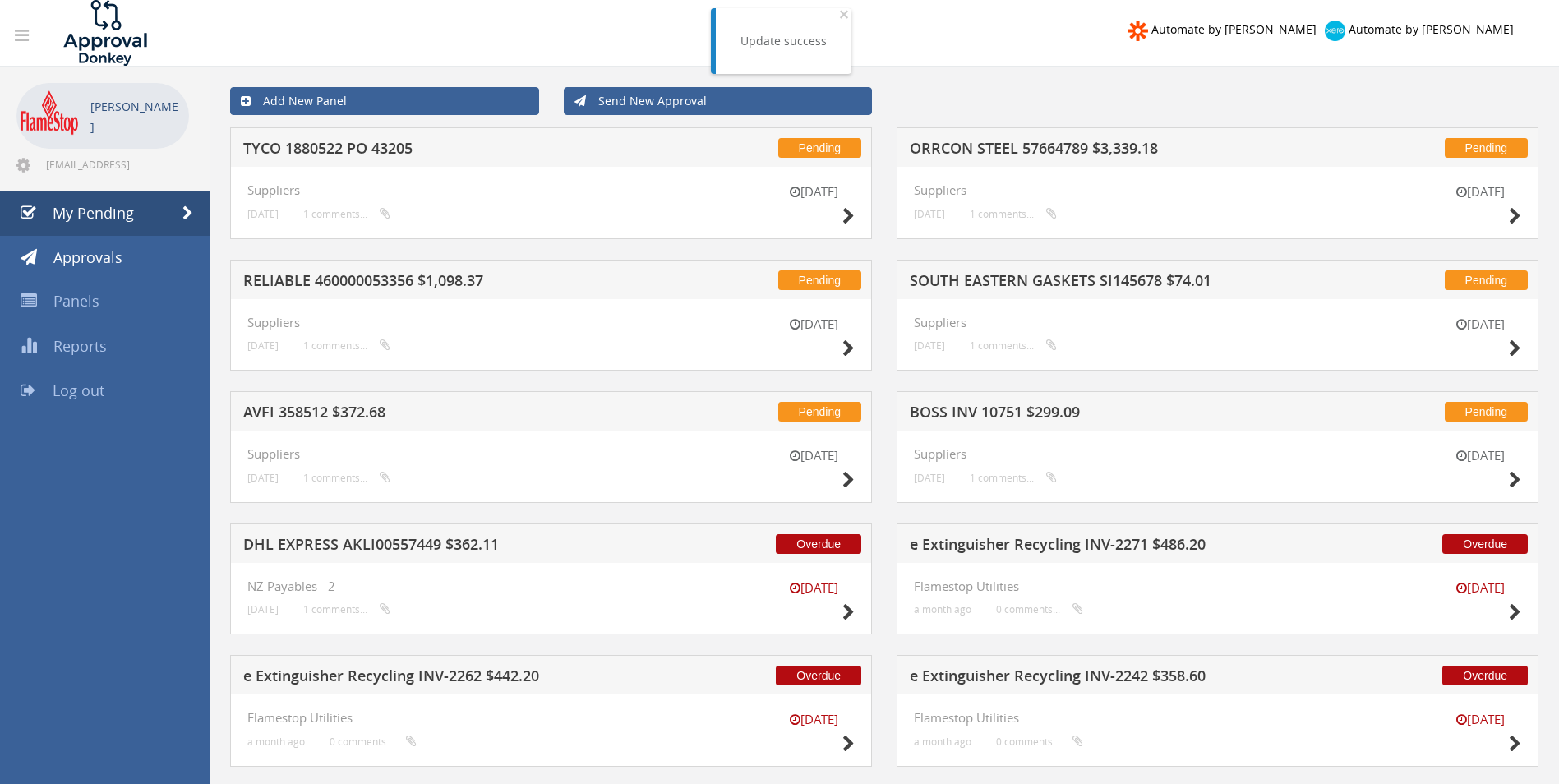
click at [988, 410] on h5 "BOSS INV 10751 $299.09" at bounding box center [1125, 414] width 431 height 20
click at [988, 0] on div at bounding box center [780, 0] width 1559 height 0
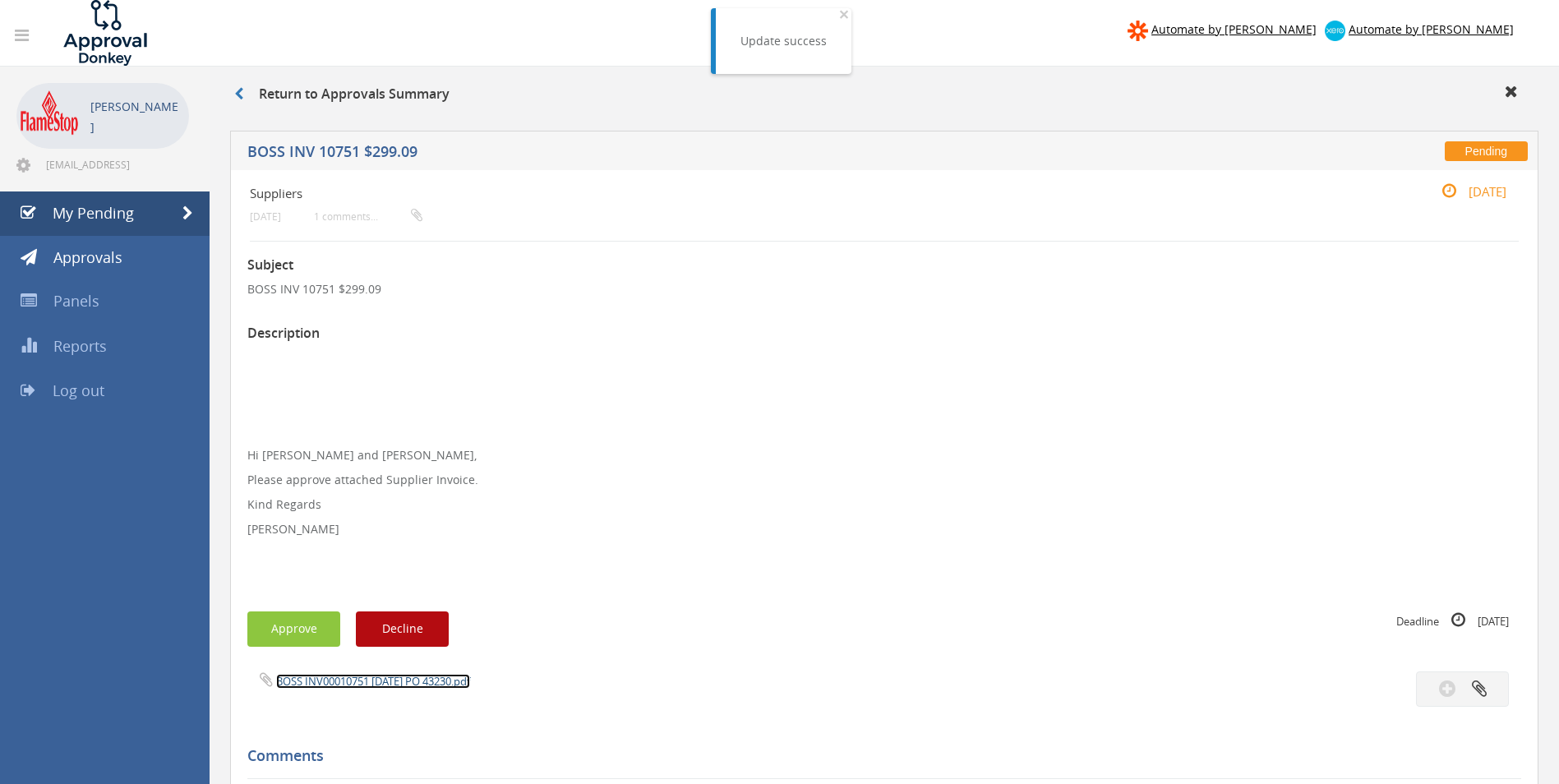
click at [346, 684] on link "BOSS INV00010751 28.08.25 PO 43230.pdf" at bounding box center [374, 681] width 194 height 15
click at [276, 645] on button "Approve" at bounding box center [294, 629] width 92 height 35
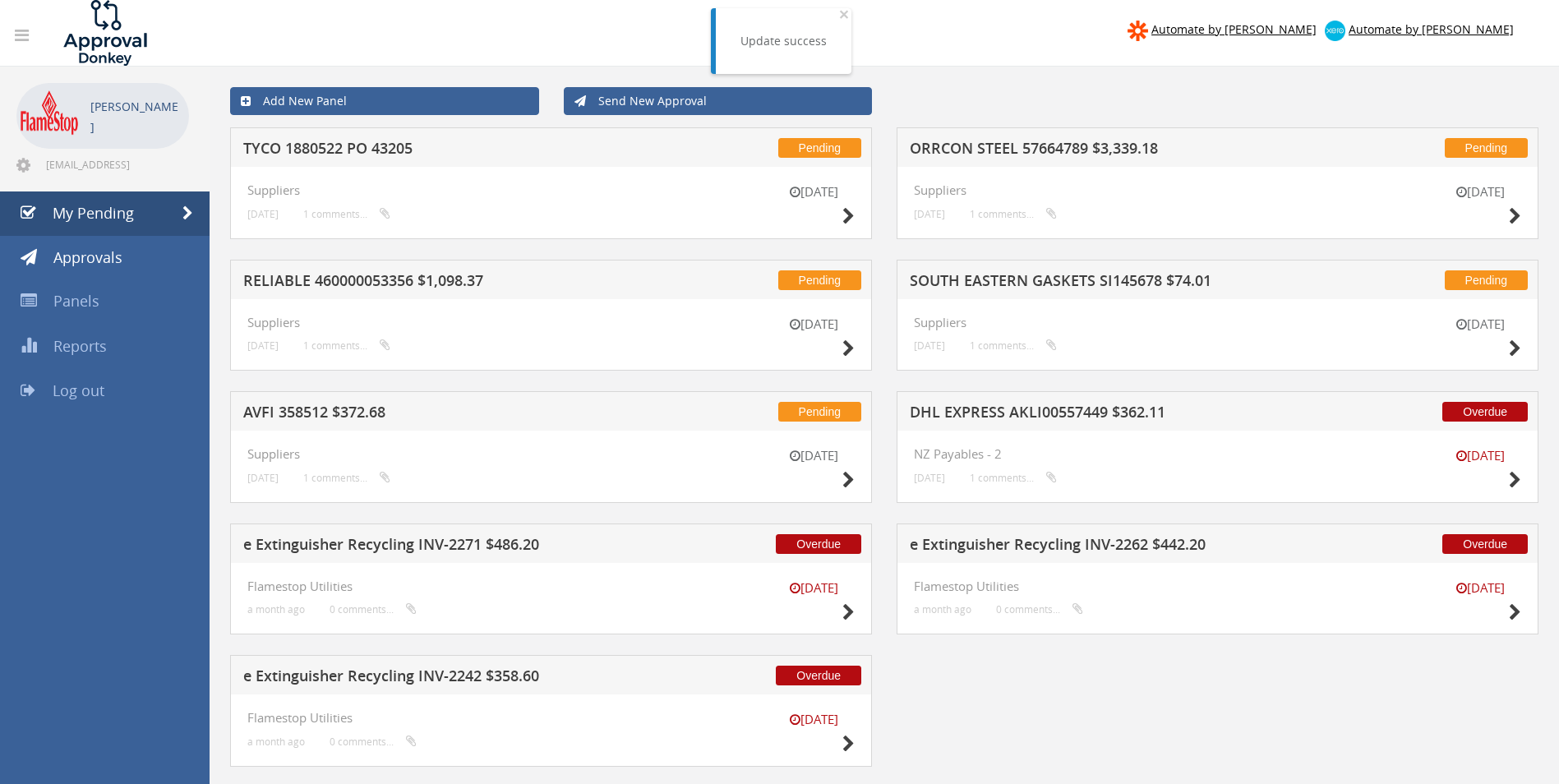
click at [448, 284] on h5 "RELIABLE 460000053356 $1,098.37" at bounding box center [459, 283] width 431 height 20
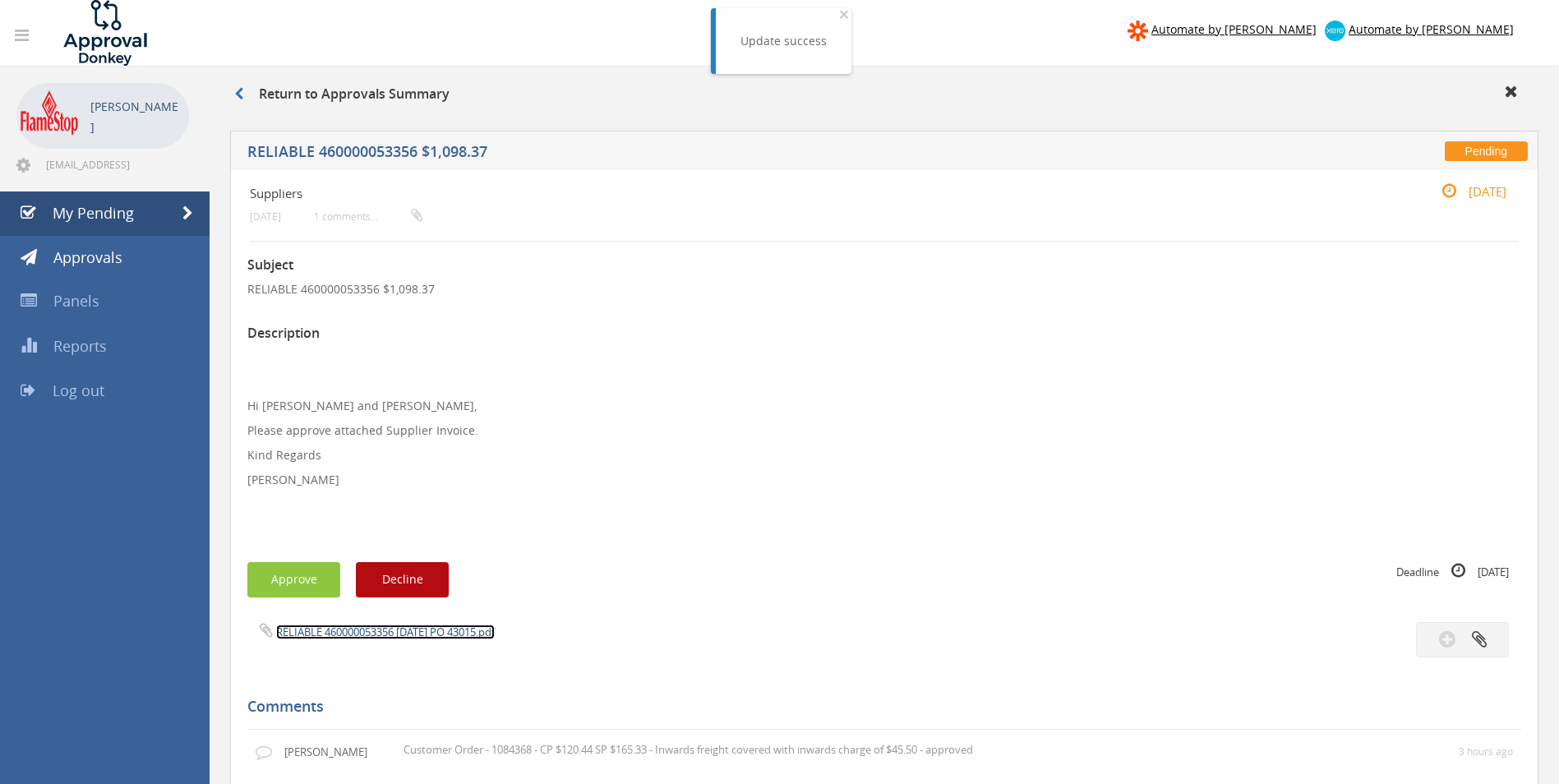
click at [399, 627] on link "RELIABLE 460000053356 12.08.25 PO 43015.pdf" at bounding box center [386, 632] width 218 height 15
click at [277, 579] on button "Approve" at bounding box center [294, 580] width 92 height 35
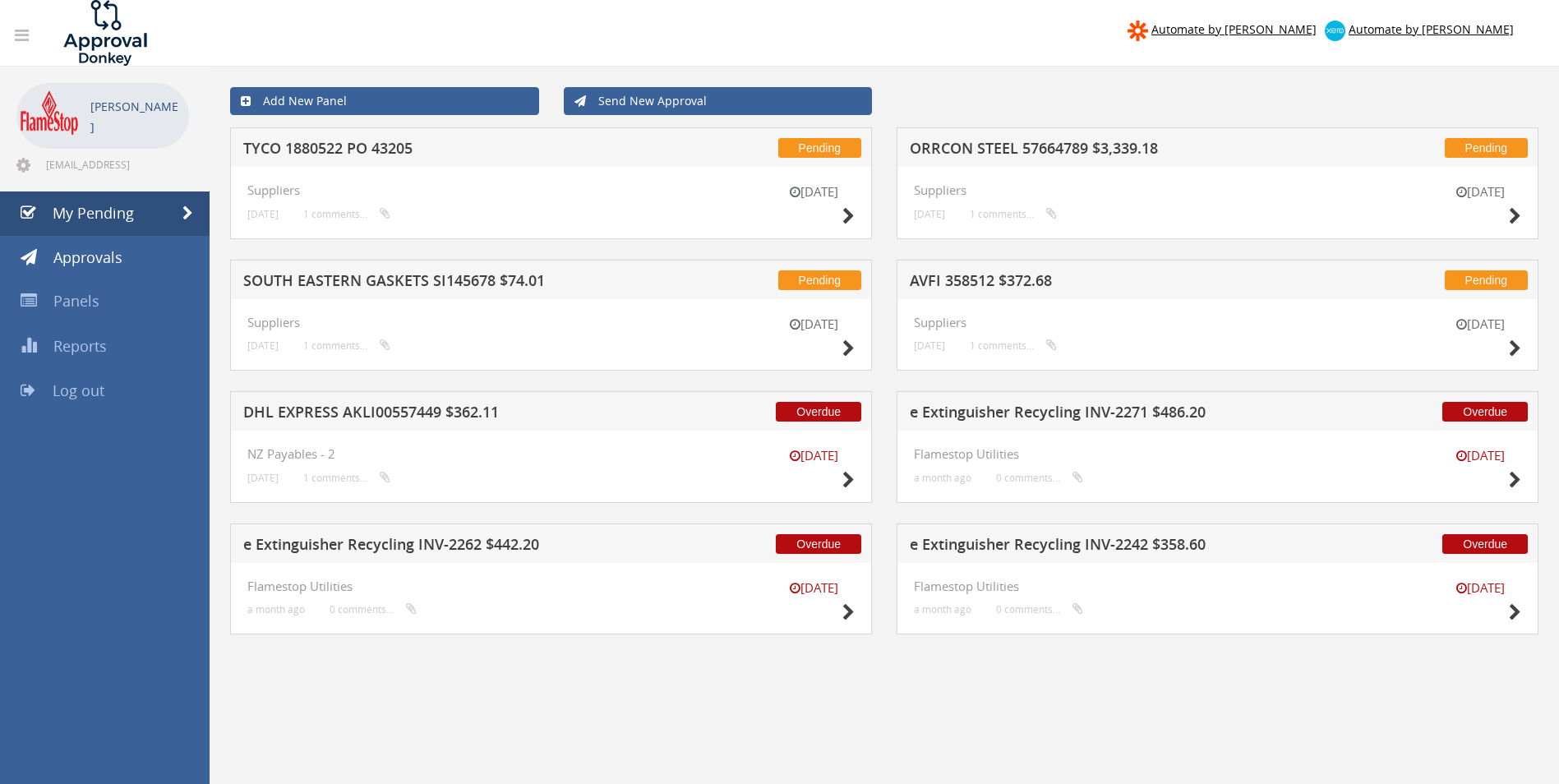
click at [953, 276] on h5 "AVFI 358512 $372.68" at bounding box center [1125, 283] width 431 height 20
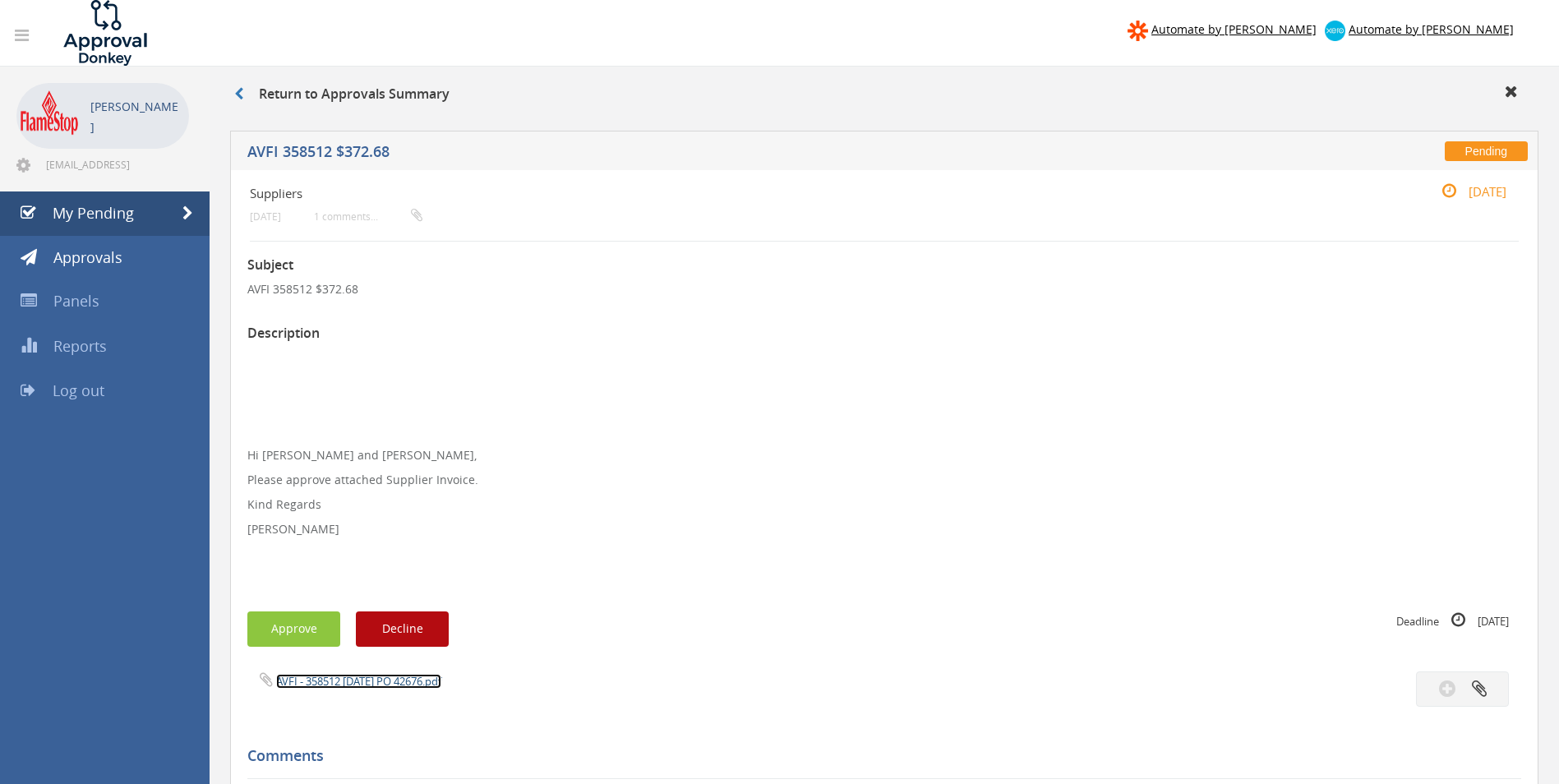
click at [300, 681] on link "AVFI - 358512 29.08.25 PO 42676.pdf" at bounding box center [359, 681] width 166 height 15
